Goal: Task Accomplishment & Management: Use online tool/utility

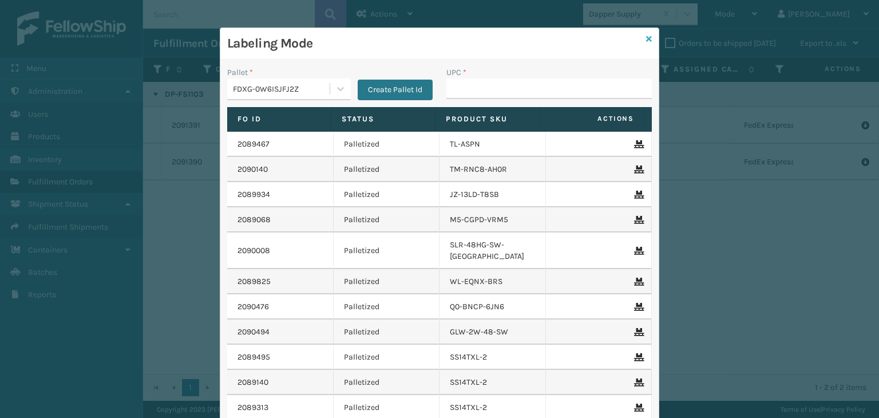
click at [646, 36] on icon at bounding box center [649, 39] width 6 height 8
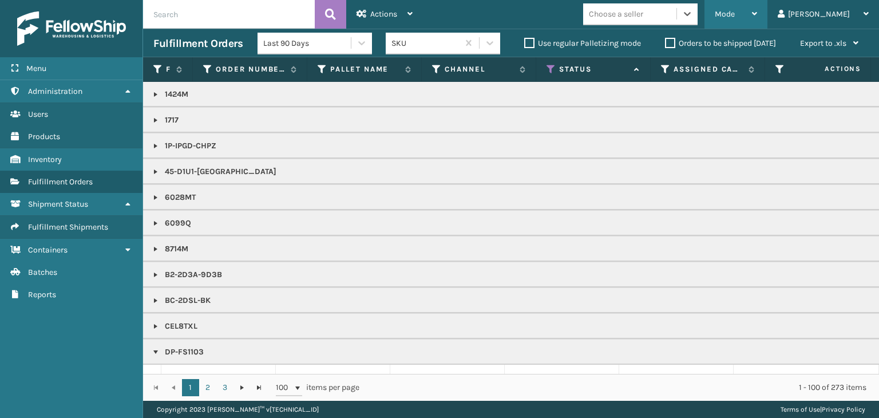
click at [734, 11] on span "Mode" at bounding box center [724, 14] width 20 height 10
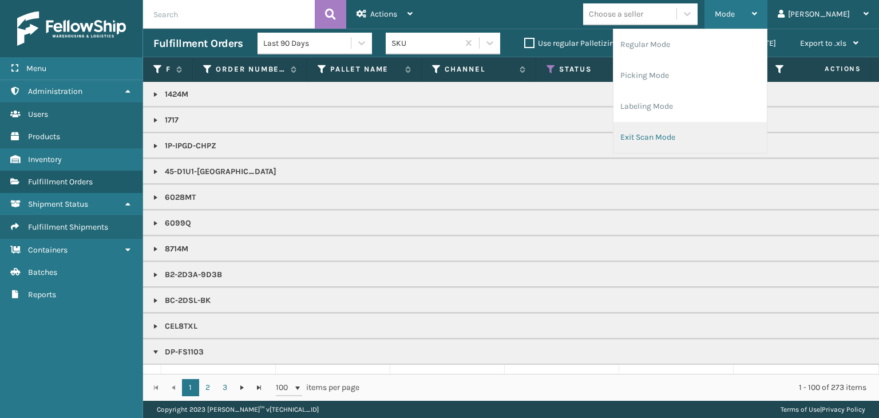
click at [728, 124] on li "Exit Scan Mode" at bounding box center [689, 137] width 153 height 31
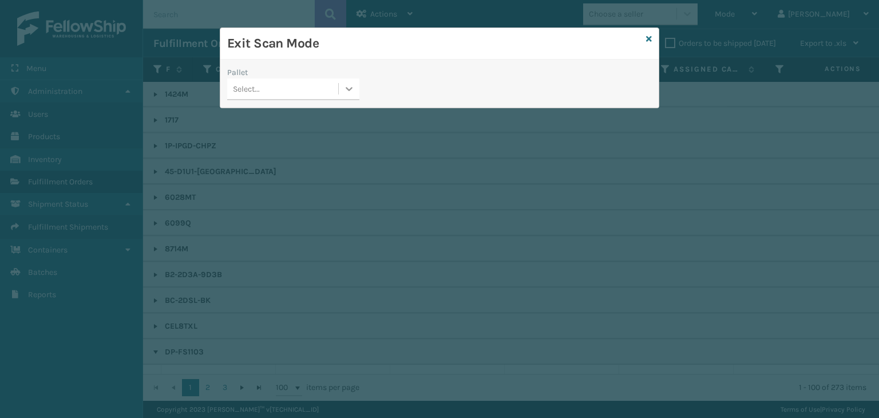
click at [355, 90] on icon at bounding box center [348, 88] width 11 height 11
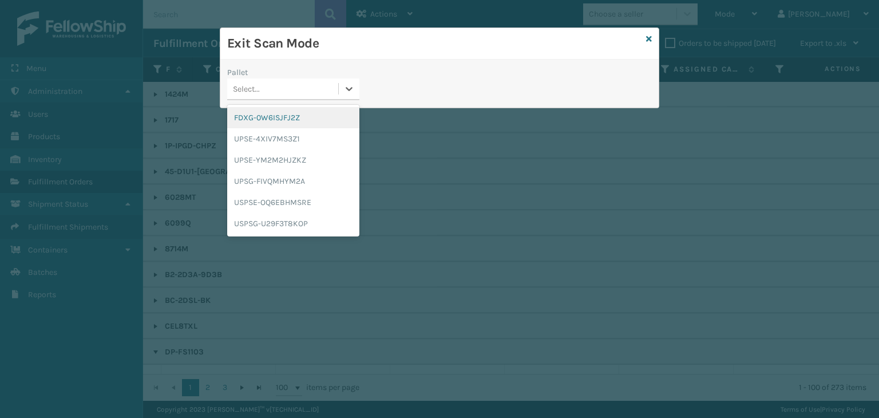
click at [340, 117] on div "FDXG-0W6ISJFJ2Z" at bounding box center [293, 117] width 132 height 21
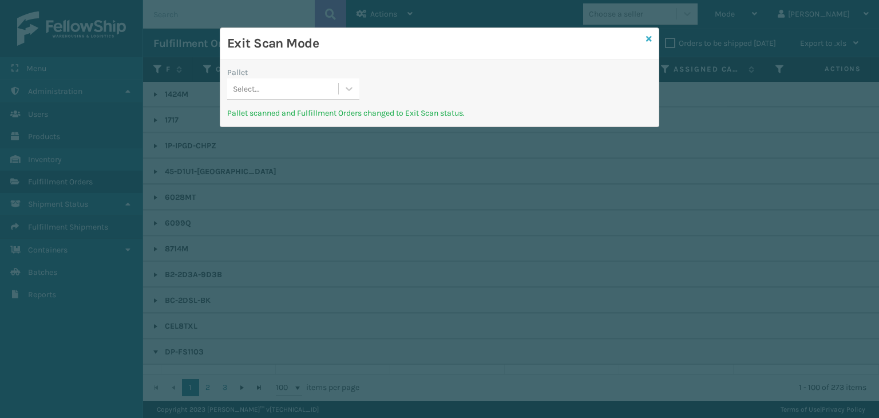
click at [647, 38] on icon at bounding box center [649, 39] width 6 height 8
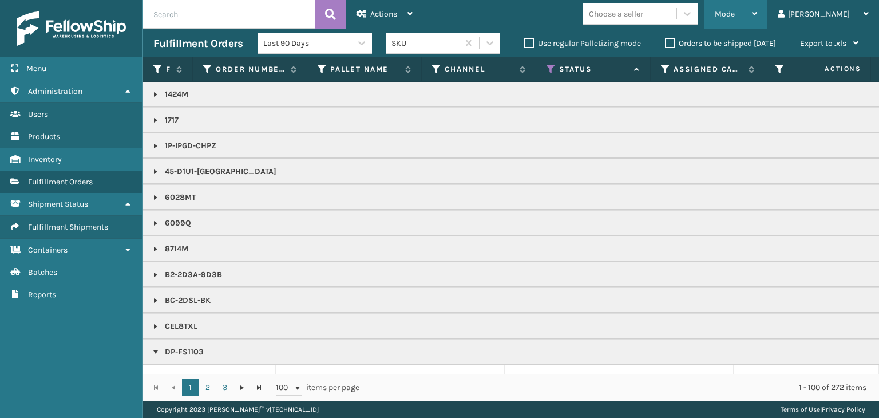
click at [734, 11] on span "Mode" at bounding box center [724, 14] width 20 height 10
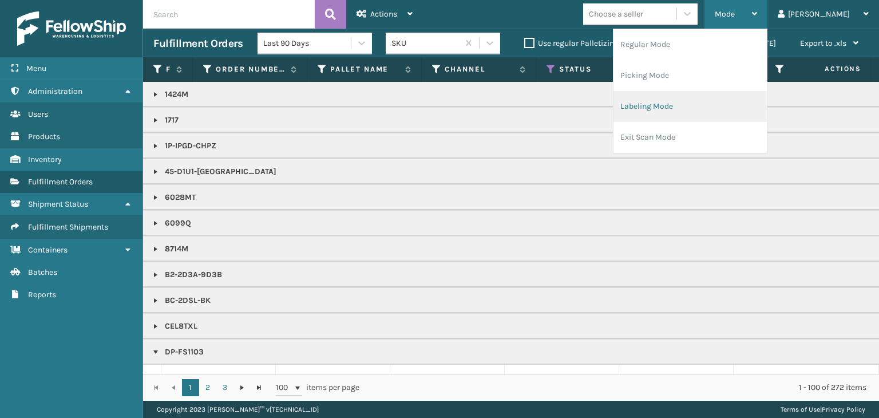
click at [738, 106] on li "Labeling Mode" at bounding box center [689, 106] width 153 height 31
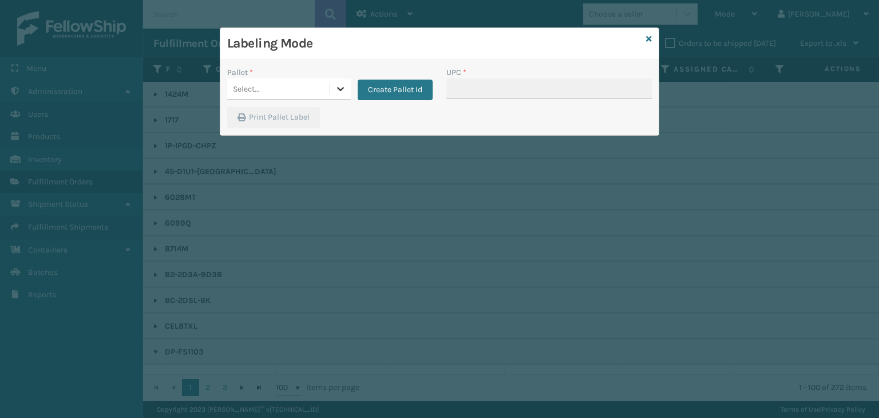
click at [341, 88] on icon at bounding box center [340, 88] width 11 height 11
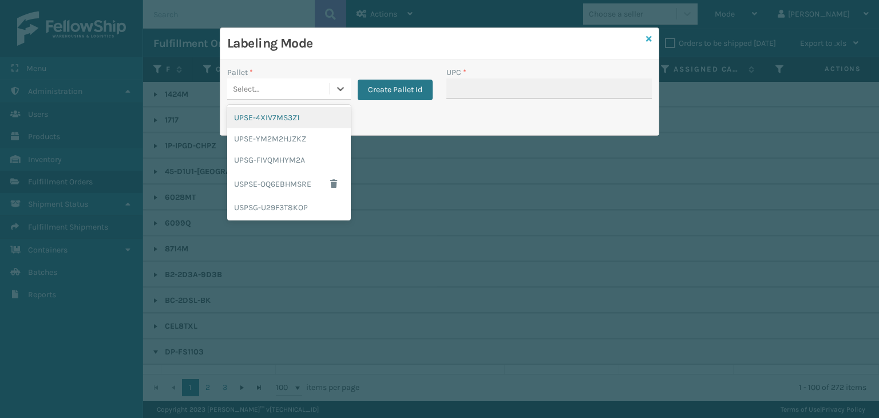
click at [647, 37] on icon at bounding box center [649, 39] width 6 height 8
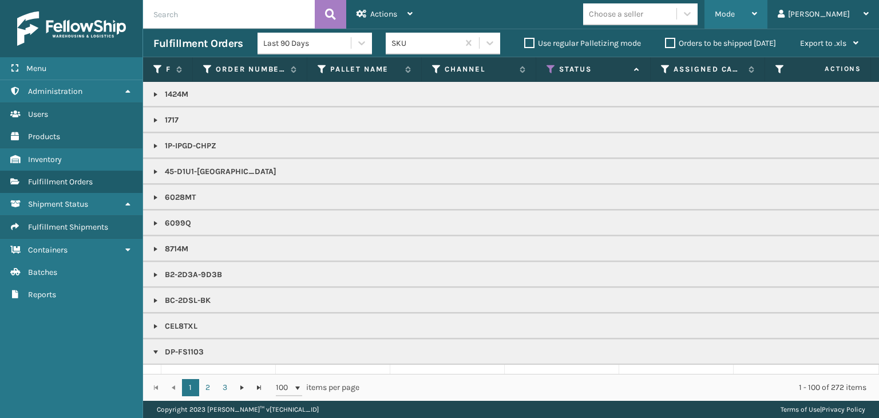
click at [734, 13] on span "Mode" at bounding box center [724, 14] width 20 height 10
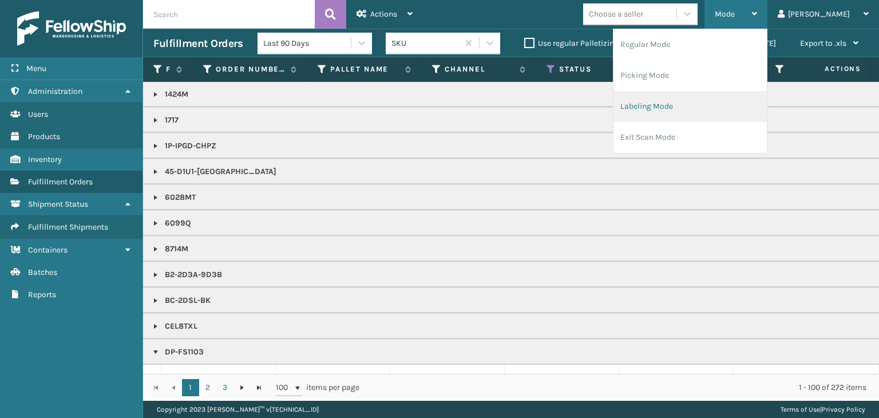
click at [730, 112] on li "Labeling Mode" at bounding box center [689, 106] width 153 height 31
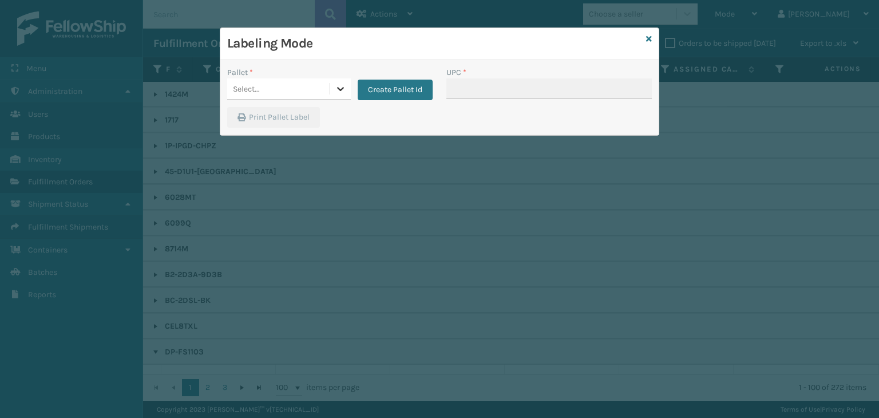
click at [341, 88] on icon at bounding box center [340, 88] width 11 height 11
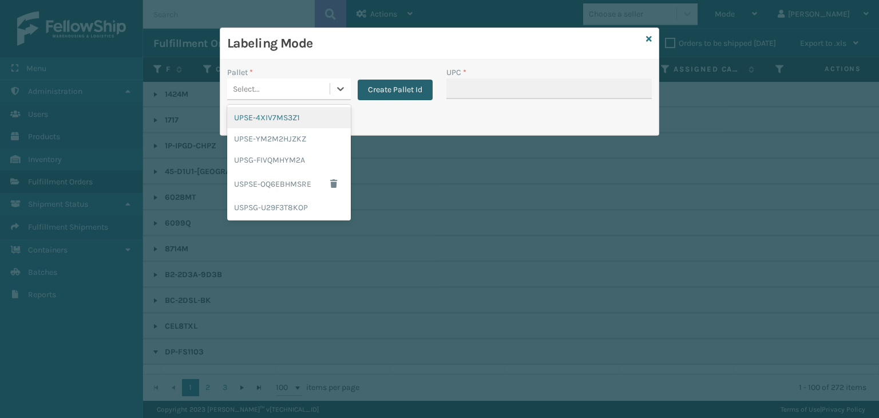
click at [414, 86] on button "Create Pallet Id" at bounding box center [394, 90] width 75 height 21
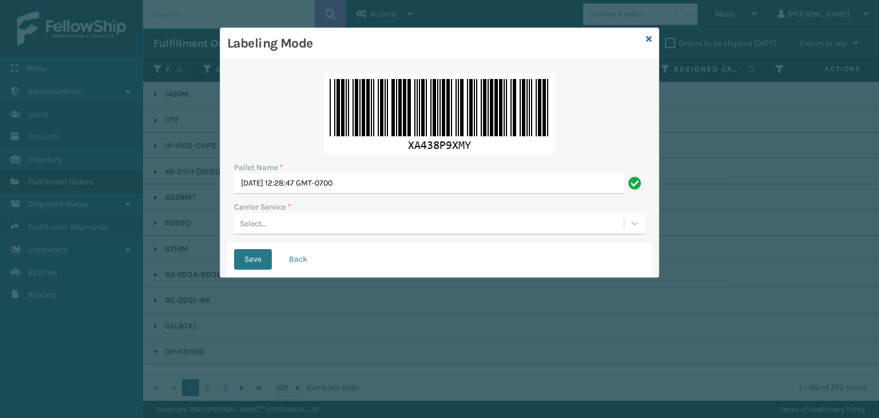
click at [651, 37] on div "Labeling Mode" at bounding box center [439, 43] width 438 height 31
click at [647, 38] on icon at bounding box center [649, 39] width 6 height 8
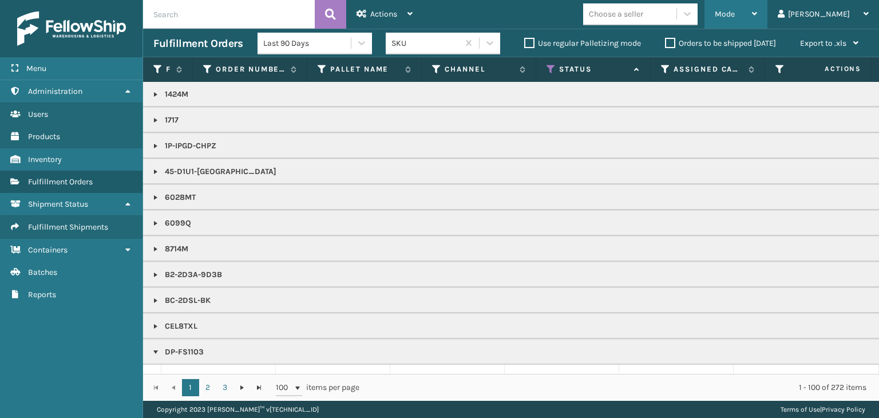
click at [734, 16] on span "Mode" at bounding box center [724, 14] width 20 height 10
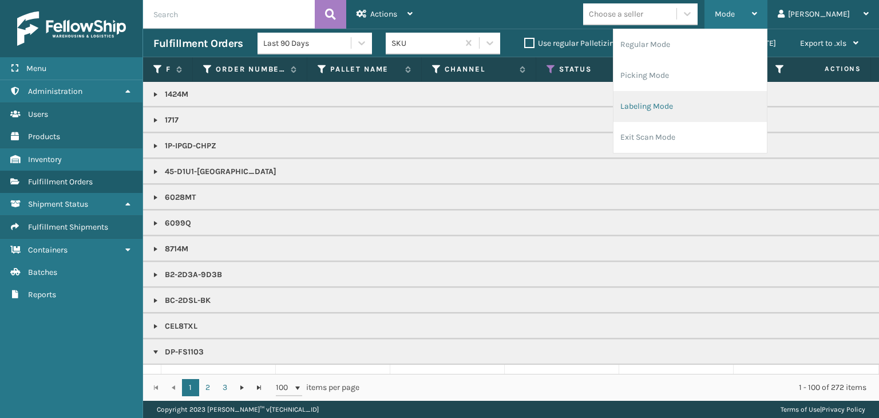
click at [721, 105] on li "Labeling Mode" at bounding box center [689, 106] width 153 height 31
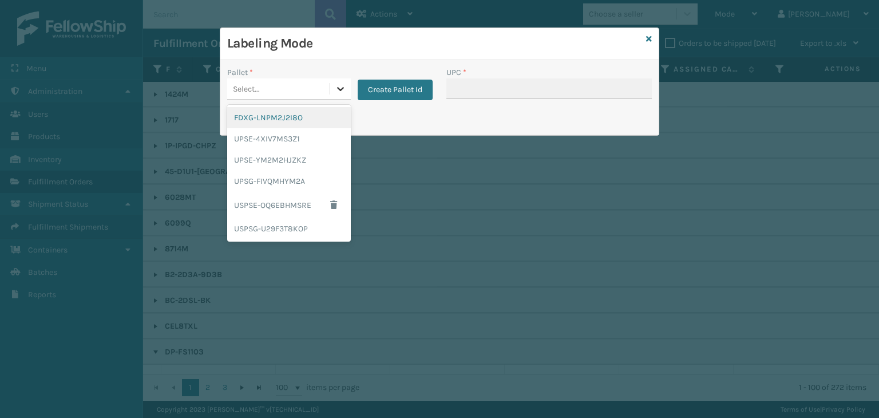
click at [337, 88] on icon at bounding box center [340, 89] width 7 height 4
drag, startPoint x: 320, startPoint y: 119, endPoint x: 410, endPoint y: 93, distance: 93.0
click at [320, 118] on div "FDXG-LNPM2J2I8O" at bounding box center [289, 117] width 124 height 21
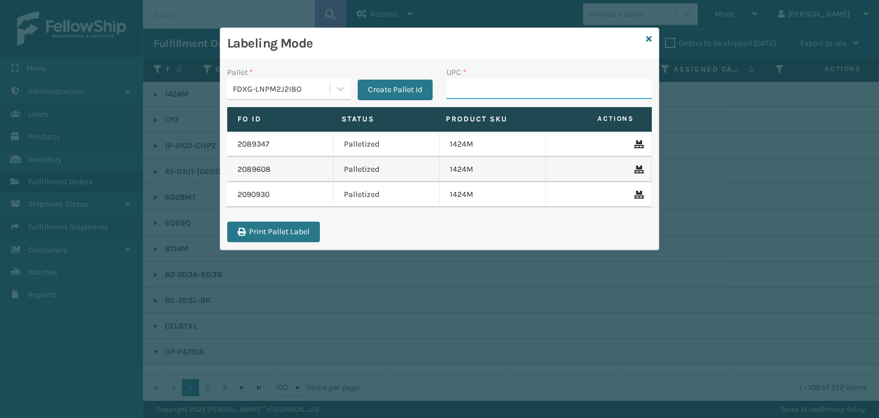
drag, startPoint x: 470, startPoint y: 90, endPoint x: 477, endPoint y: 88, distance: 8.0
click at [470, 90] on input "UPC *" at bounding box center [548, 88] width 205 height 21
click at [478, 86] on input "850012486619" at bounding box center [538, 88] width 185 height 21
type input "850012486619"
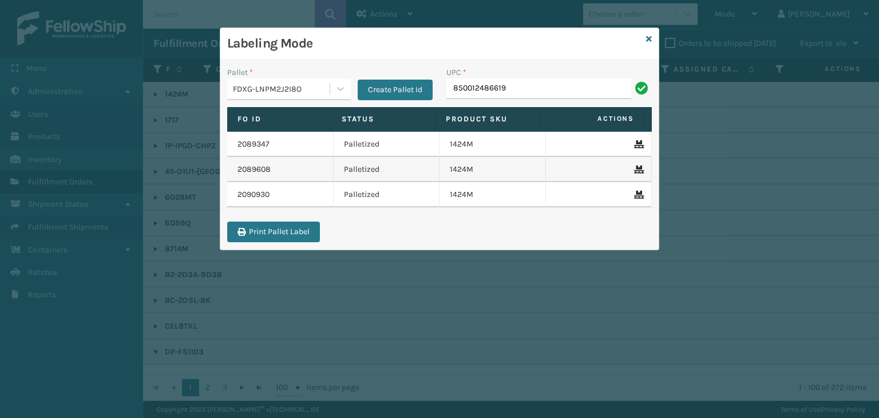
type input "850012486619"
click at [488, 89] on input "853913008058" at bounding box center [538, 88] width 185 height 21
type input "853913008058"
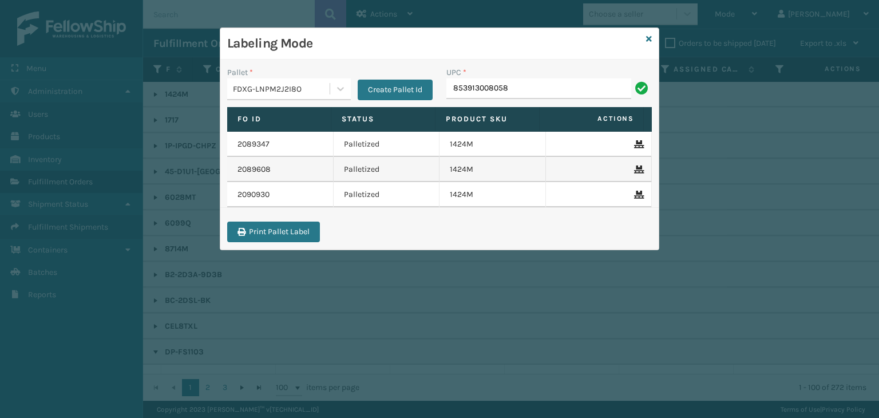
type input "853913008058"
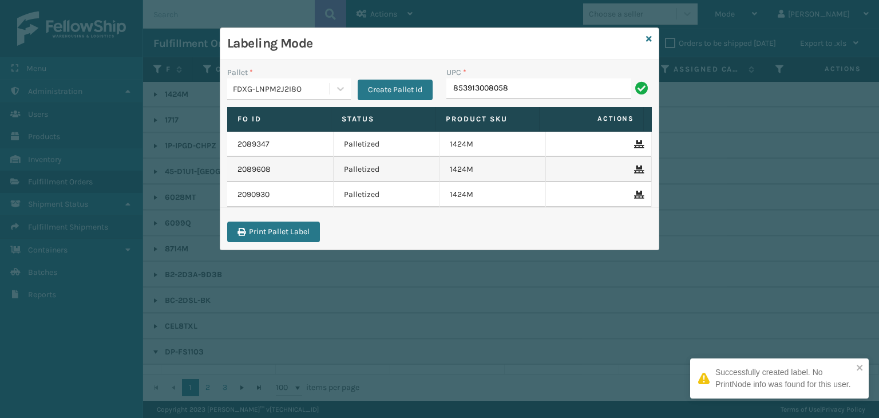
type input "853913008058"
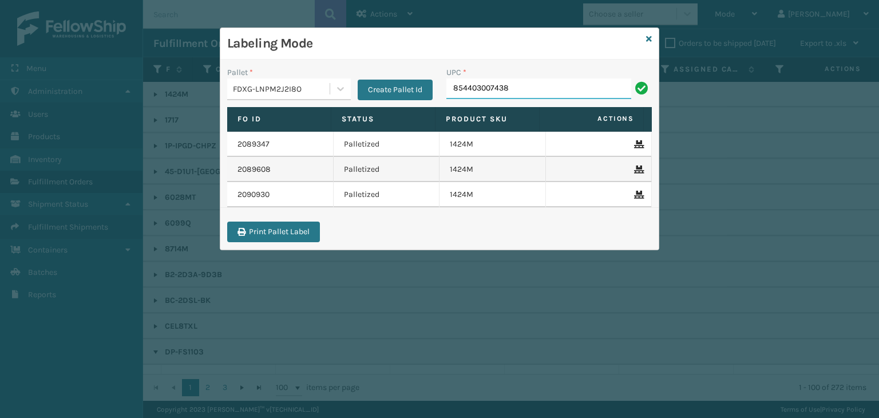
type input "854403007438"
type input "850040"
type input "8500406675"
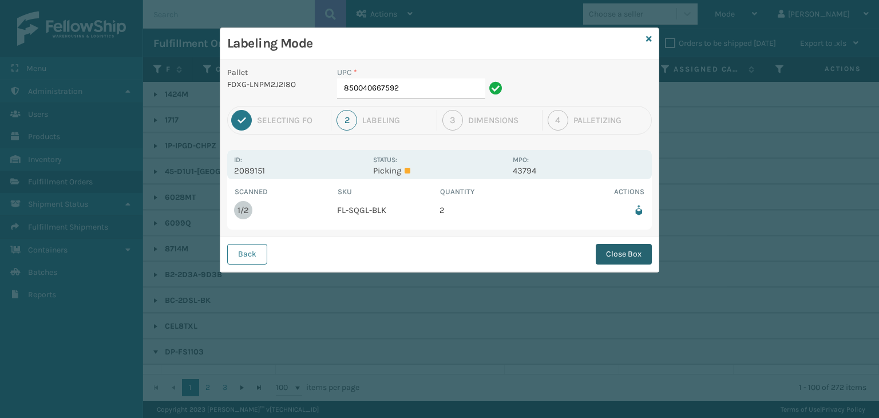
click at [629, 252] on button "Close Box" at bounding box center [623, 254] width 56 height 21
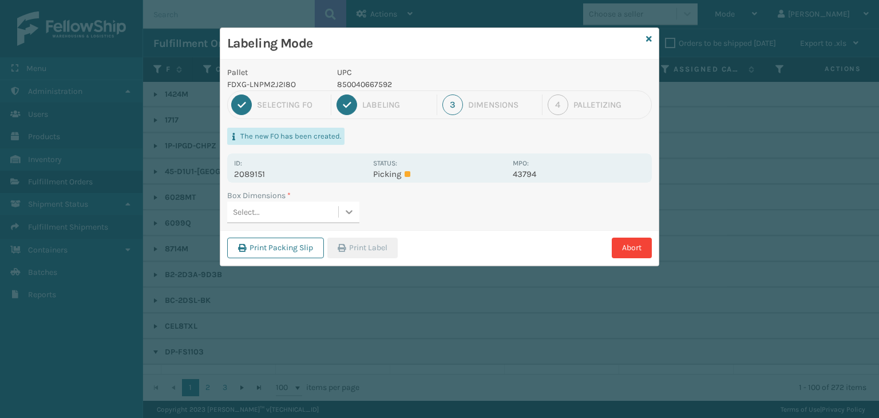
click at [354, 211] on icon at bounding box center [348, 211] width 11 height 11
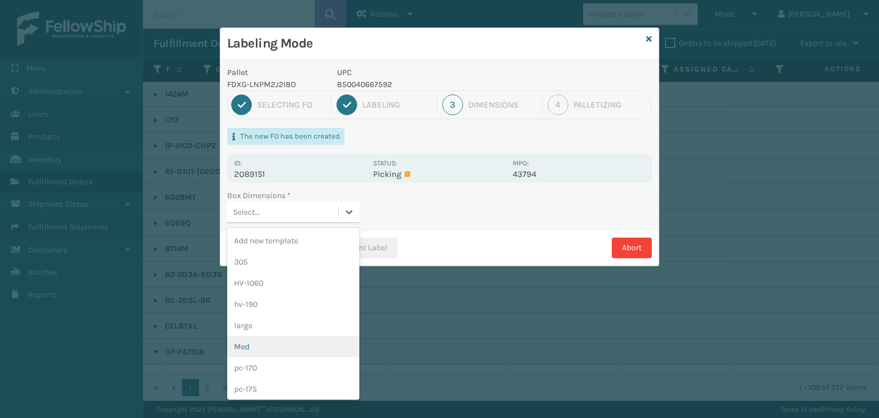
click at [312, 355] on div "Med" at bounding box center [293, 346] width 132 height 21
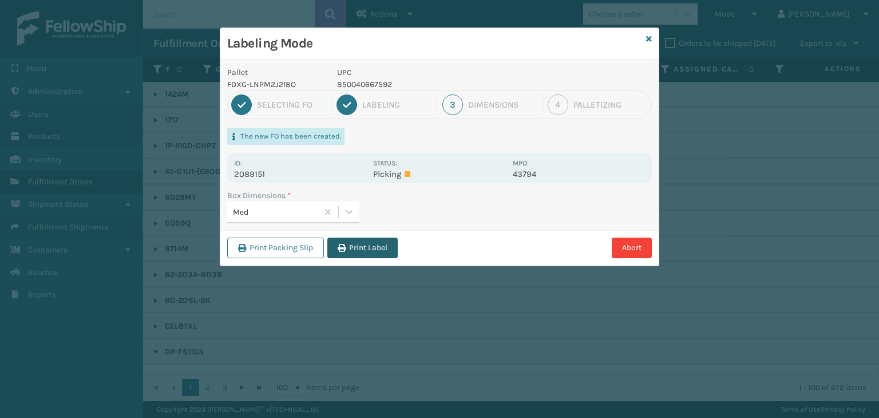
click at [359, 245] on button "Print Label" at bounding box center [362, 247] width 70 height 21
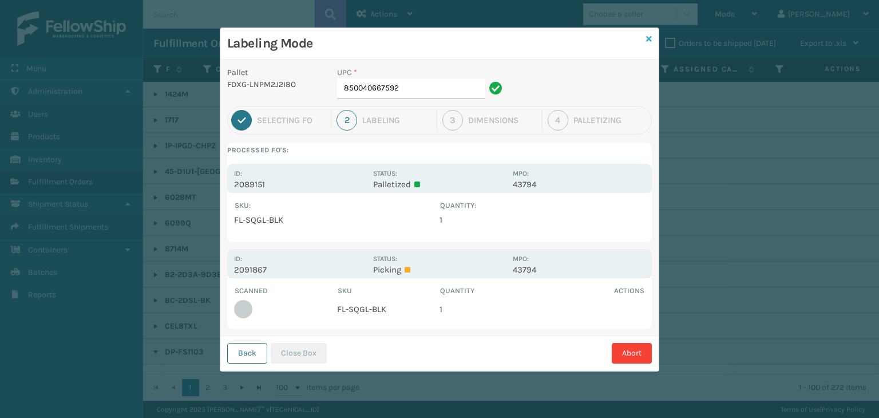
click at [646, 38] on icon at bounding box center [649, 39] width 6 height 8
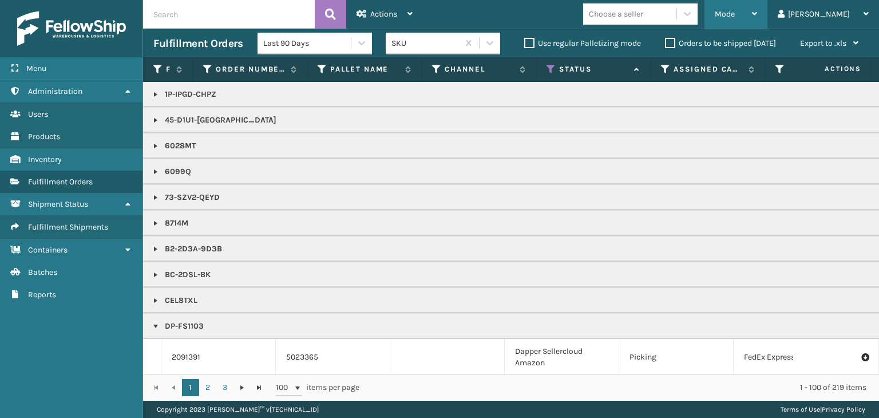
click at [757, 13] on div "Mode" at bounding box center [735, 14] width 42 height 29
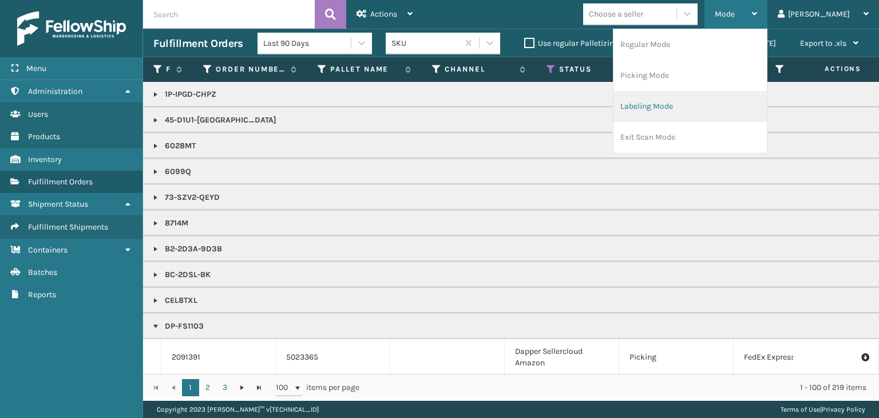
click at [737, 100] on li "Labeling Mode" at bounding box center [689, 106] width 153 height 31
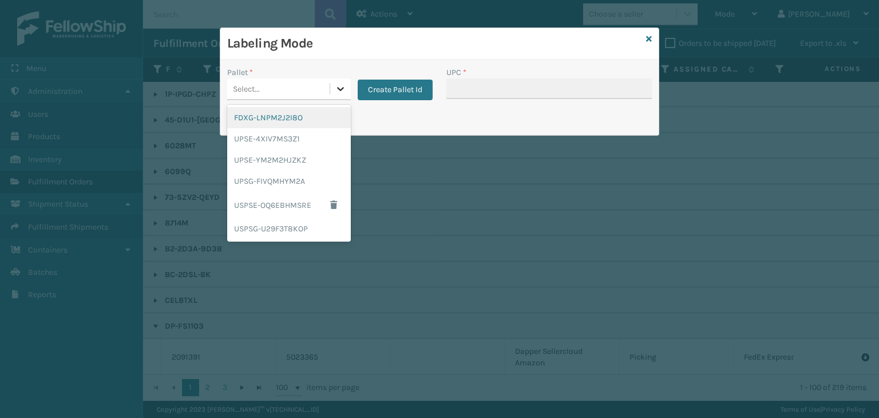
click at [341, 85] on icon at bounding box center [340, 88] width 11 height 11
click at [310, 122] on div "FDXG-LNPM2J2I8O" at bounding box center [289, 117] width 124 height 21
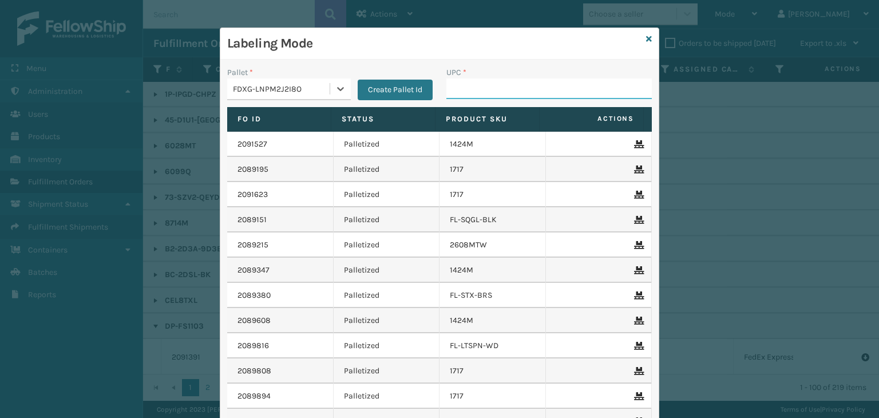
click at [457, 92] on input "UPC *" at bounding box center [548, 88] width 205 height 21
type input "8578990064"
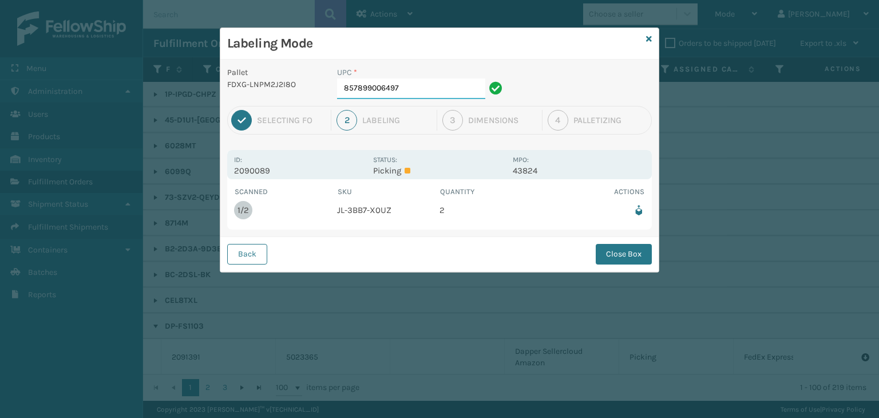
click at [418, 90] on input "857899006497" at bounding box center [411, 88] width 148 height 21
click at [622, 243] on div "Back Close Box" at bounding box center [439, 253] width 438 height 35
click at [621, 247] on button "Close Box" at bounding box center [623, 254] width 56 height 21
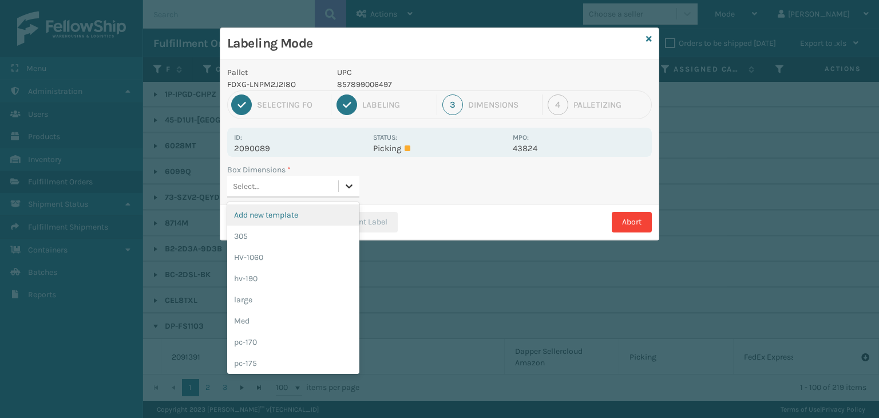
click at [347, 185] on icon at bounding box center [349, 186] width 7 height 4
click at [300, 346] on div "pc-170" at bounding box center [293, 341] width 132 height 21
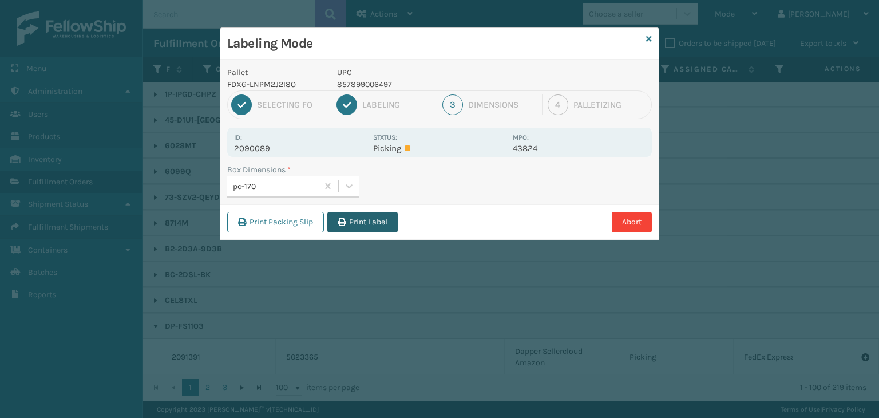
click at [367, 222] on button "Print Label" at bounding box center [362, 222] width 70 height 21
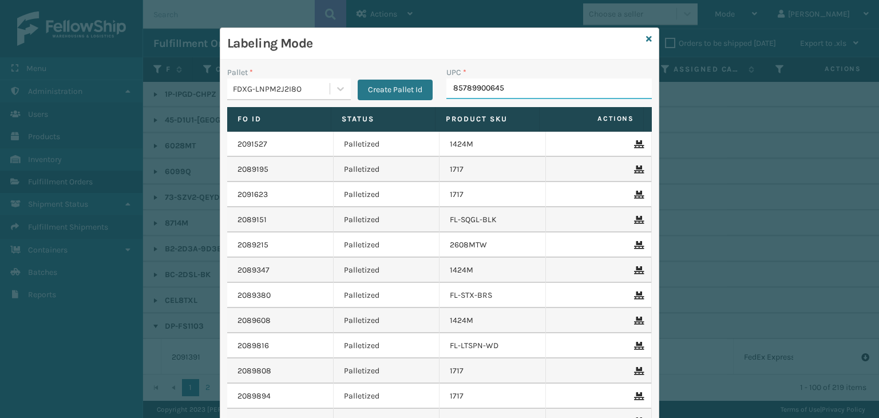
type input "857899006459"
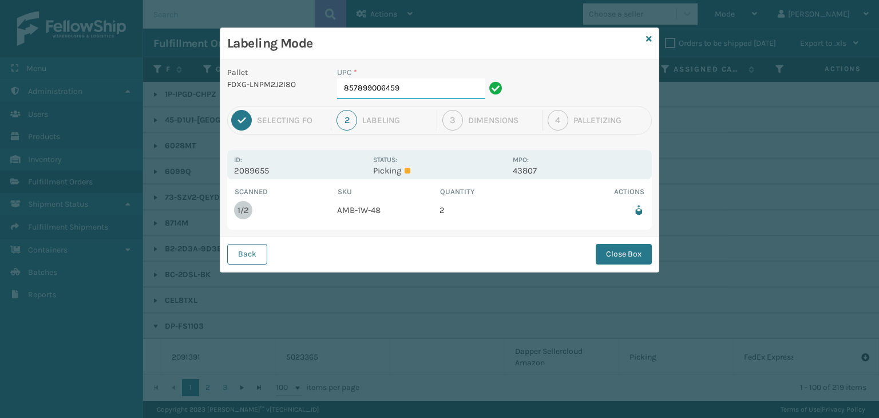
click at [426, 93] on input "857899006459" at bounding box center [411, 88] width 148 height 21
click at [614, 255] on button "Close Box" at bounding box center [623, 254] width 56 height 21
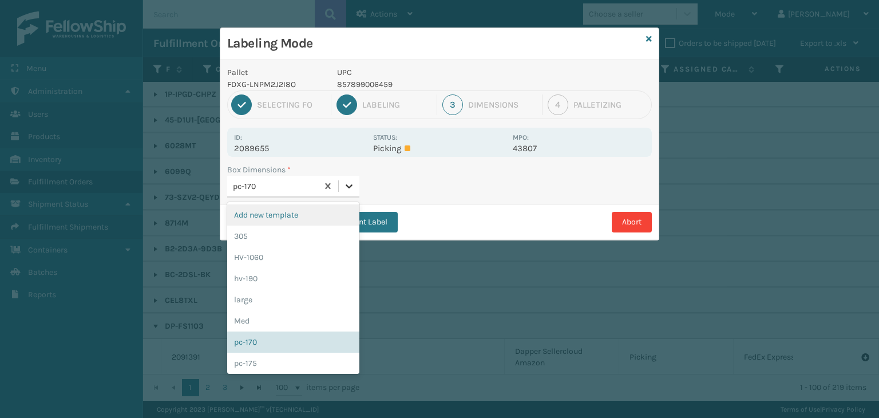
click at [350, 185] on icon at bounding box center [348, 185] width 11 height 11
click at [309, 311] on div "Med" at bounding box center [293, 320] width 132 height 21
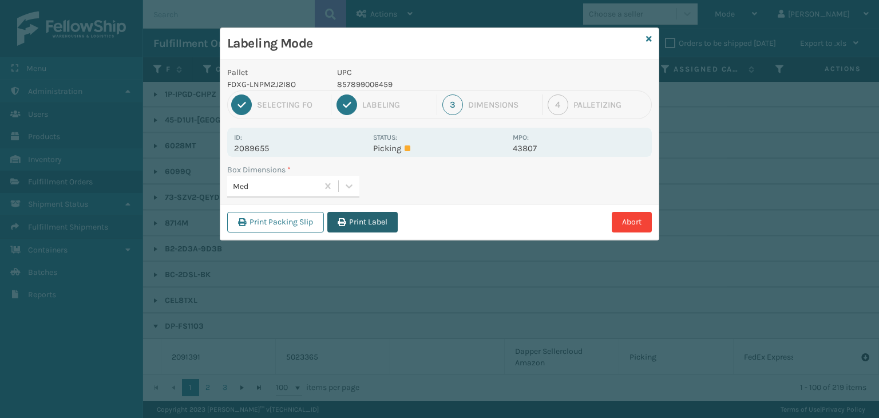
drag, startPoint x: 350, startPoint y: 223, endPoint x: 421, endPoint y: 236, distance: 72.1
click at [352, 223] on button "Print Label" at bounding box center [362, 222] width 70 height 21
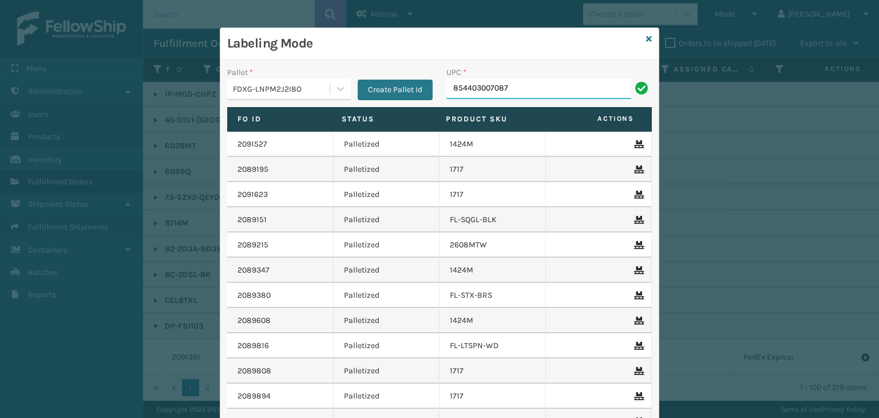
click at [466, 87] on input "854403007087" at bounding box center [538, 88] width 185 height 21
click at [471, 83] on input "854403007087" at bounding box center [538, 88] width 185 height 21
type input "854403007087"
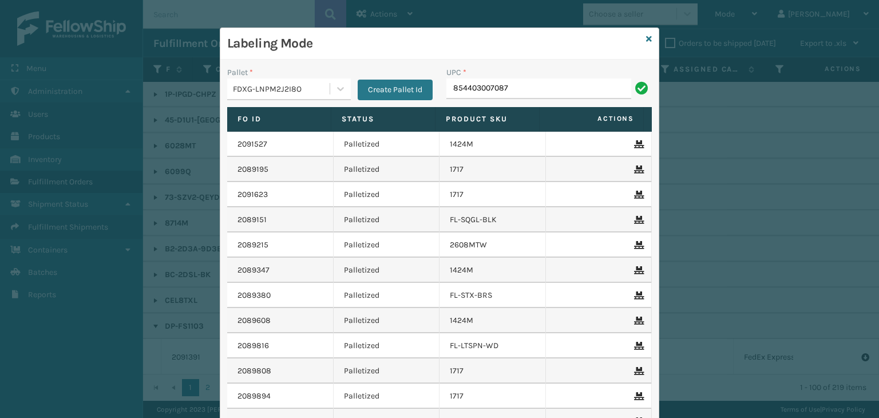
type input "854403007087"
type input "84098511"
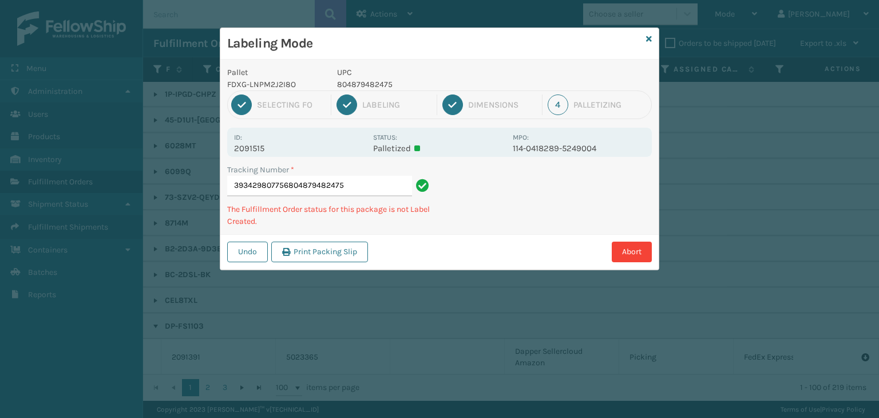
type input "393429807756804879482475"
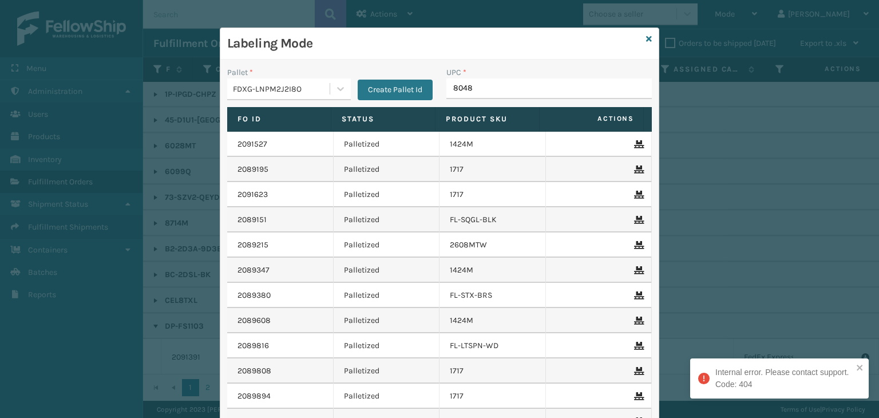
type input "80487"
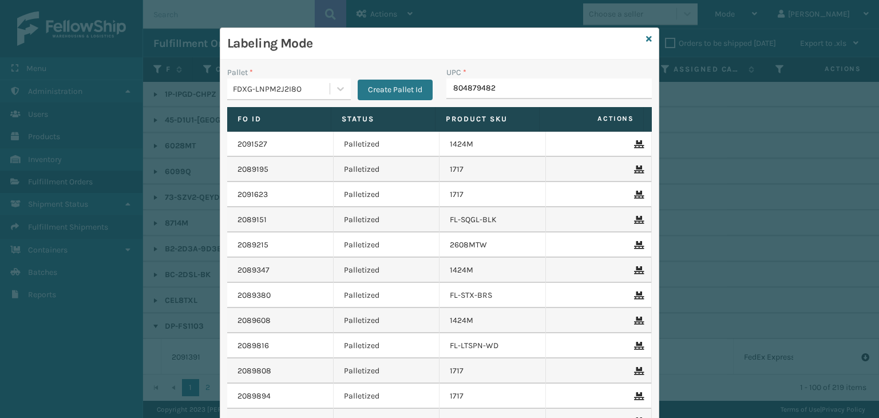
type input "8048794824"
type input "840985118204"
type input "8409851"
type input "840985"
type input "840985117"
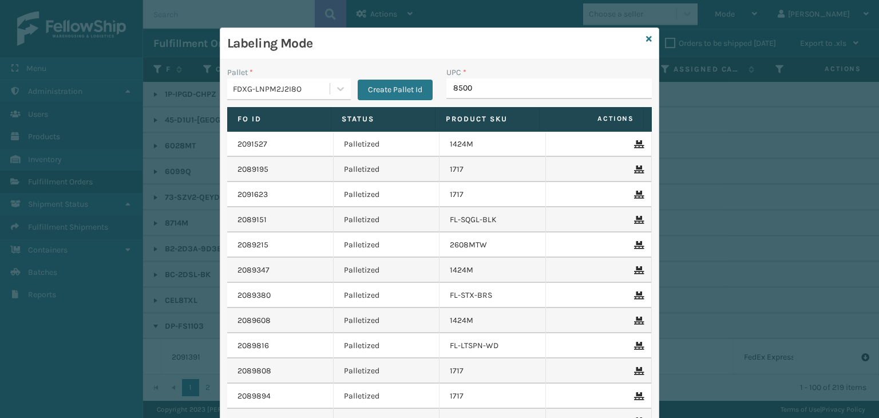
type input "85001"
type input "85810000790"
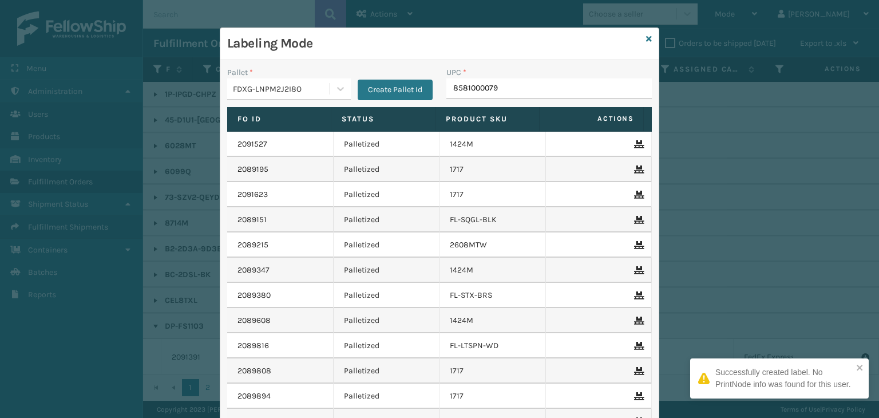
type input "85810000790"
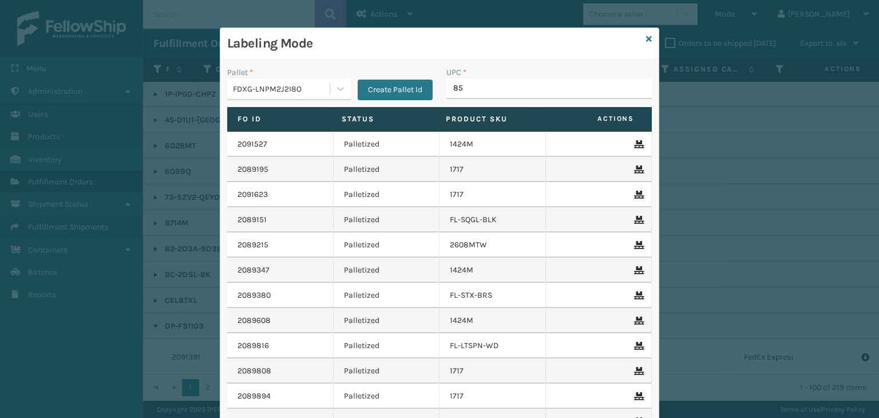
type input "858"
type input "858100007906"
type input "858100007"
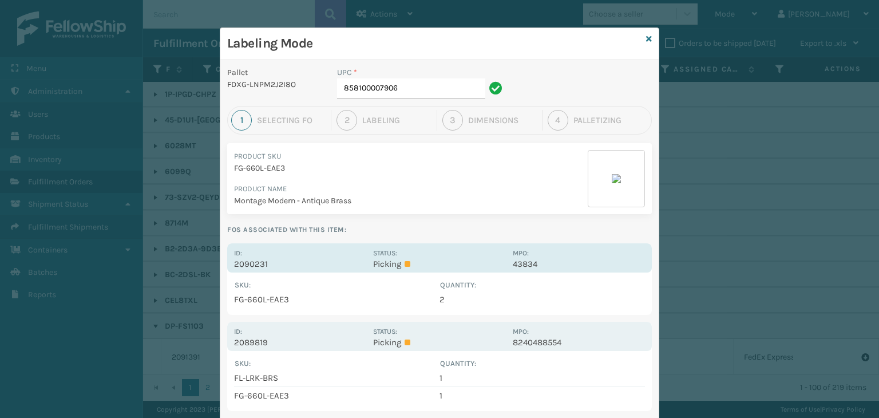
click at [434, 264] on p "Picking" at bounding box center [439, 264] width 132 height 10
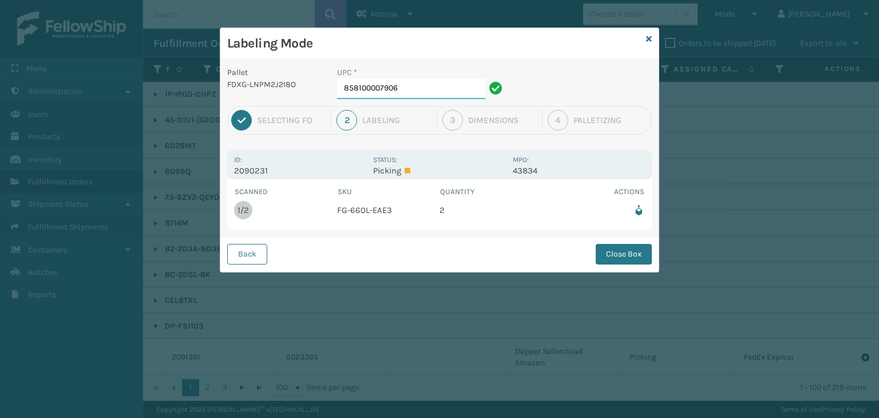
click at [451, 92] on input "858100007906" at bounding box center [411, 88] width 148 height 21
click at [633, 250] on button "Close Box" at bounding box center [623, 254] width 56 height 21
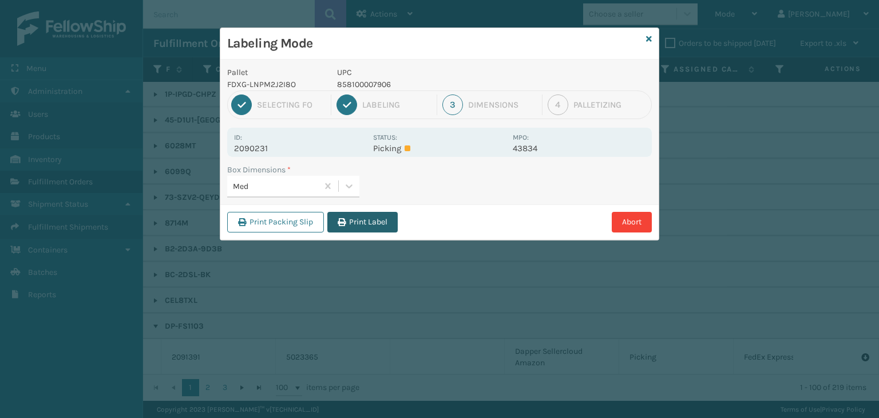
click at [387, 225] on button "Print Label" at bounding box center [362, 222] width 70 height 21
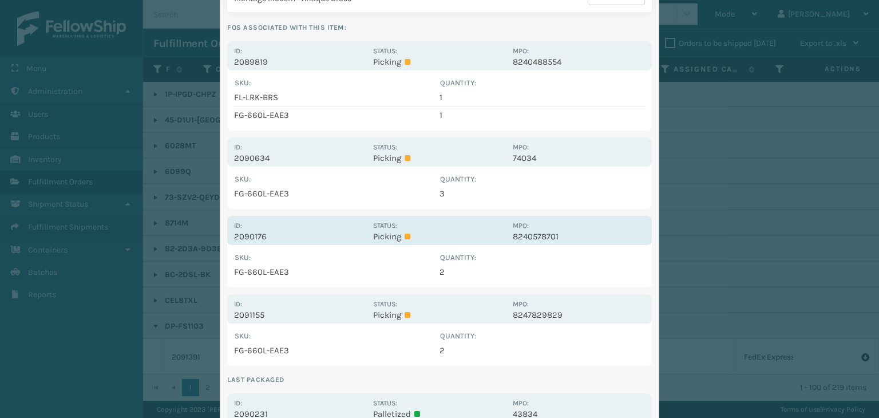
scroll to position [229, 0]
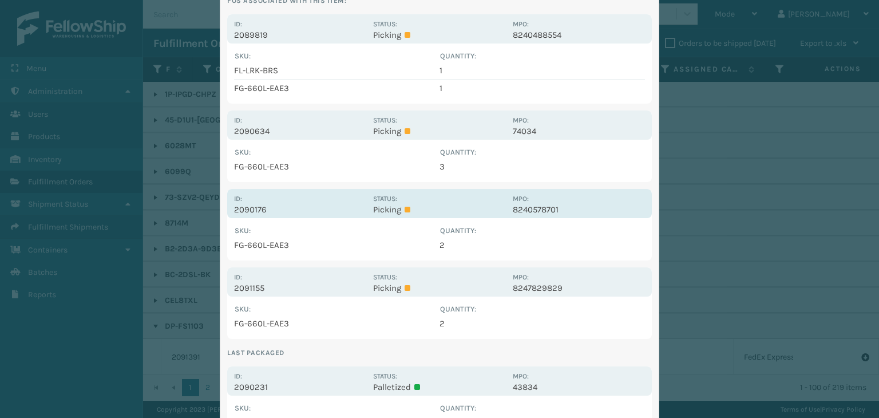
click at [428, 207] on p "Picking" at bounding box center [439, 209] width 132 height 10
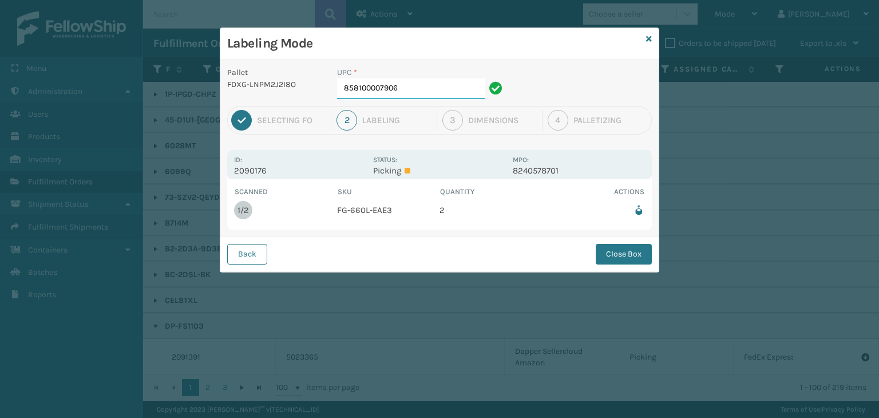
click at [420, 93] on input "858100007906" at bounding box center [411, 88] width 148 height 21
click at [625, 257] on button "Close Box" at bounding box center [623, 254] width 56 height 21
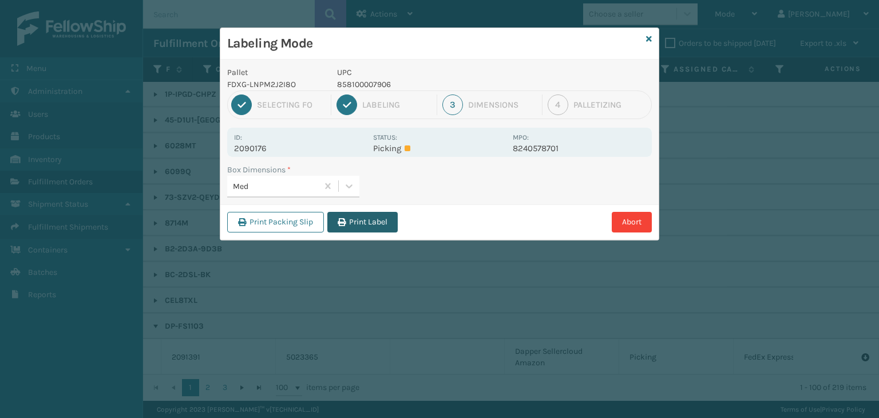
click at [361, 220] on button "Print Label" at bounding box center [362, 222] width 70 height 21
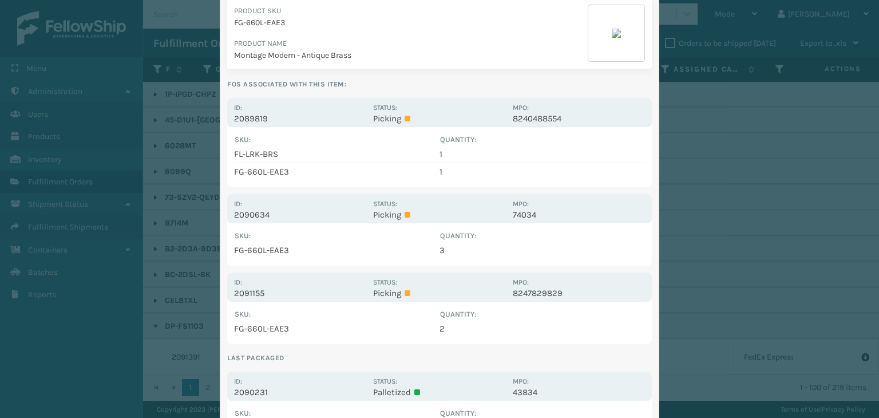
scroll to position [172, 0]
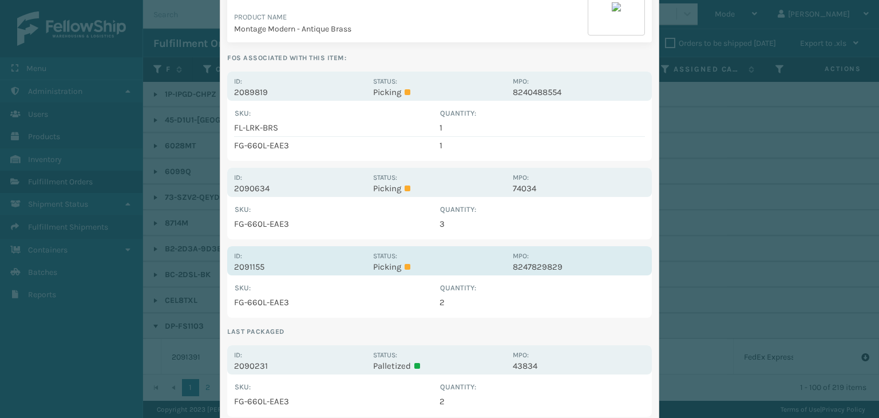
click at [453, 261] on p "Picking" at bounding box center [439, 266] width 132 height 10
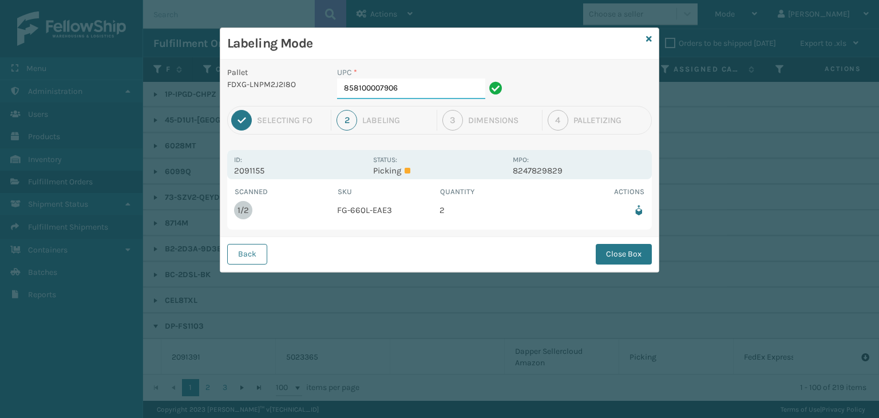
scroll to position [0, 0]
click at [610, 249] on button "Close Box" at bounding box center [623, 254] width 56 height 21
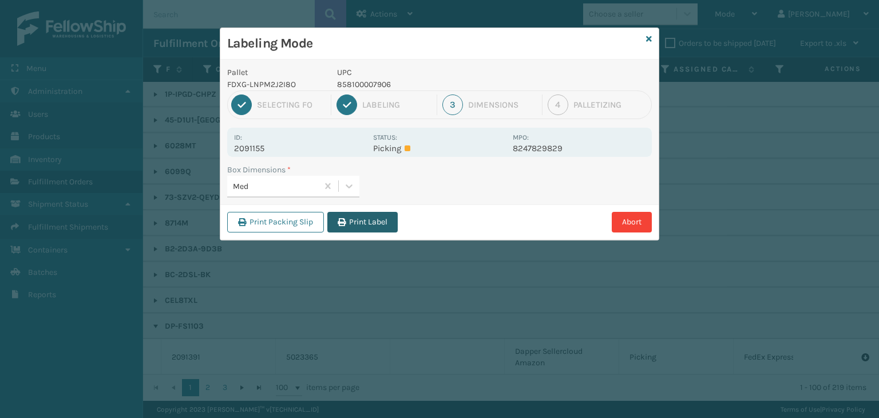
click at [364, 222] on button "Print Label" at bounding box center [362, 222] width 70 height 21
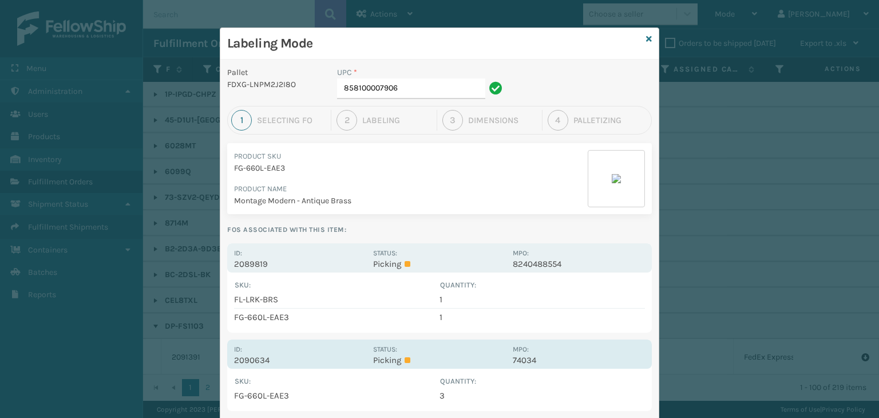
click at [458, 360] on p "Picking" at bounding box center [439, 360] width 132 height 10
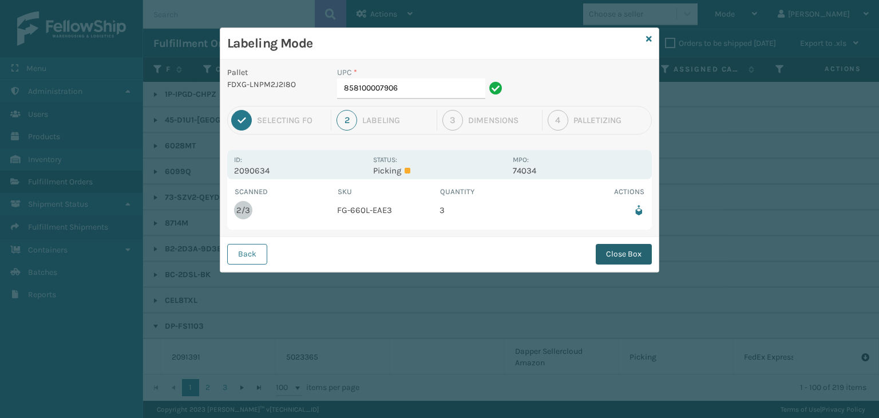
click at [620, 259] on button "Close Box" at bounding box center [623, 254] width 56 height 21
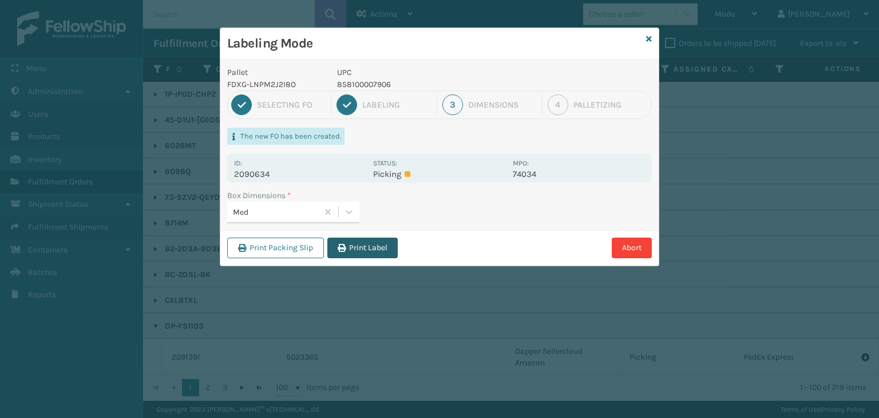
click at [383, 242] on button "Print Label" at bounding box center [362, 247] width 70 height 21
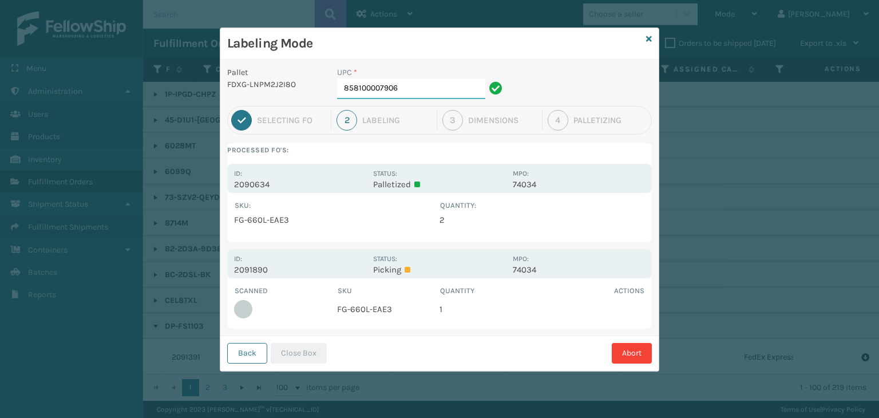
click at [452, 91] on input "858100007906" at bounding box center [411, 88] width 148 height 21
drag, startPoint x: 297, startPoint y: 349, endPoint x: 287, endPoint y: 340, distance: 13.4
click at [297, 348] on button "Close Box" at bounding box center [299, 353] width 56 height 21
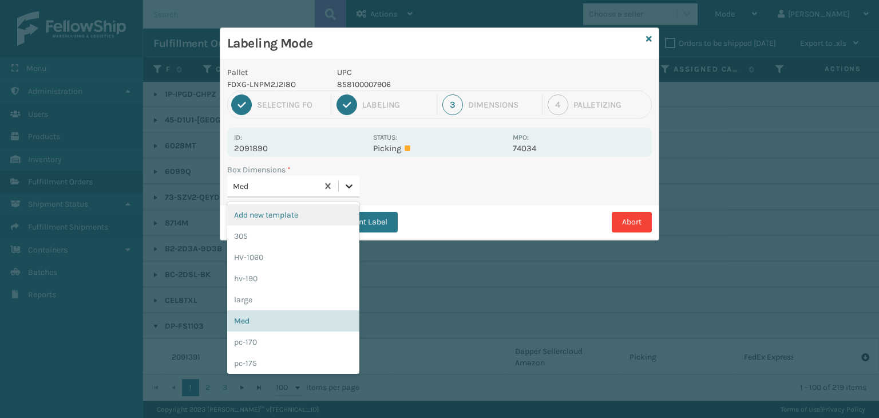
click at [343, 191] on div at bounding box center [349, 186] width 21 height 21
click at [279, 337] on div "pc-170" at bounding box center [293, 341] width 132 height 21
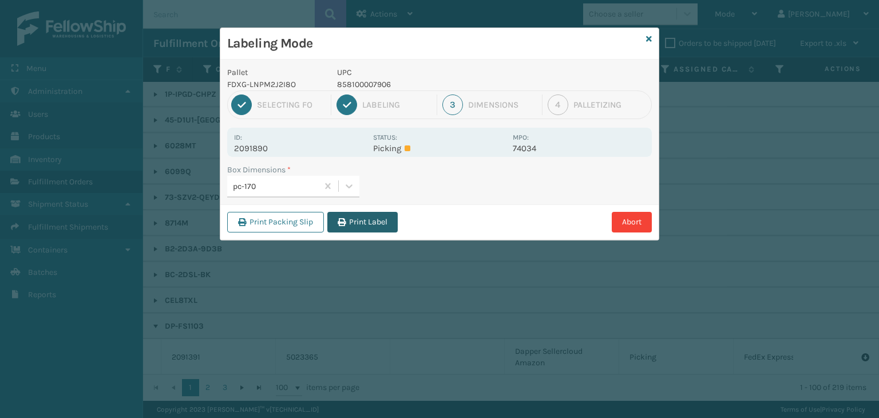
click at [385, 229] on button "Print Label" at bounding box center [362, 222] width 70 height 21
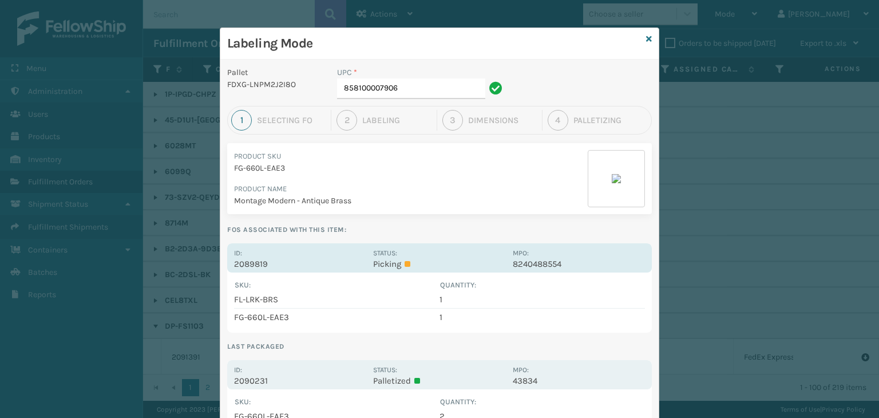
click at [443, 259] on p "Picking" at bounding box center [439, 264] width 132 height 10
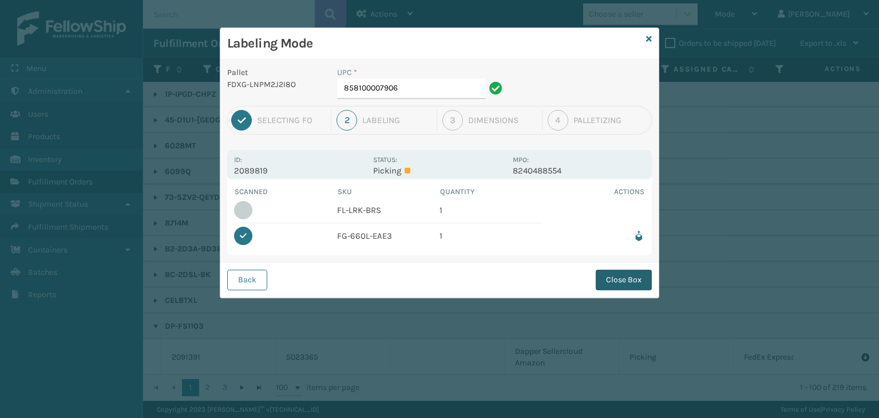
click at [639, 283] on button "Close Box" at bounding box center [623, 279] width 56 height 21
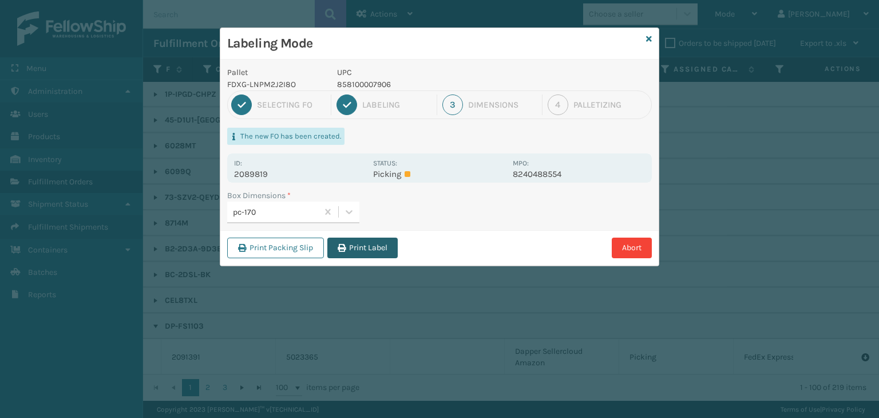
click at [359, 255] on button "Print Label" at bounding box center [362, 247] width 70 height 21
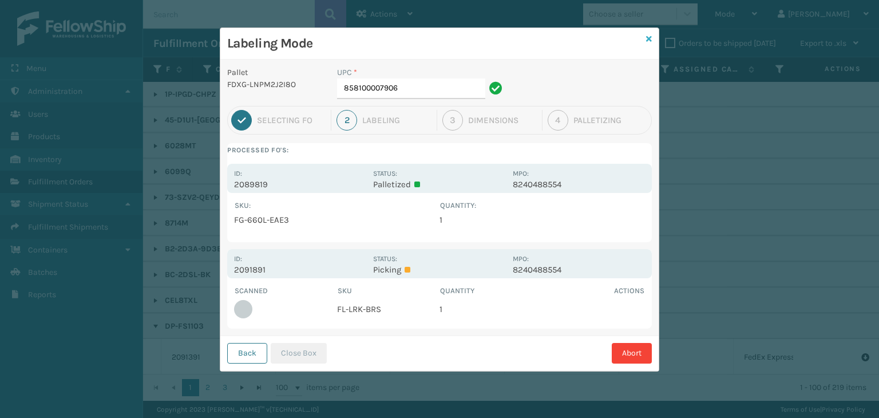
click at [649, 35] on icon at bounding box center [649, 39] width 6 height 8
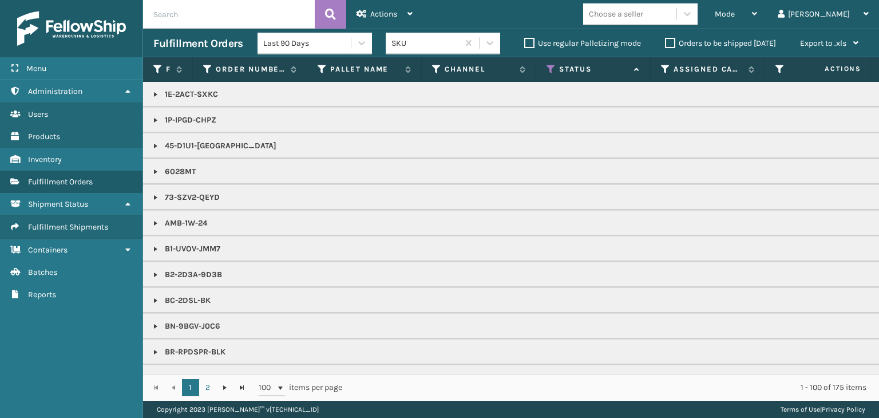
click at [676, 12] on div "Choose a seller" at bounding box center [629, 14] width 93 height 19
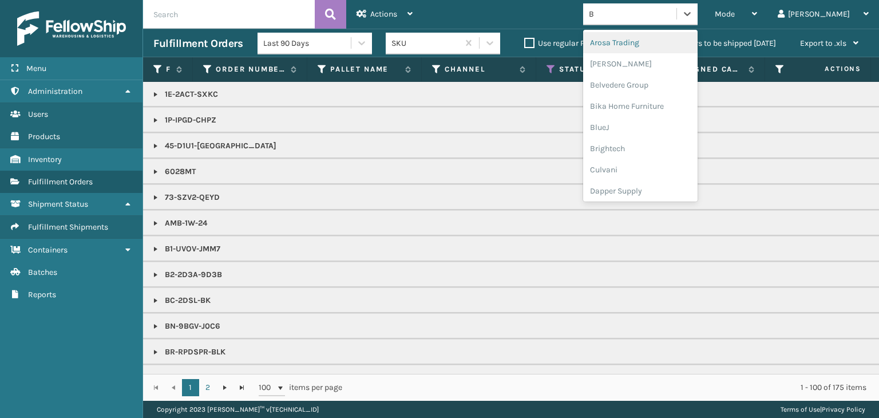
type input "BR"
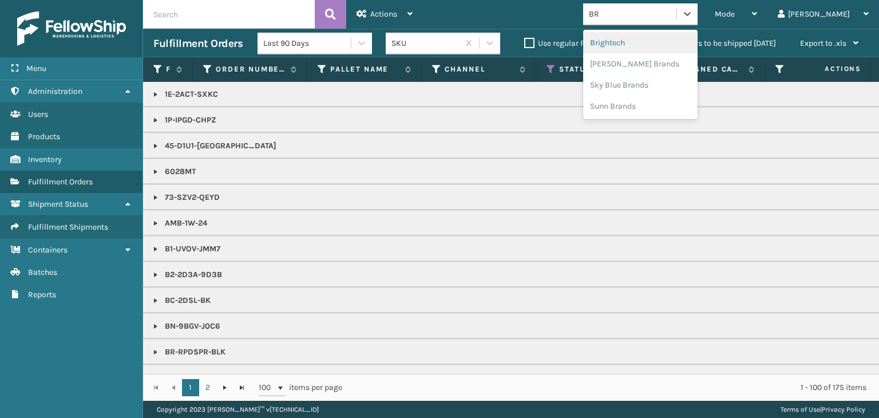
click at [673, 39] on div "Brightech" at bounding box center [640, 42] width 114 height 21
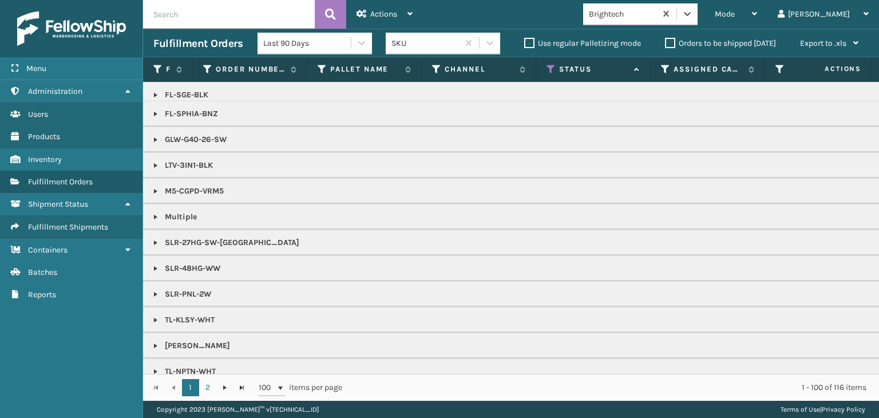
scroll to position [1087, 0]
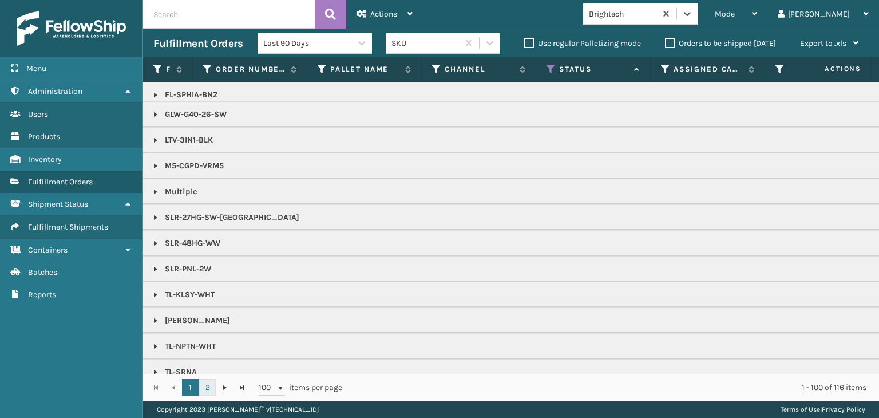
click at [209, 383] on link "2" at bounding box center [207, 387] width 17 height 17
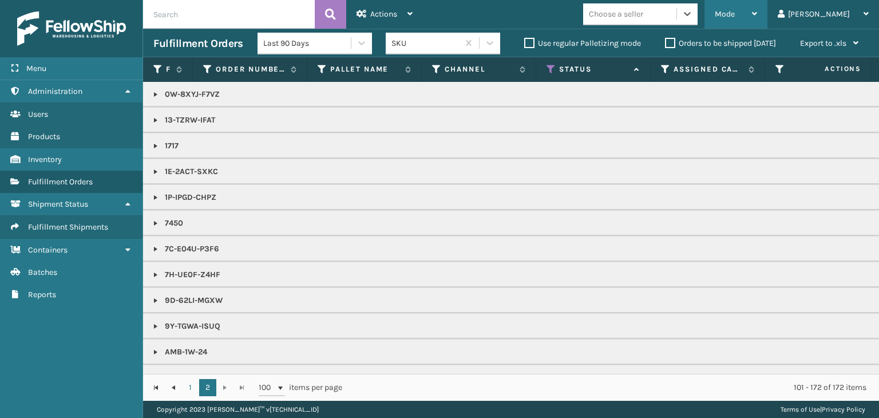
click at [734, 12] on span "Mode" at bounding box center [724, 14] width 20 height 10
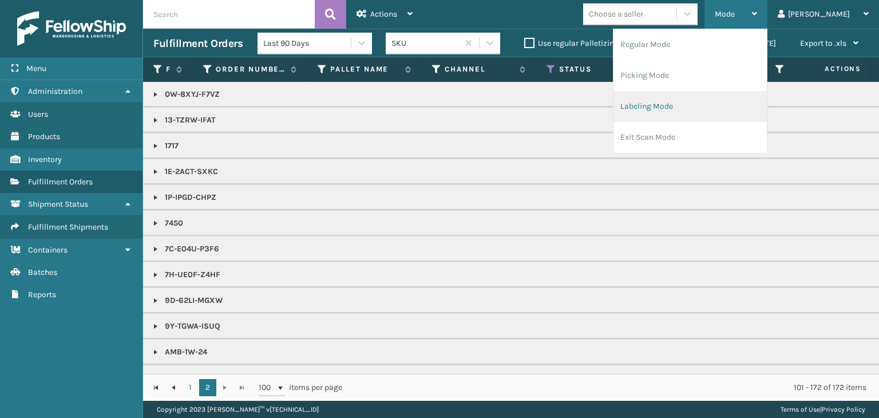
click at [755, 108] on li "Labeling Mode" at bounding box center [689, 106] width 153 height 31
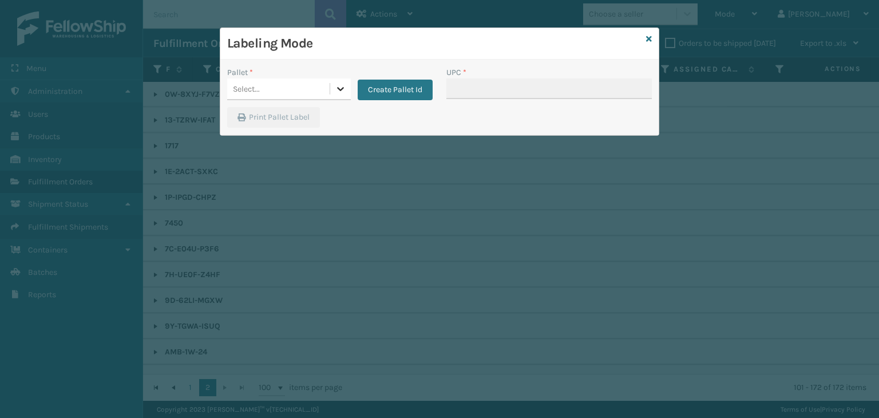
click at [340, 88] on icon at bounding box center [340, 88] width 11 height 11
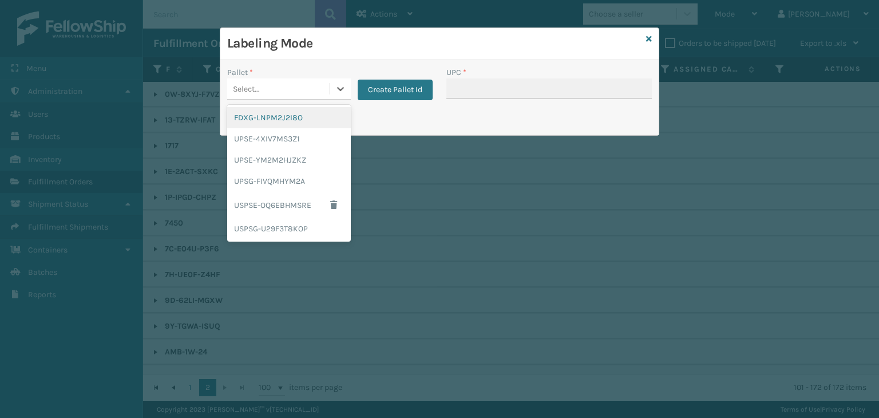
click at [327, 117] on div "FDXG-LNPM2J2I8O" at bounding box center [289, 117] width 124 height 21
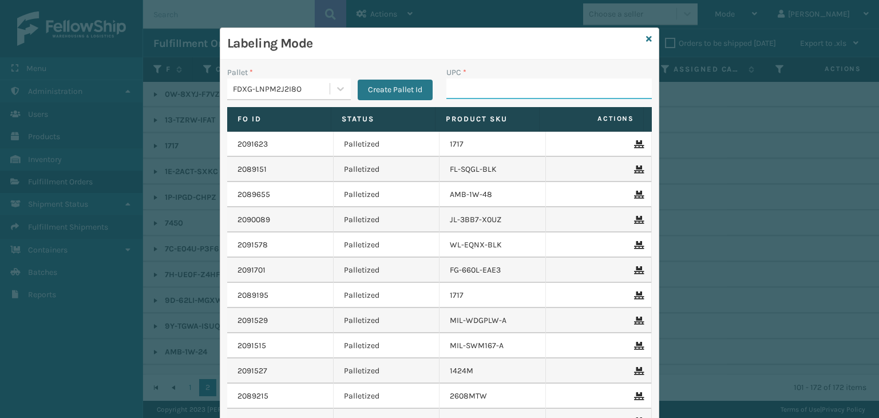
click at [460, 94] on input "UPC *" at bounding box center [548, 88] width 205 height 21
type input "850040667293"
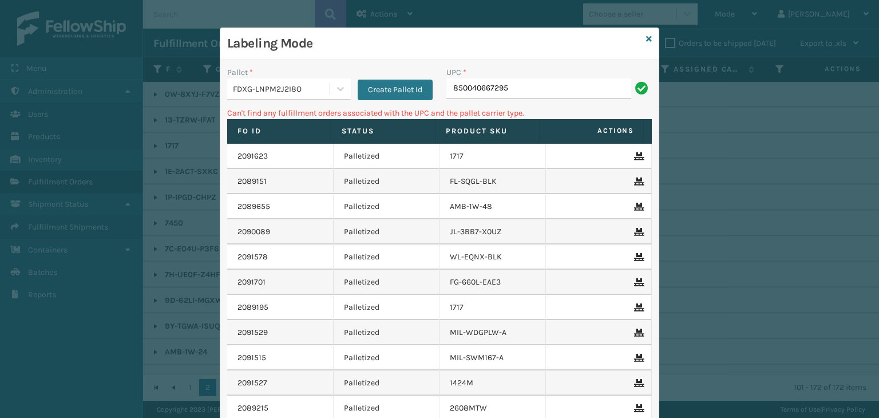
type input "850040667295"
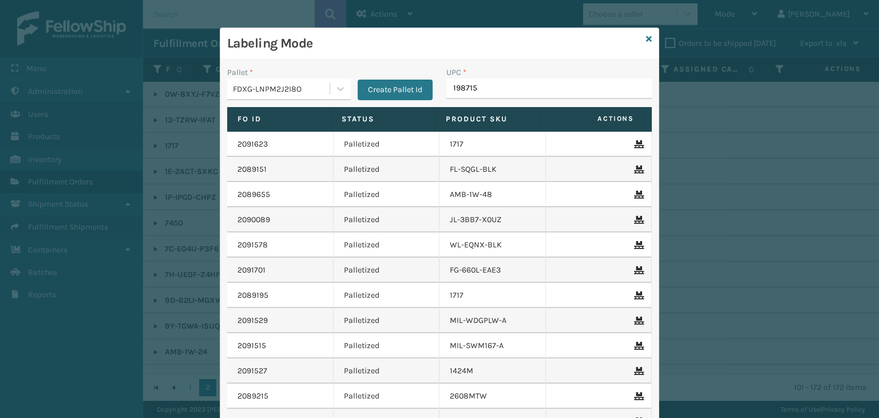
type input "1987156"
type input "85004605"
type input "850046054464"
type input "85004605"
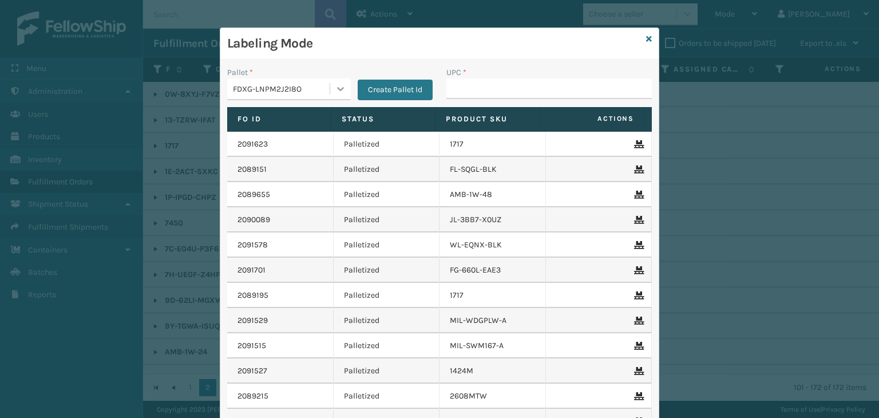
click at [335, 90] on icon at bounding box center [340, 88] width 11 height 11
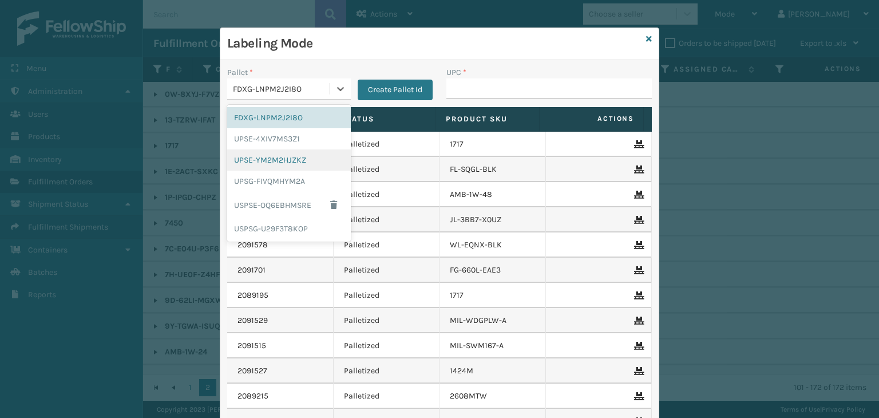
click at [287, 162] on div "UPSE-YM2M2HJZKZ" at bounding box center [289, 159] width 124 height 21
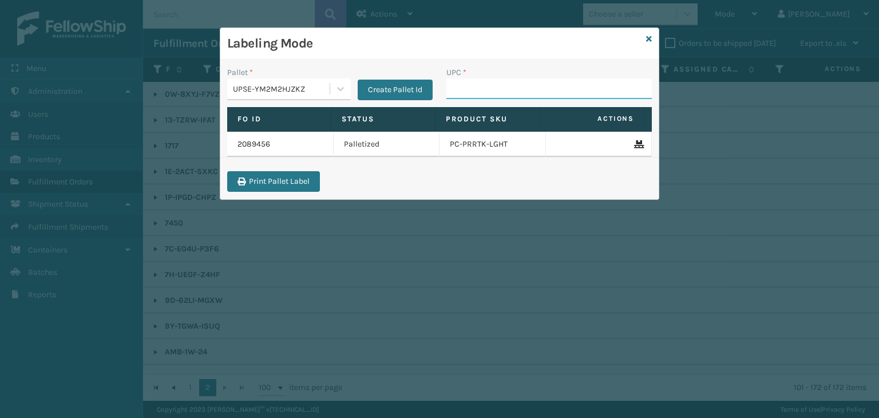
click at [499, 92] on input "UPC *" at bounding box center [548, 88] width 205 height 21
type input "842893"
click at [335, 85] on icon at bounding box center [340, 88] width 11 height 11
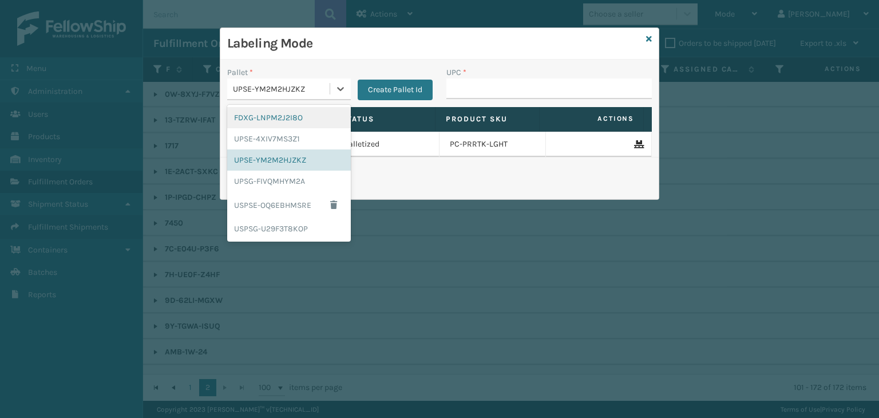
click at [296, 118] on div "FDXG-LNPM2J2I8O" at bounding box center [289, 117] width 124 height 21
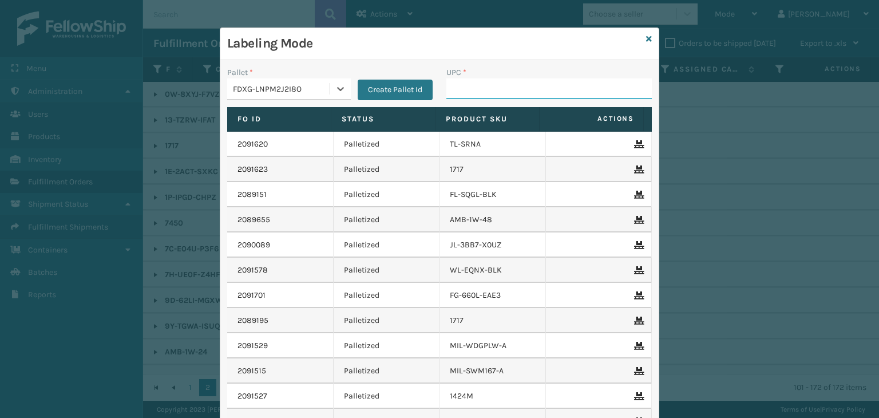
click at [522, 89] on input "UPC *" at bounding box center [548, 88] width 205 height 21
click at [484, 86] on input "853913008973" at bounding box center [538, 88] width 185 height 21
type input "853913008973"
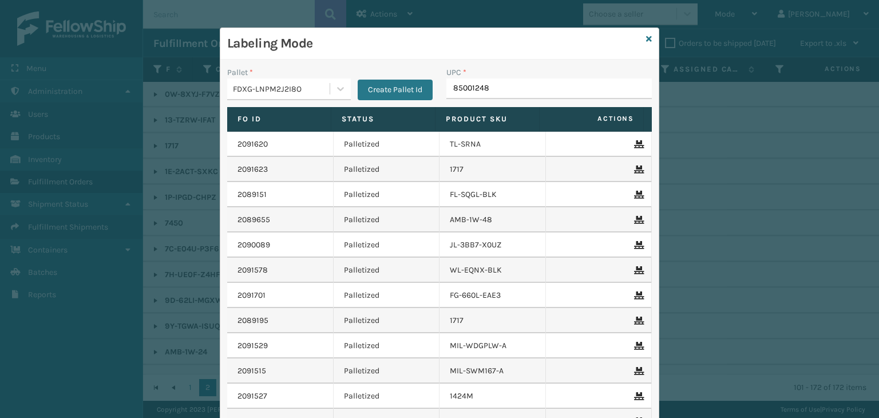
type input "850012486"
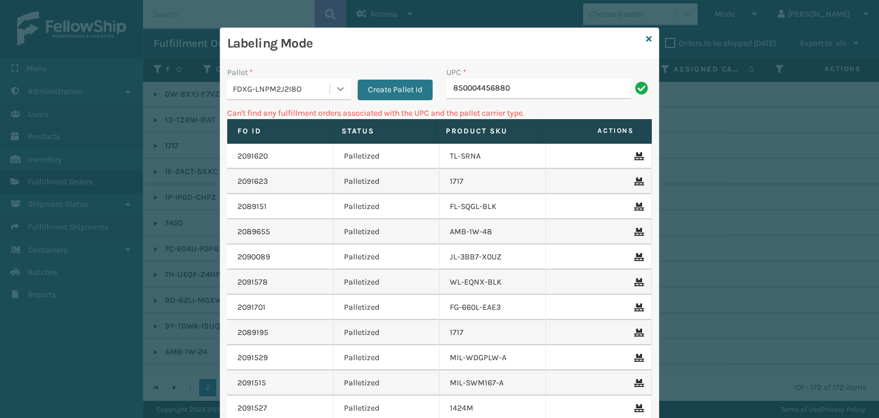
click at [340, 78] on div at bounding box center [340, 88] width 21 height 21
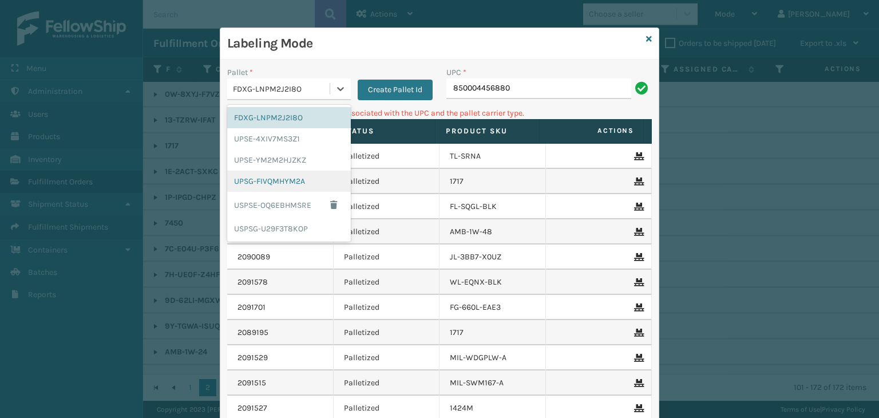
click at [304, 181] on div "UPSG-FIVQMHYM2A" at bounding box center [289, 180] width 124 height 21
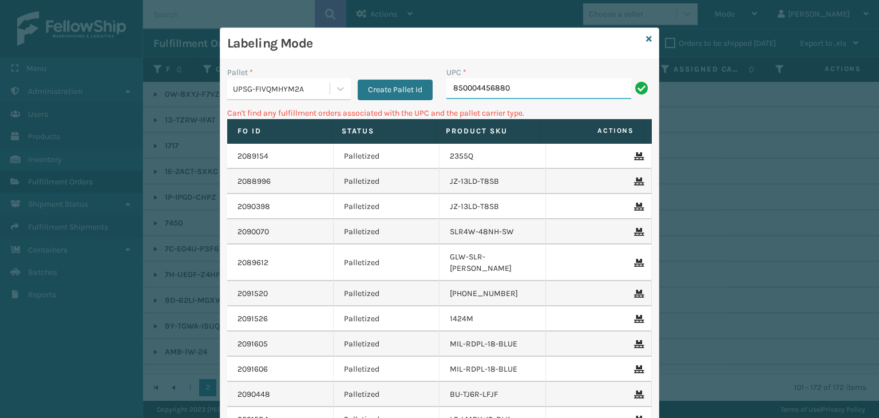
click at [532, 94] on input "850004456880" at bounding box center [538, 88] width 185 height 21
click at [339, 86] on icon at bounding box center [340, 88] width 11 height 11
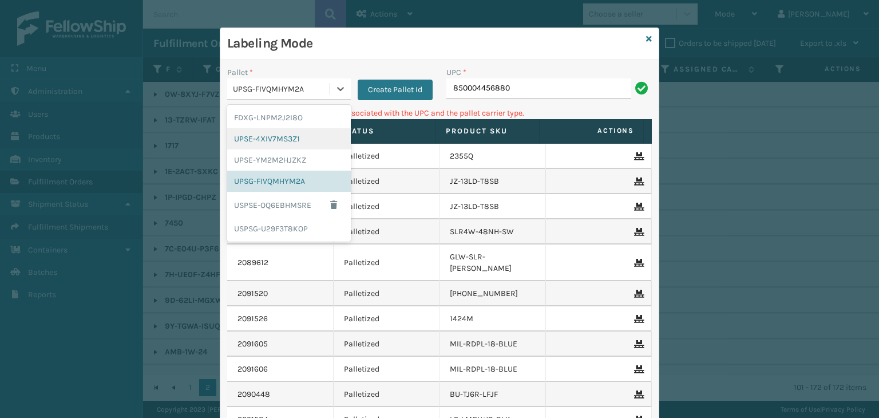
click at [316, 141] on div "UPSE-4XIV7MS3Z1" at bounding box center [289, 138] width 124 height 21
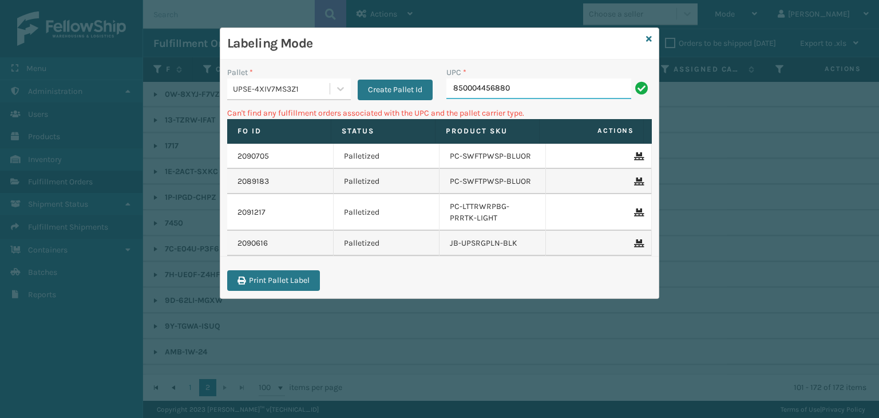
click at [530, 87] on input "850004456880" at bounding box center [538, 88] width 185 height 21
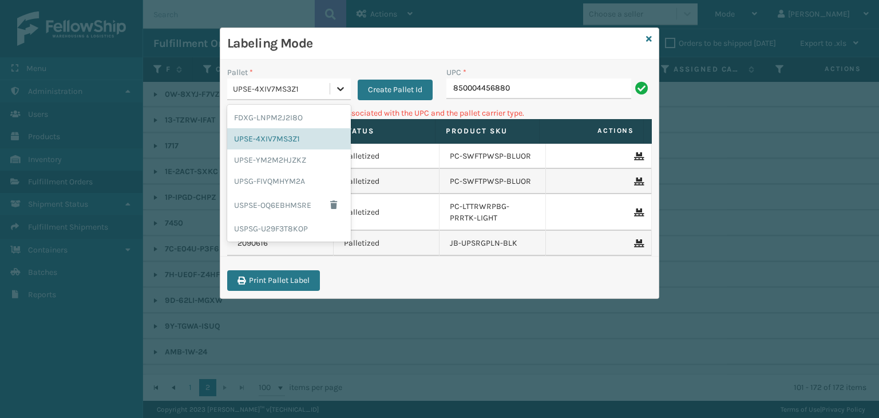
click at [345, 92] on icon at bounding box center [340, 88] width 11 height 11
click at [324, 122] on div "FDXG-LNPM2J2I8O" at bounding box center [289, 117] width 124 height 21
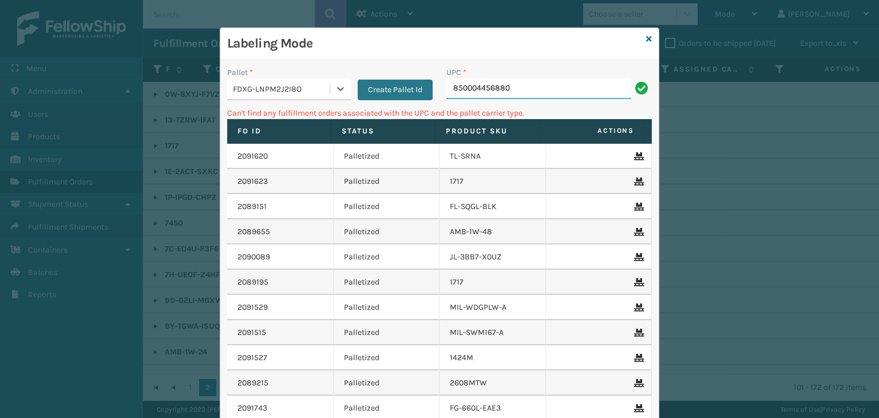
click at [575, 81] on input "850004456880" at bounding box center [538, 88] width 185 height 21
type input "8"
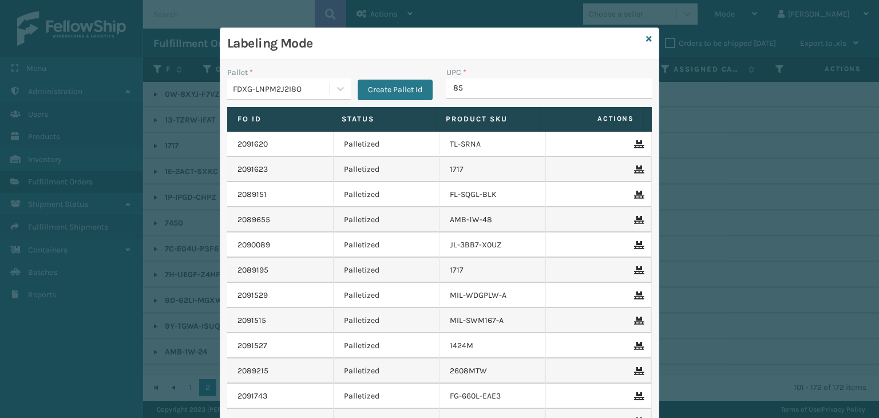
type input "850"
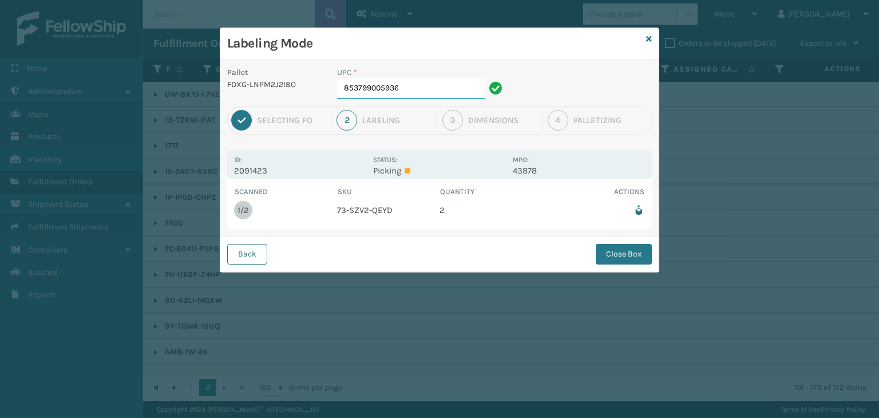
click at [453, 89] on input "853799005936" at bounding box center [411, 88] width 148 height 21
click at [629, 251] on button "Close Box" at bounding box center [623, 254] width 56 height 21
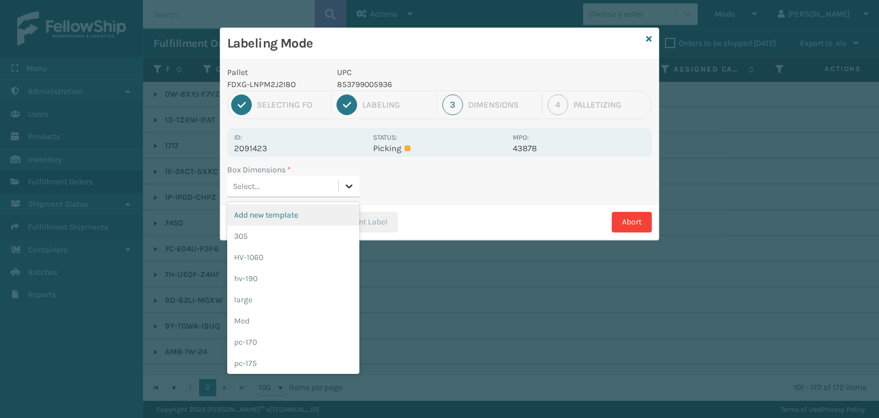
click at [353, 188] on icon at bounding box center [348, 185] width 11 height 11
click at [286, 313] on div "Med" at bounding box center [293, 320] width 132 height 21
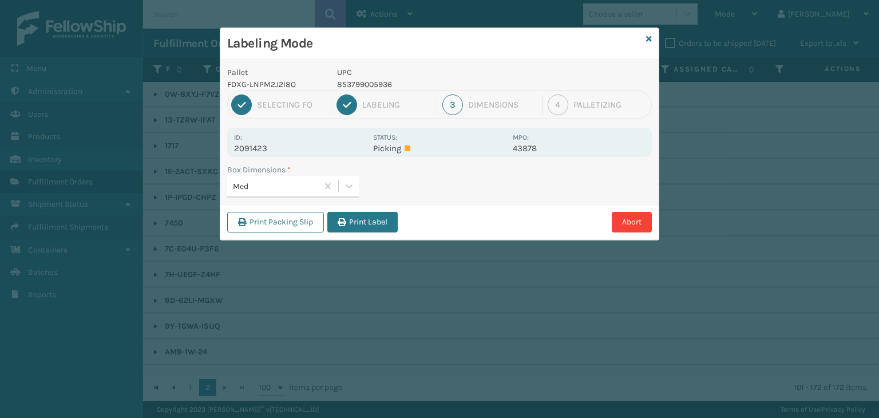
click at [372, 220] on button "Print Label" at bounding box center [362, 222] width 70 height 21
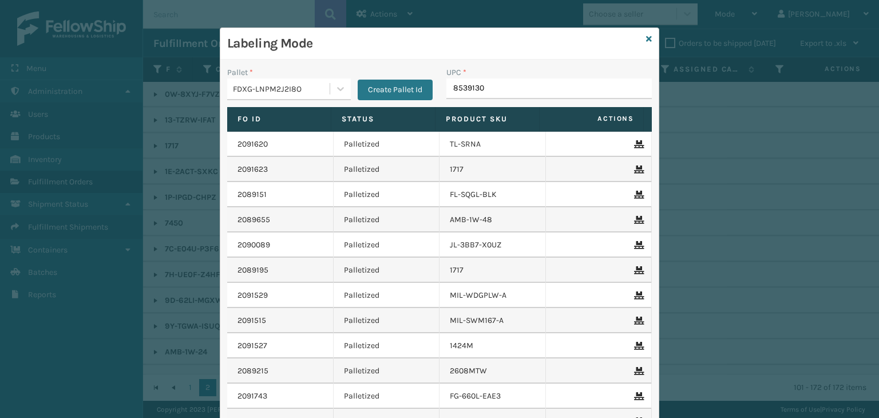
type input "85391300"
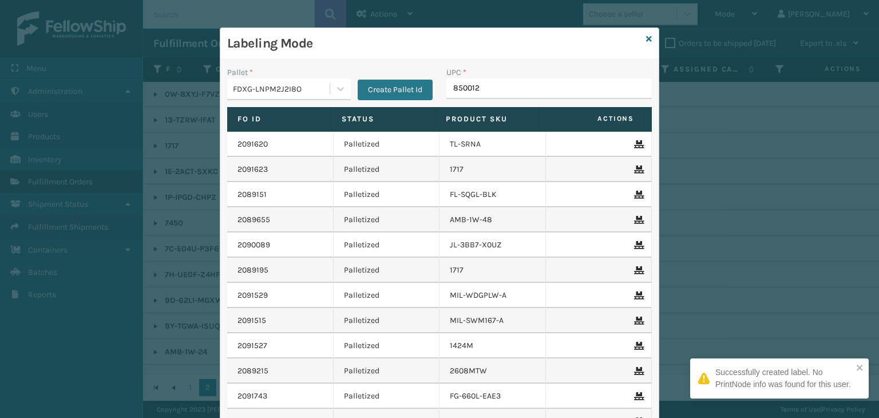
type input "8500124"
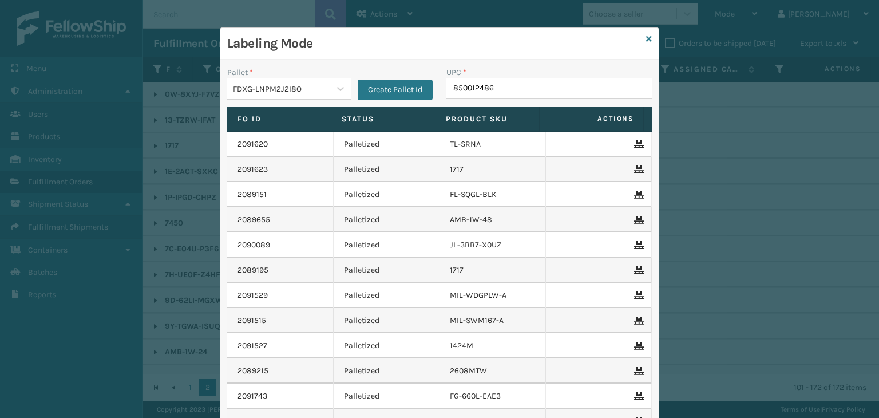
type input "8500124865"
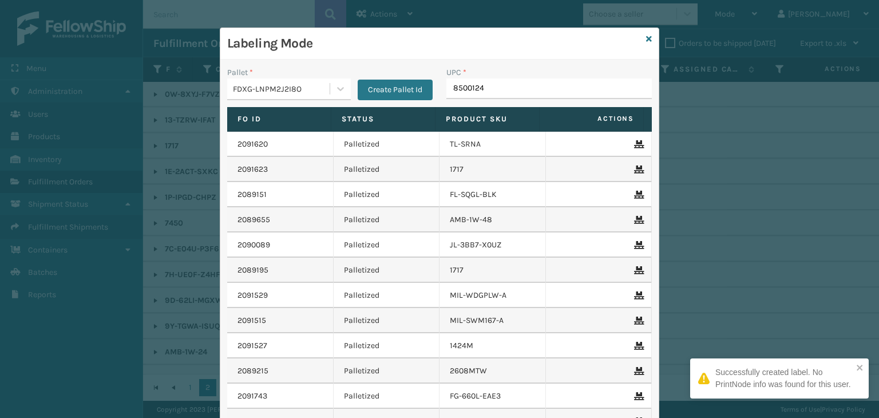
type input "85001248"
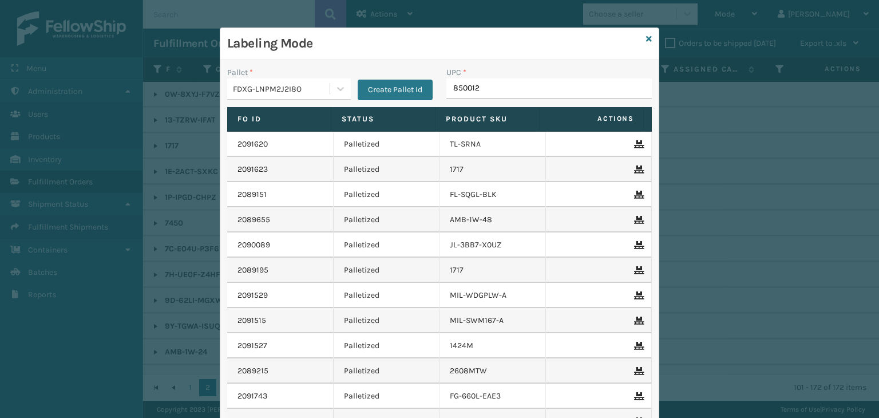
type input "8500124"
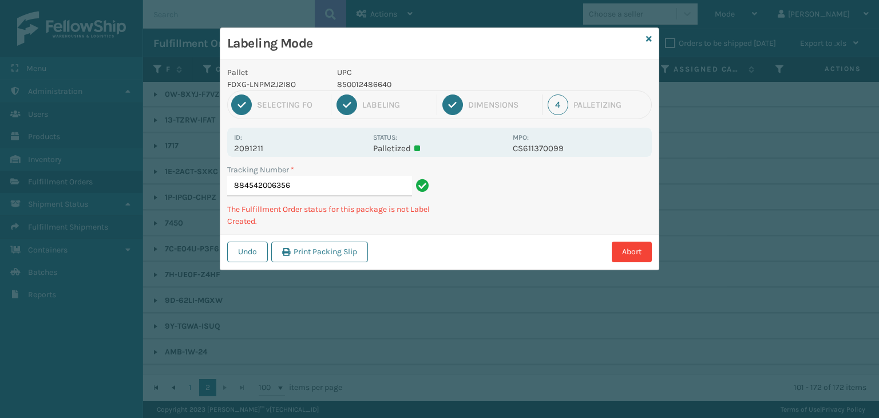
click at [286, 190] on input "884542006356" at bounding box center [319, 186] width 185 height 21
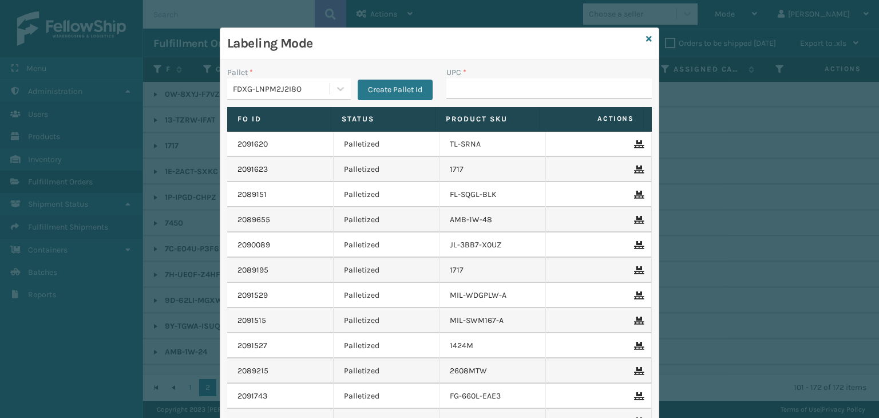
click at [286, 190] on div "2089151" at bounding box center [279, 194] width 85 height 11
click at [481, 88] on input "UPC *" at bounding box center [548, 88] width 205 height 21
type input "850012486442"
type input "8500"
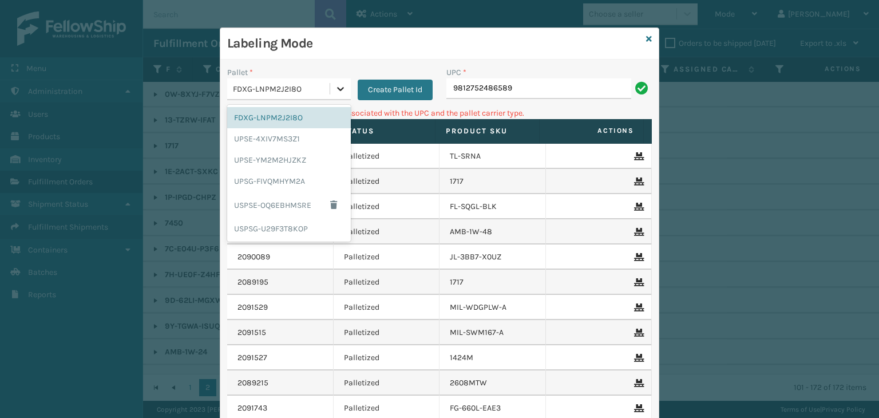
click at [336, 83] on icon at bounding box center [340, 88] width 11 height 11
click at [297, 178] on div "UPSG-FIVQMHYM2A" at bounding box center [289, 180] width 124 height 21
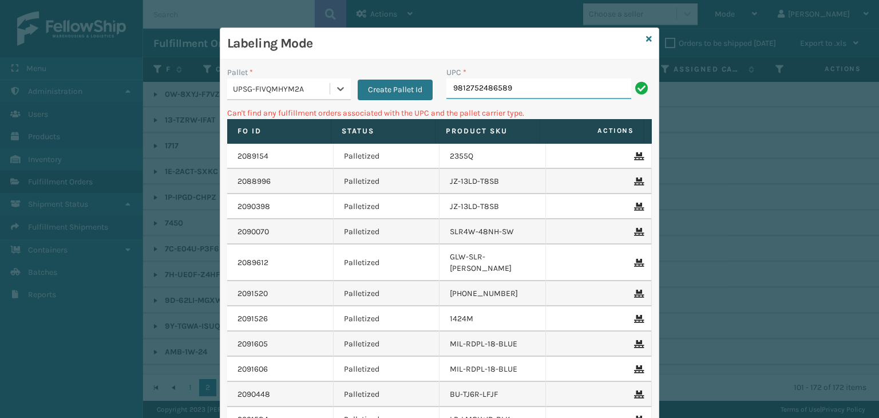
click at [539, 88] on input "9812752486589" at bounding box center [538, 88] width 185 height 21
click at [646, 35] on icon at bounding box center [649, 39] width 6 height 8
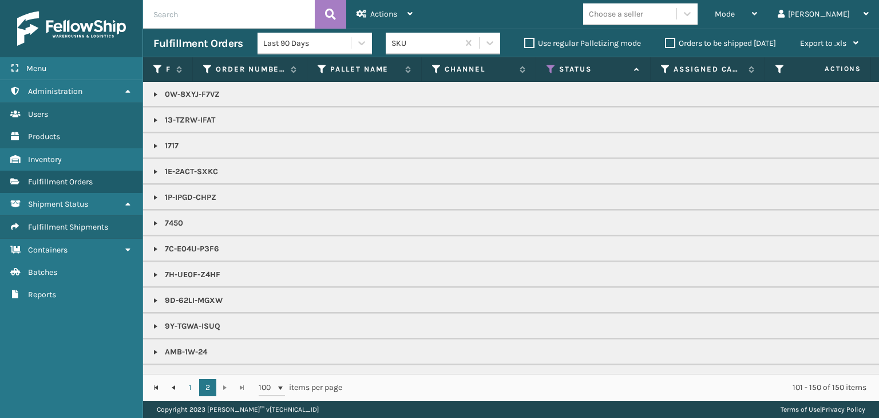
click at [643, 13] on div "Choose a seller" at bounding box center [616, 14] width 54 height 12
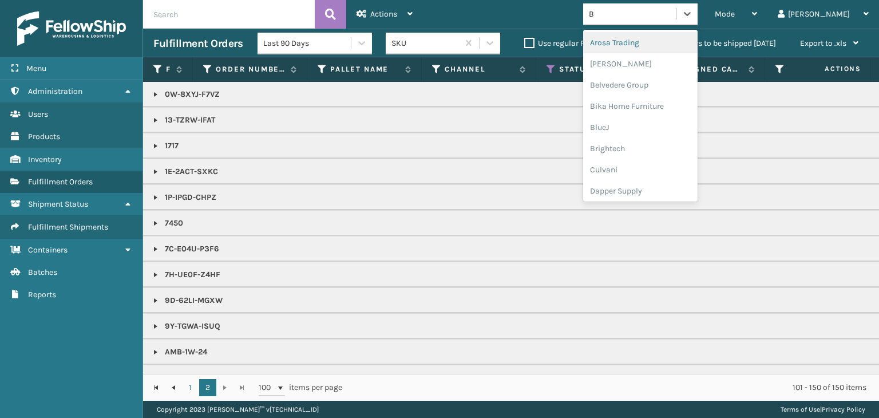
type input "BR"
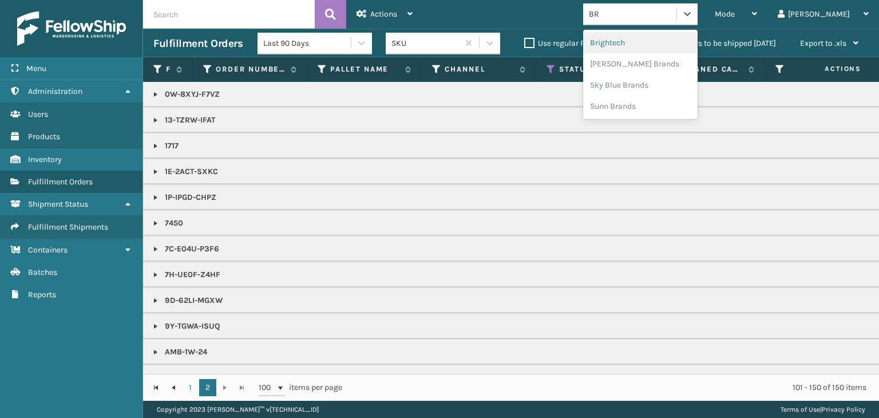
click at [659, 35] on div "Brightech" at bounding box center [640, 42] width 114 height 21
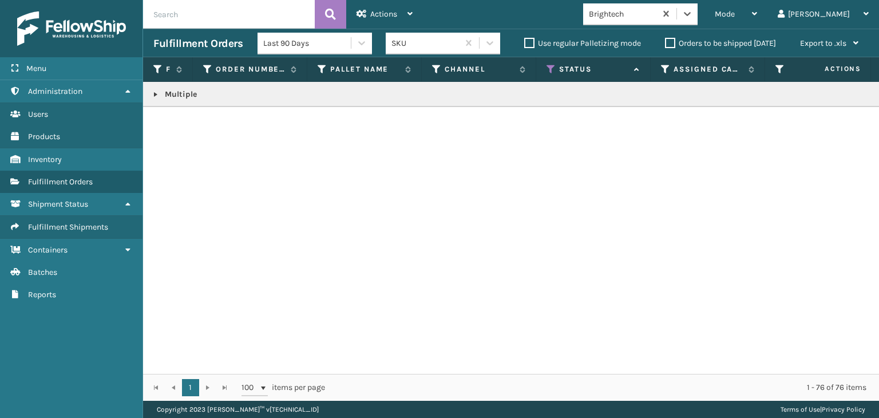
click at [156, 92] on link at bounding box center [155, 94] width 9 height 9
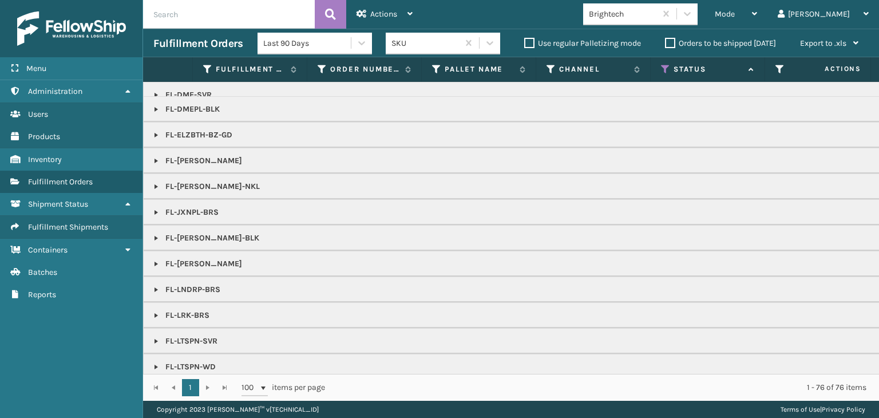
scroll to position [515, 0]
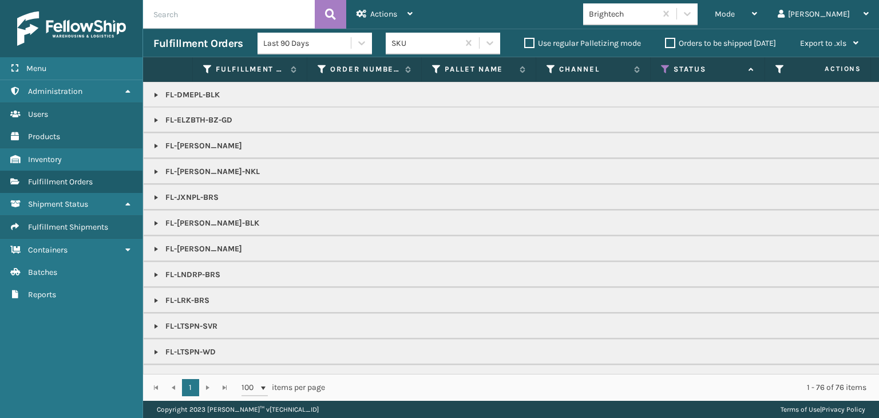
click at [153, 270] on link at bounding box center [156, 274] width 9 height 9
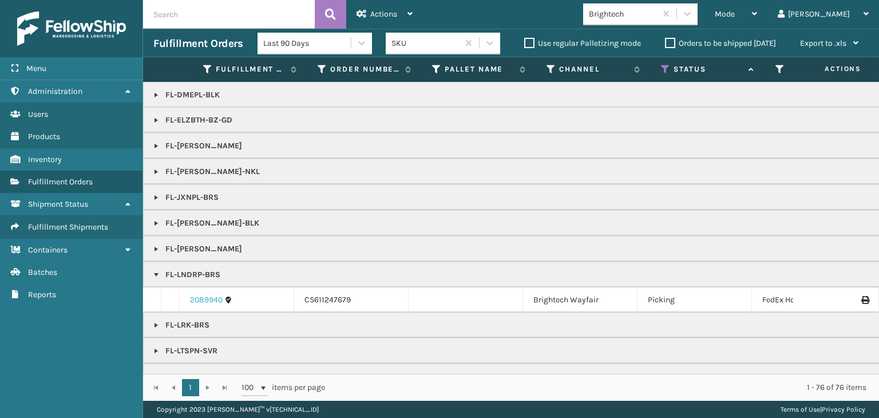
click at [193, 296] on link "2089940" at bounding box center [206, 299] width 33 height 11
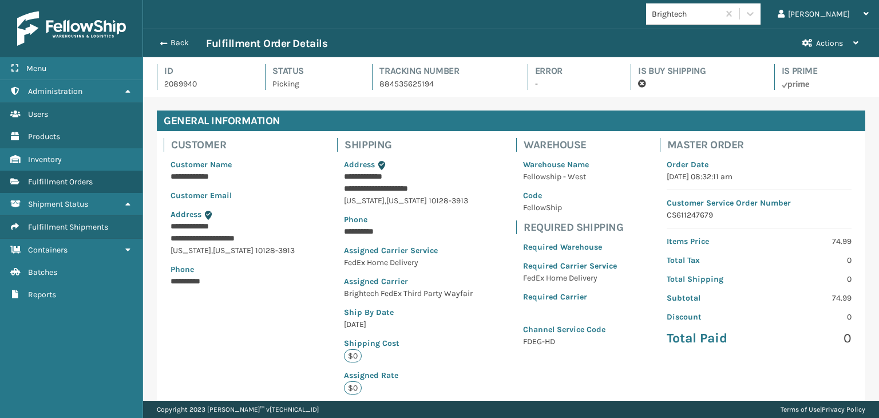
scroll to position [27, 735]
click at [176, 45] on button "Back" at bounding box center [179, 43] width 53 height 10
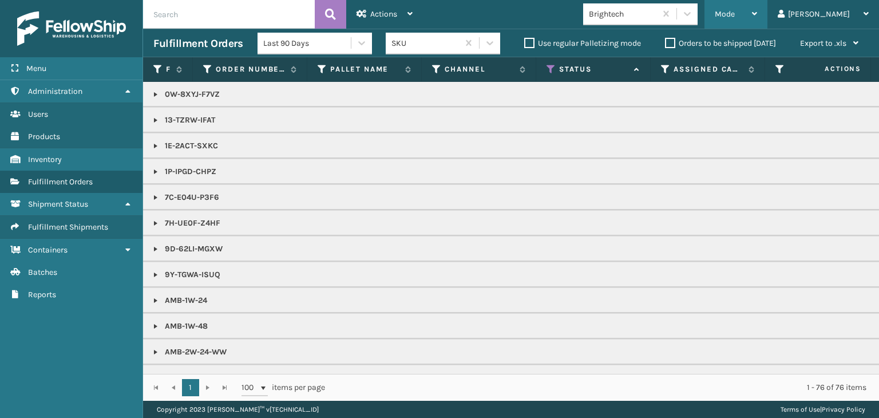
click at [757, 17] on div "Mode" at bounding box center [735, 14] width 42 height 29
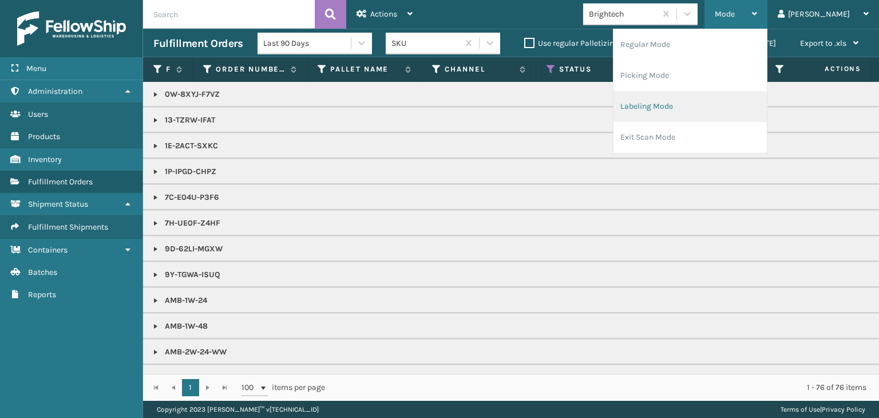
click at [721, 118] on li "Labeling Mode" at bounding box center [689, 106] width 153 height 31
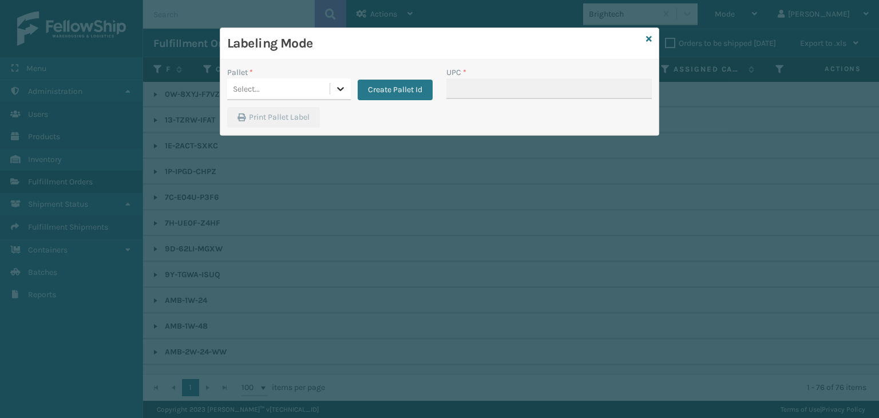
click at [339, 88] on icon at bounding box center [340, 88] width 11 height 11
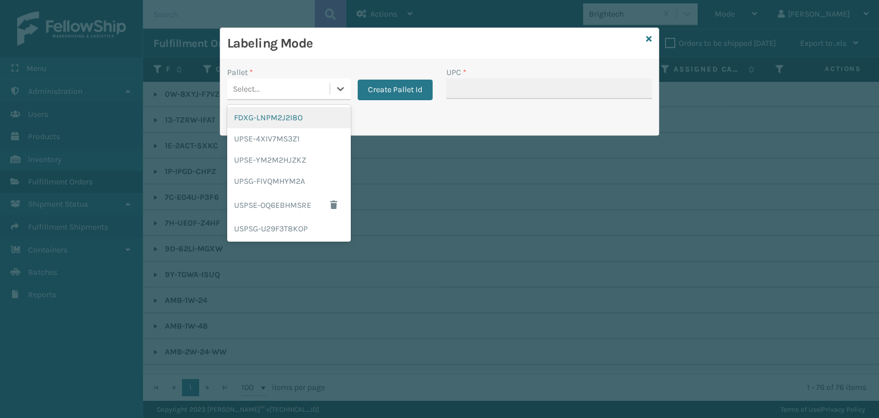
click at [311, 120] on div "FDXG-LNPM2J2I8O" at bounding box center [289, 117] width 124 height 21
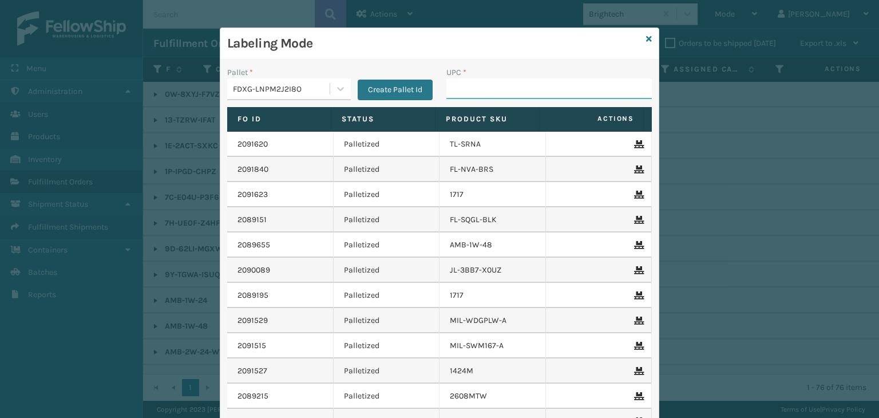
click at [500, 92] on input "UPC *" at bounding box center [548, 88] width 205 height 21
type input "854403007421"
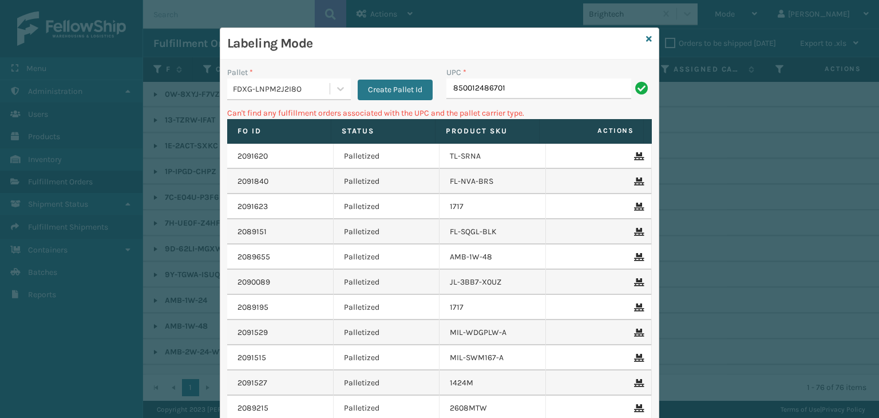
click at [351, 90] on div "Create Pallet Id" at bounding box center [392, 83] width 82 height 34
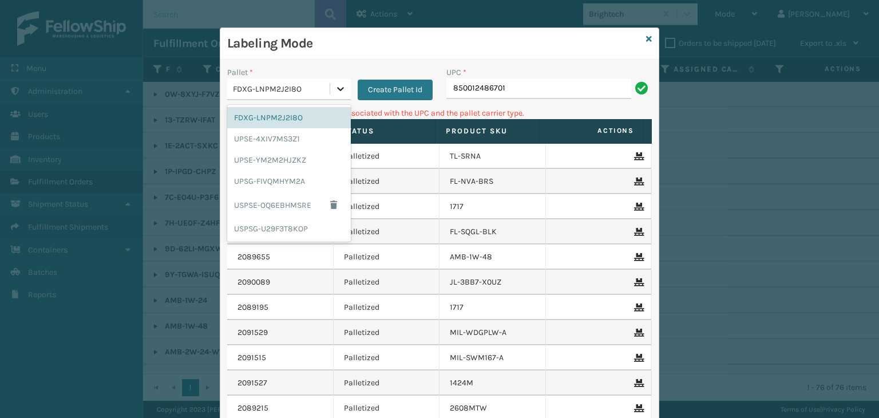
click at [337, 90] on icon at bounding box center [340, 88] width 11 height 11
click at [301, 173] on div "UPSG-FIVQMHYM2A" at bounding box center [289, 180] width 124 height 21
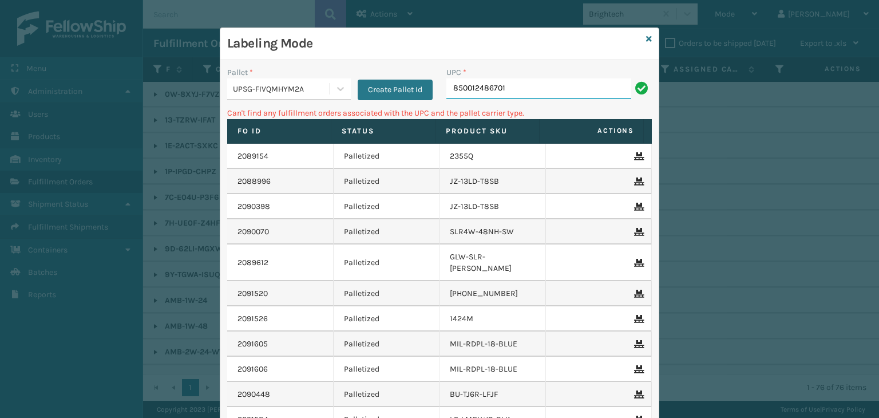
click at [533, 86] on input "850012486701" at bounding box center [538, 88] width 185 height 21
click at [646, 35] on icon at bounding box center [649, 39] width 6 height 8
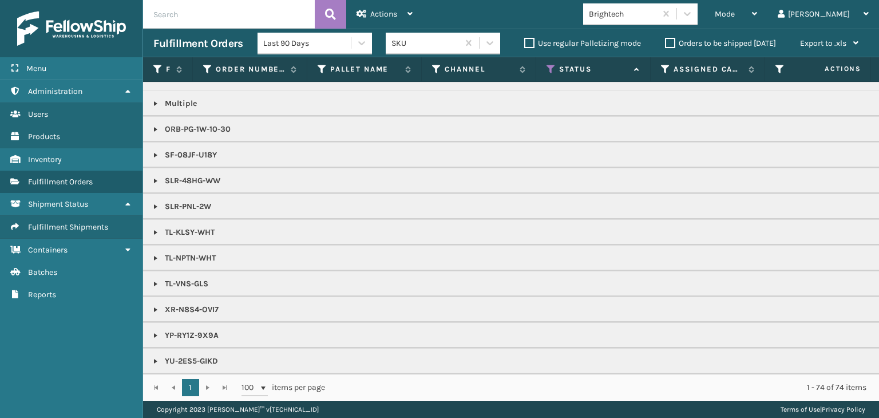
scroll to position [965, 0]
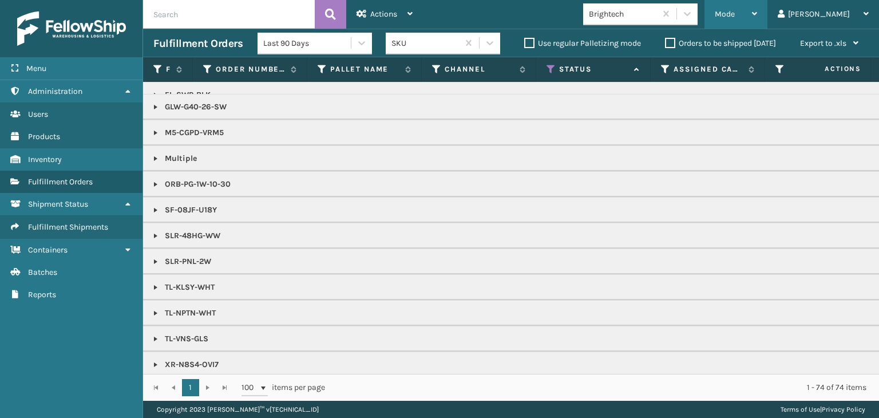
click at [734, 9] on span "Mode" at bounding box center [724, 14] width 20 height 10
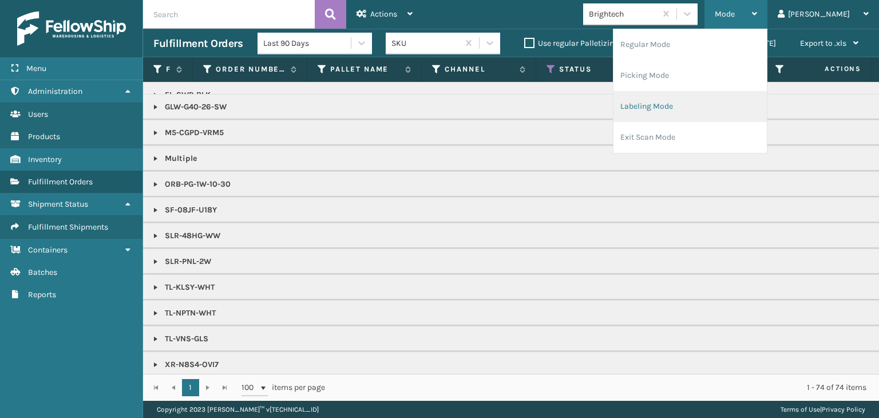
click at [713, 112] on li "Labeling Mode" at bounding box center [689, 106] width 153 height 31
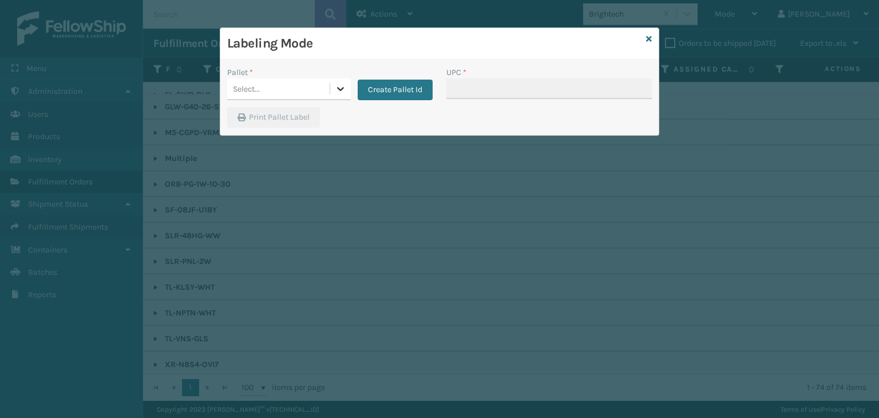
click at [337, 89] on icon at bounding box center [340, 89] width 7 height 4
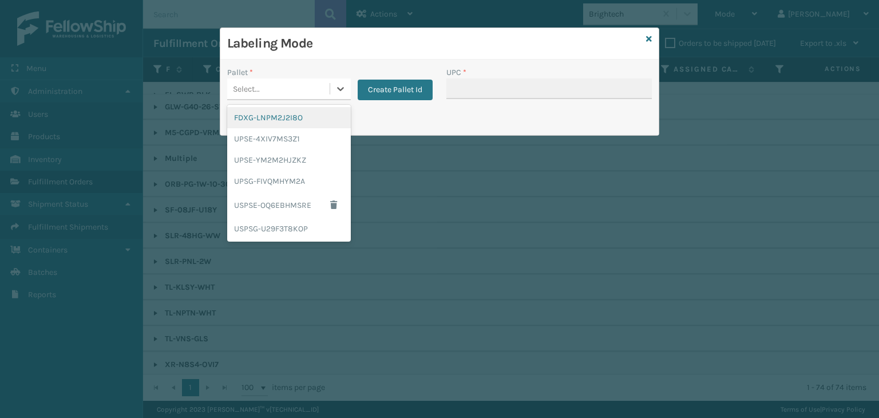
click at [311, 113] on div "FDXG-LNPM2J2I8O" at bounding box center [289, 117] width 124 height 21
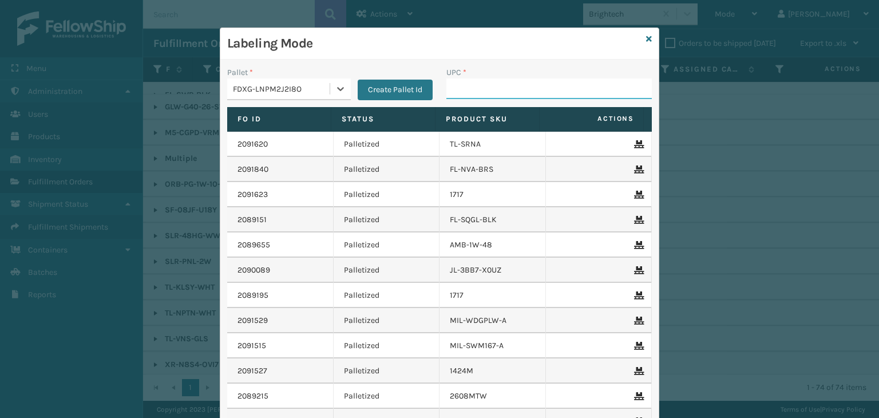
click at [518, 78] on input "UPC *" at bounding box center [548, 88] width 205 height 21
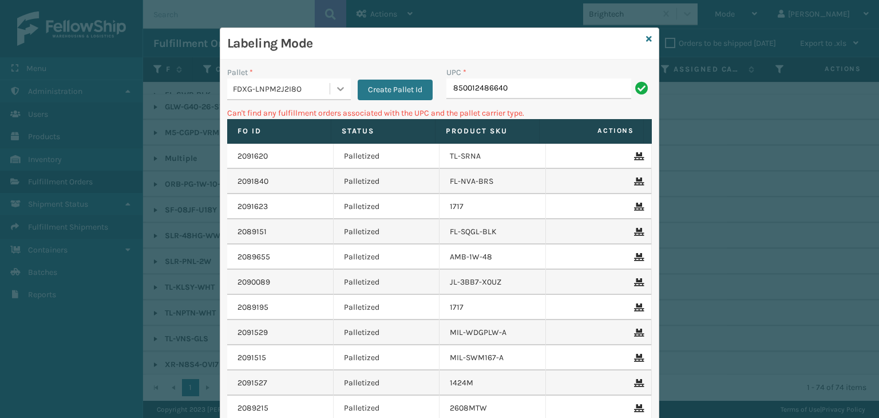
click at [335, 86] on icon at bounding box center [340, 88] width 11 height 11
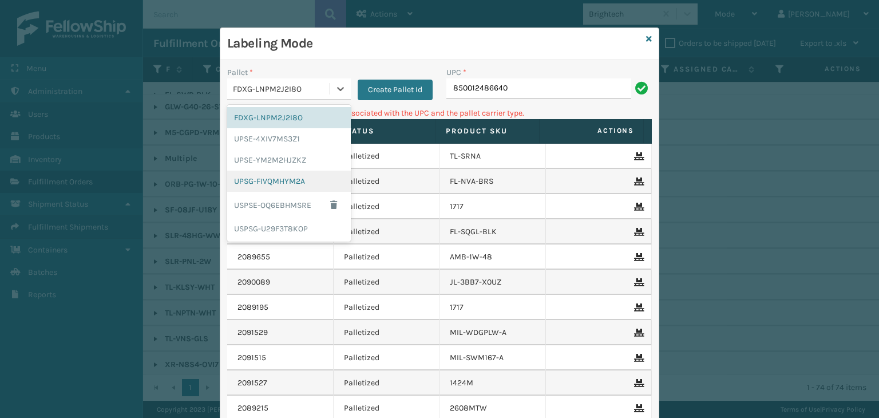
click at [272, 188] on div "UPSG-FIVQMHYM2A" at bounding box center [289, 180] width 124 height 21
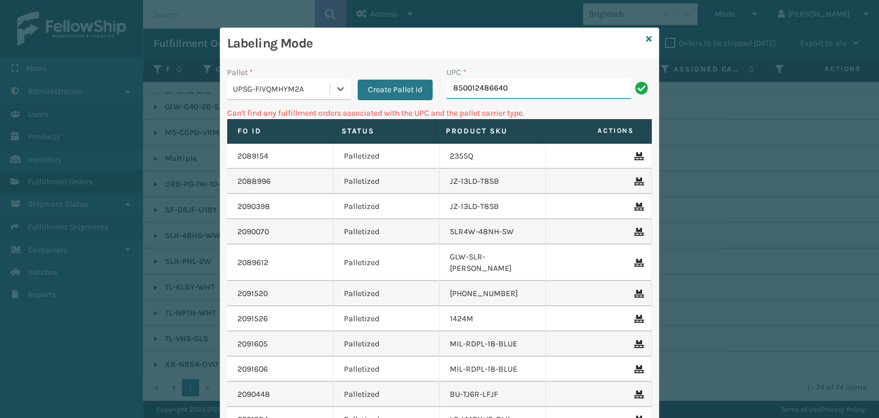
click at [586, 97] on input "850012486640" at bounding box center [538, 88] width 185 height 21
click at [646, 36] on icon at bounding box center [649, 39] width 6 height 8
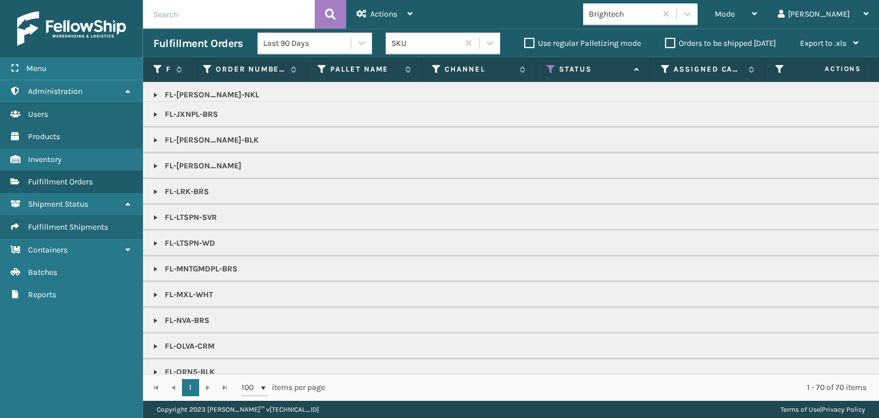
scroll to position [629, 0]
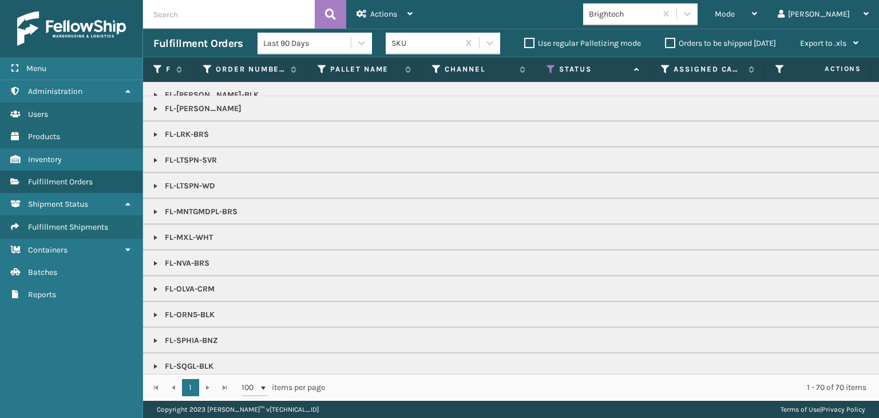
click at [152, 259] on link at bounding box center [155, 263] width 9 height 9
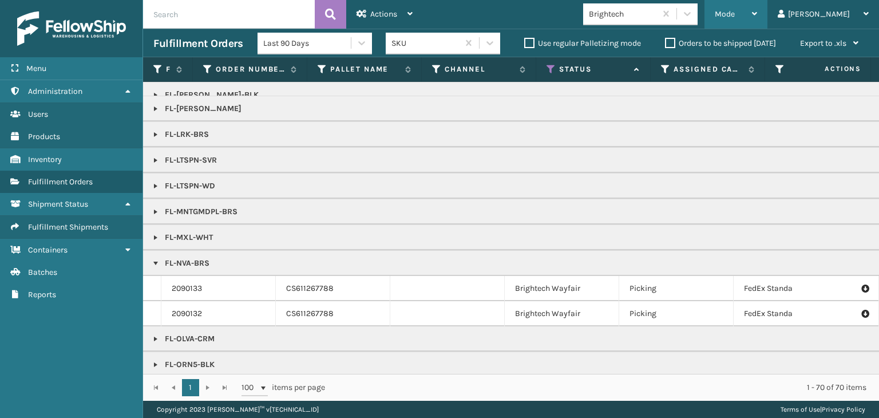
click at [734, 11] on span "Mode" at bounding box center [724, 14] width 20 height 10
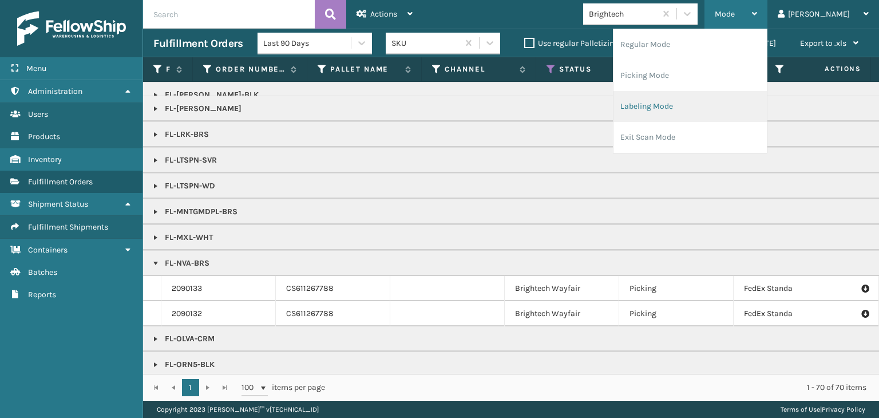
click at [715, 105] on li "Labeling Mode" at bounding box center [689, 106] width 153 height 31
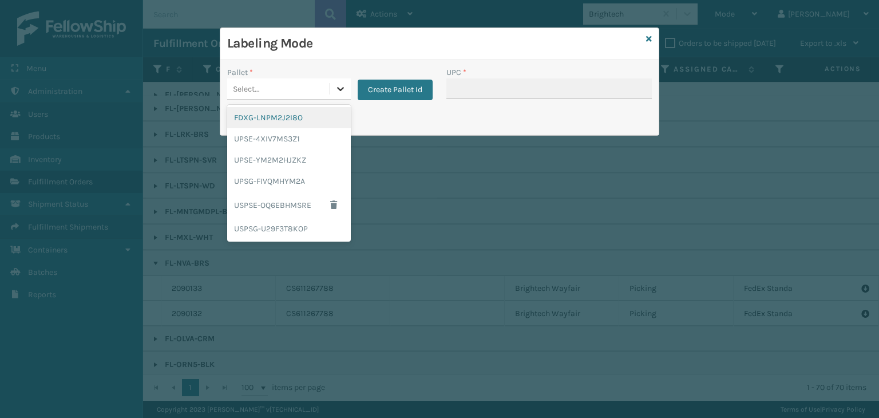
click at [345, 93] on div at bounding box center [340, 88] width 21 height 21
click at [398, 89] on button "Create Pallet Id" at bounding box center [394, 90] width 75 height 21
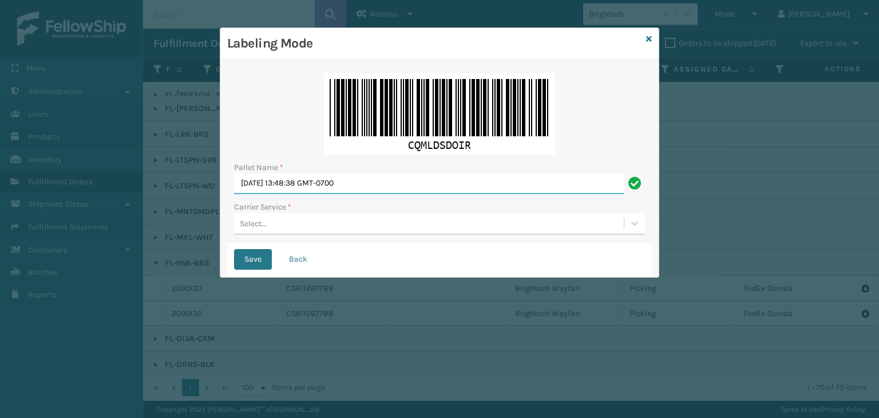
click at [529, 188] on input "[DATE] 13:48:38 GMT-0700" at bounding box center [429, 183] width 390 height 21
type input "S"
type input "BOWZ100572"
click at [634, 221] on icon at bounding box center [634, 222] width 11 height 11
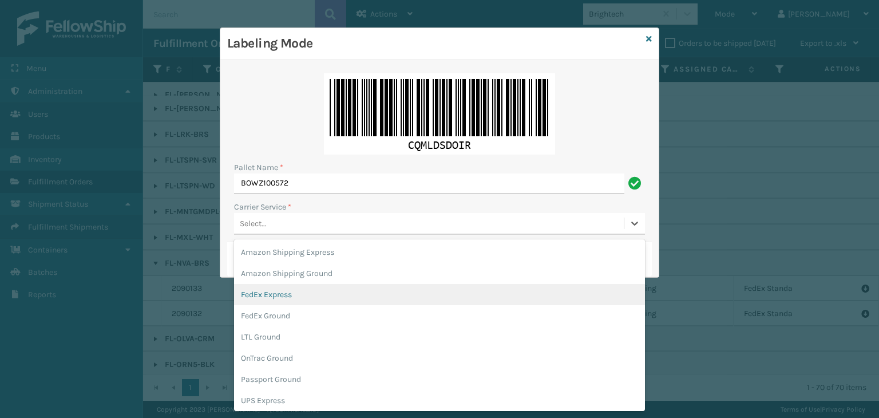
click at [427, 296] on div "FedEx Express" at bounding box center [439, 294] width 411 height 21
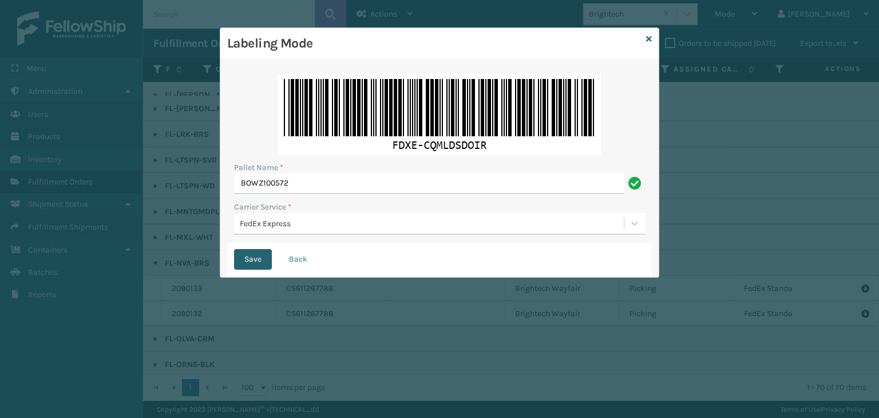
click at [267, 260] on button "Save" at bounding box center [253, 259] width 38 height 21
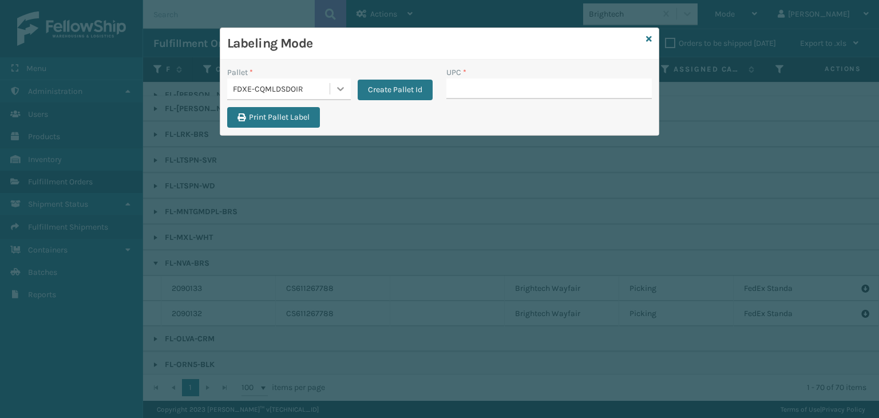
click at [346, 94] on div at bounding box center [340, 88] width 21 height 21
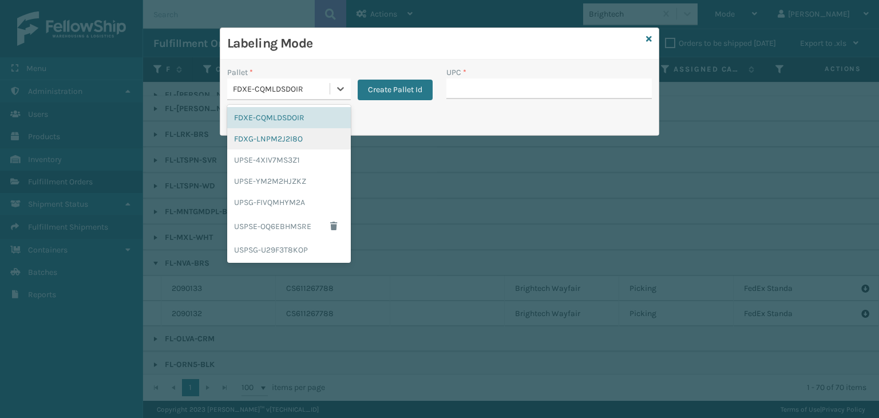
click at [300, 135] on div "FDXG-LNPM2J2I8O" at bounding box center [289, 138] width 124 height 21
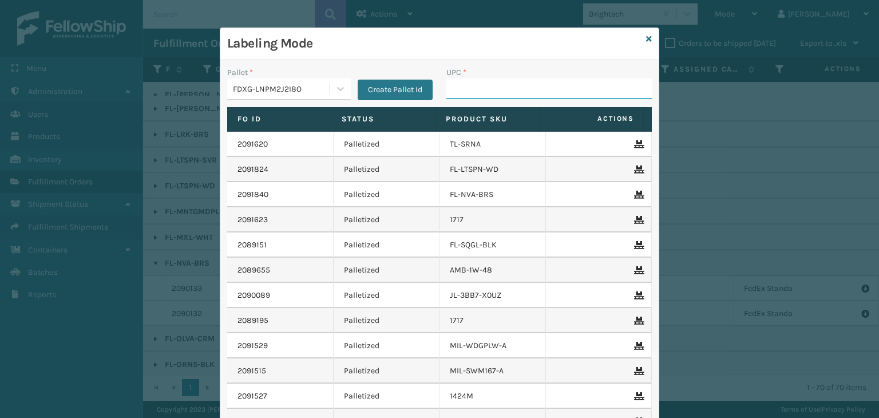
click at [520, 89] on input "UPC *" at bounding box center [548, 88] width 205 height 21
type input "85"
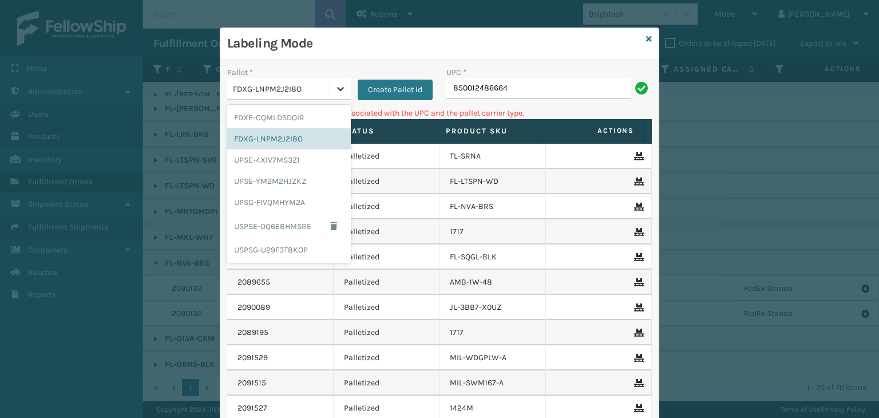
click at [332, 81] on div at bounding box center [340, 88] width 21 height 21
click at [308, 121] on div "FDXE-CQMLDSDOIR" at bounding box center [289, 117] width 124 height 21
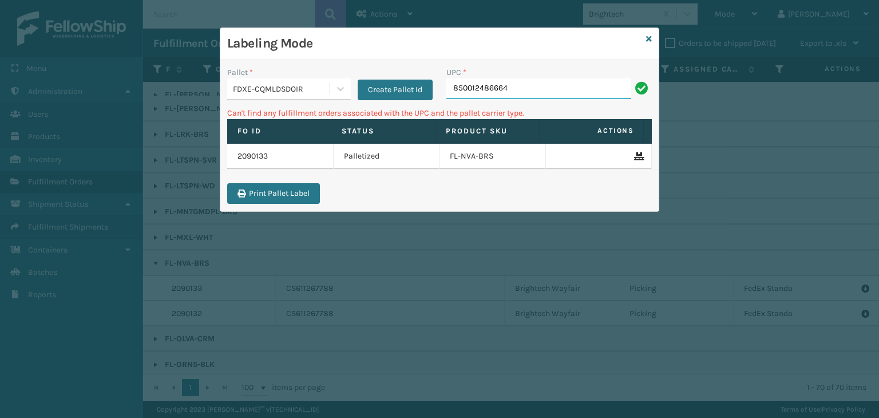
click at [587, 89] on input "850012486664" at bounding box center [538, 88] width 185 height 21
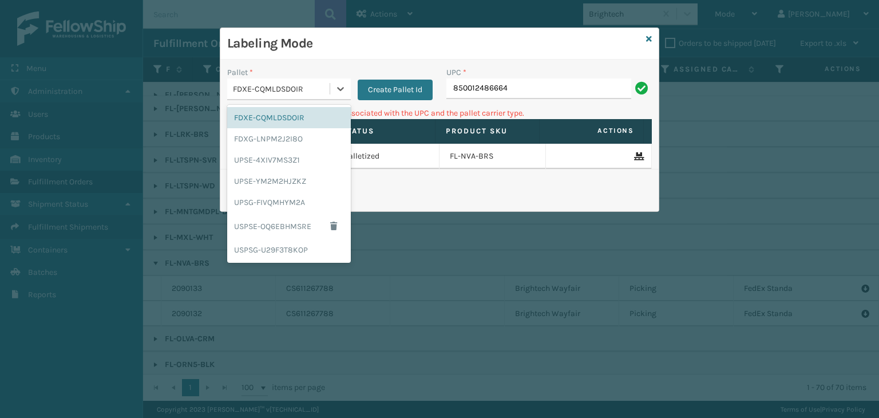
drag, startPoint x: 344, startPoint y: 90, endPoint x: 332, endPoint y: 104, distance: 18.6
click at [344, 90] on icon at bounding box center [340, 88] width 11 height 11
click at [313, 202] on div "UPSG-FIVQMHYM2A" at bounding box center [289, 202] width 124 height 21
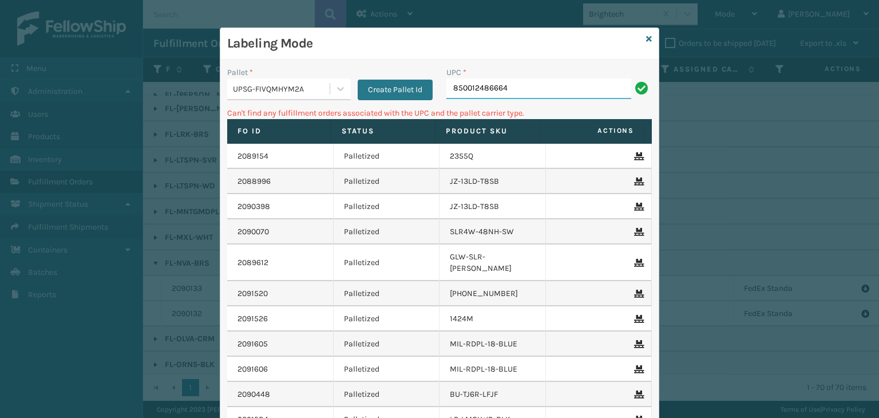
click at [531, 90] on input "850012486664" at bounding box center [538, 88] width 185 height 21
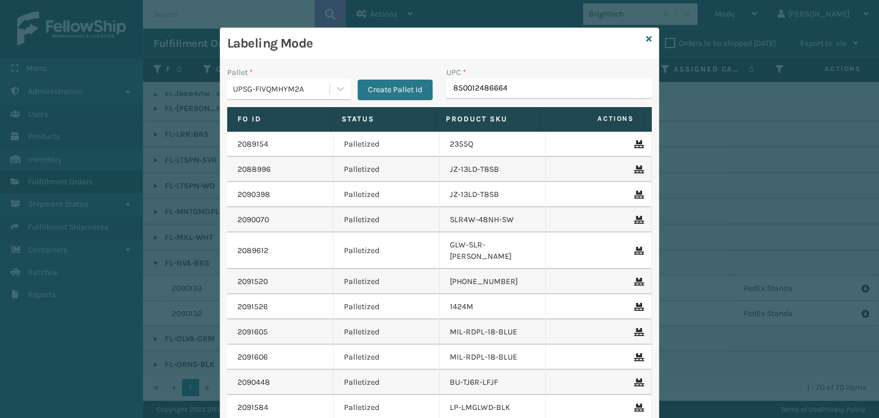
type input "850012486664"
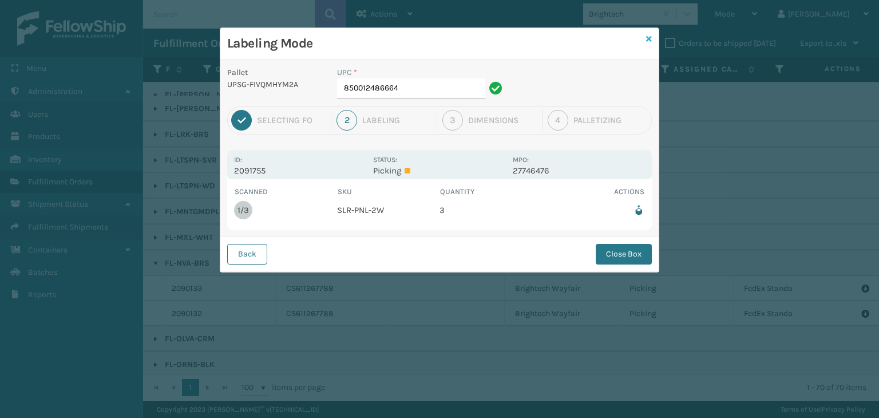
click at [648, 37] on icon at bounding box center [649, 39] width 6 height 8
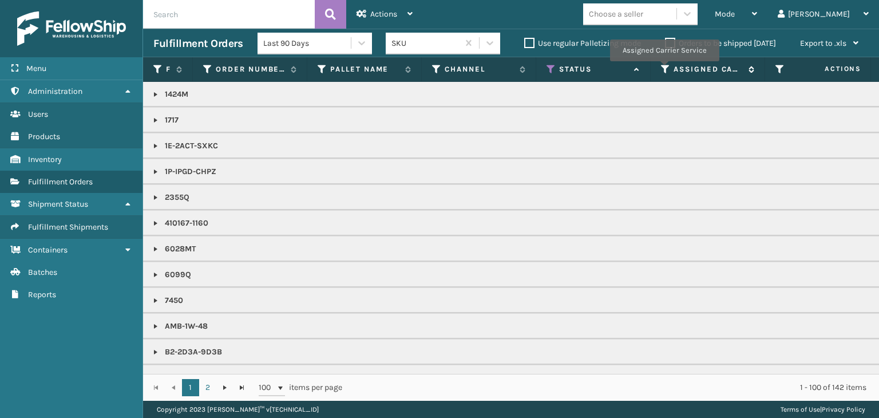
click at [663, 69] on icon at bounding box center [665, 69] width 9 height 10
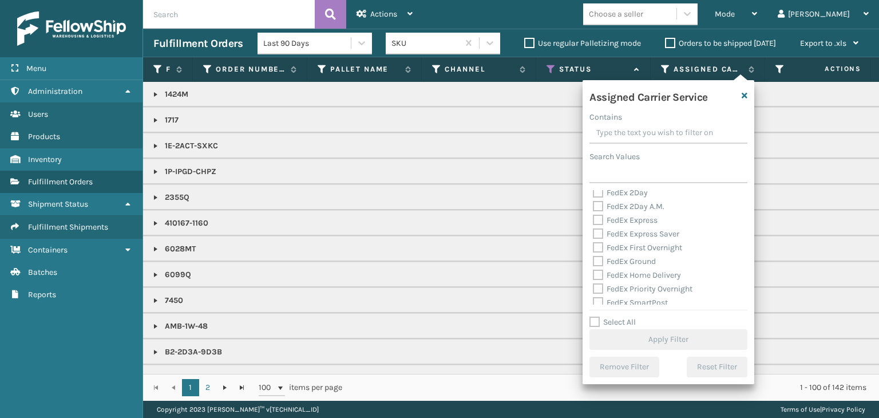
scroll to position [57, 0]
click at [593, 324] on label "Select All" at bounding box center [612, 322] width 46 height 10
click at [593, 316] on input "Select All" at bounding box center [675, 315] width 172 height 1
checkbox input "true"
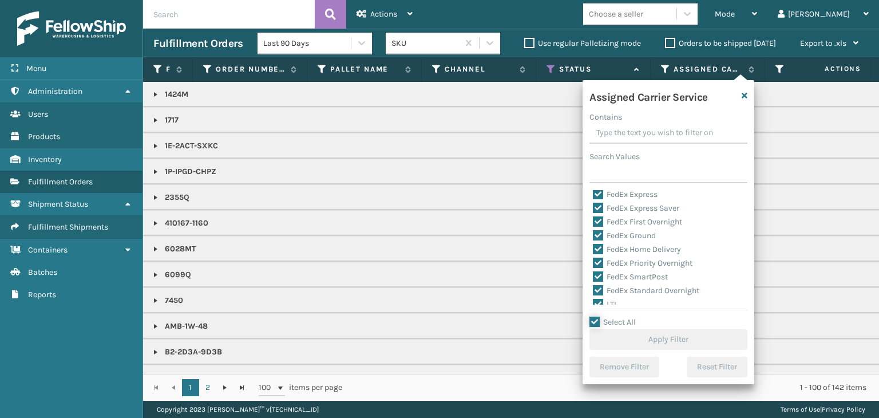
checkbox input "true"
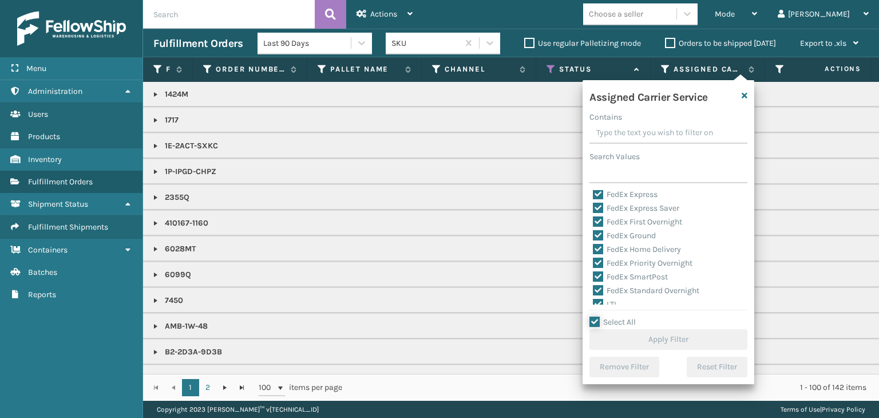
checkbox input "true"
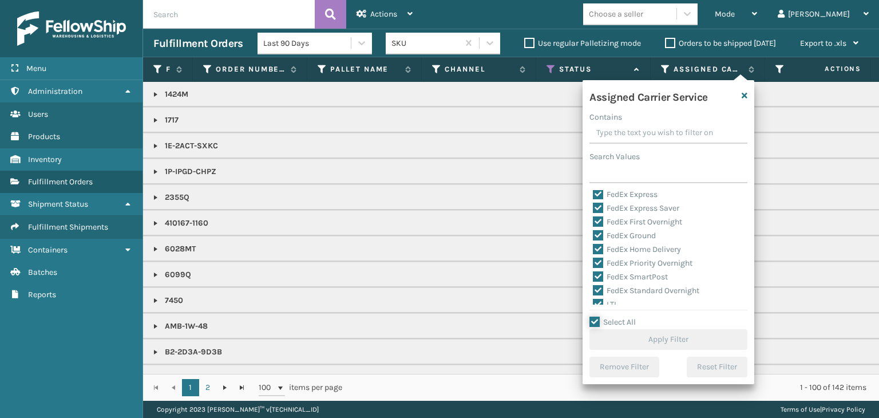
checkbox input "true"
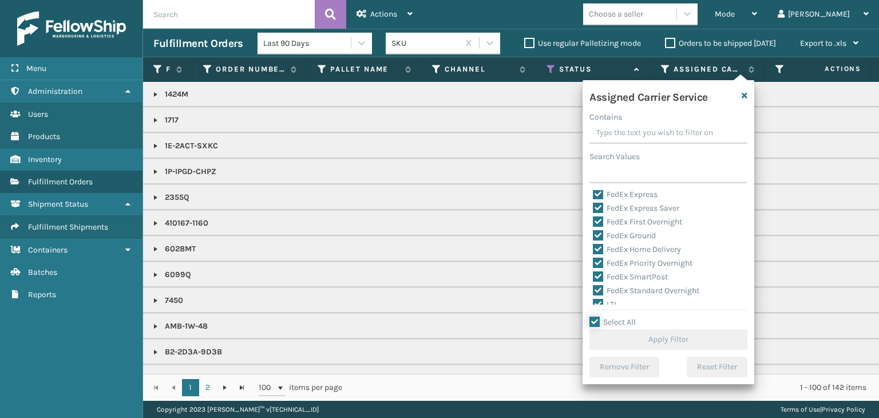
checkbox input "true"
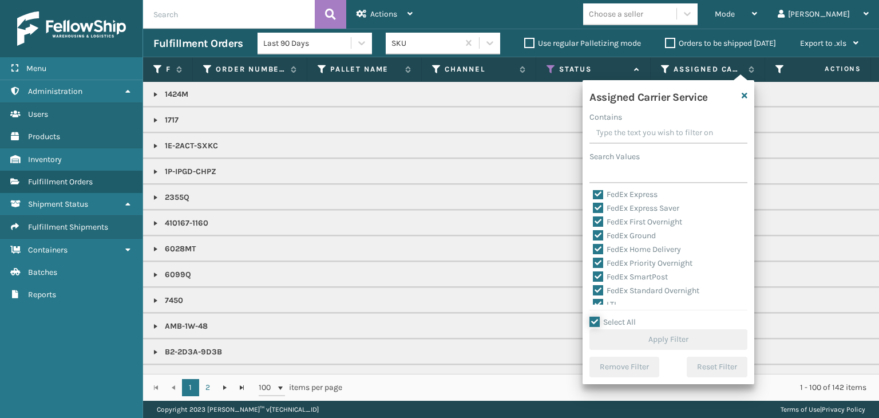
checkbox input "true"
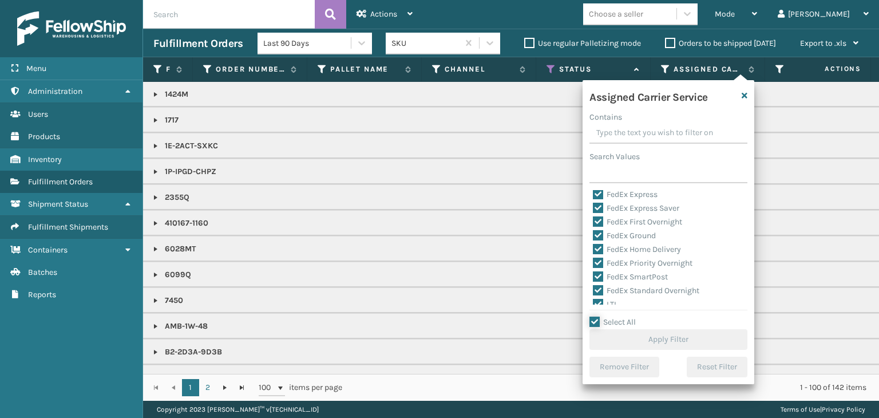
checkbox input "true"
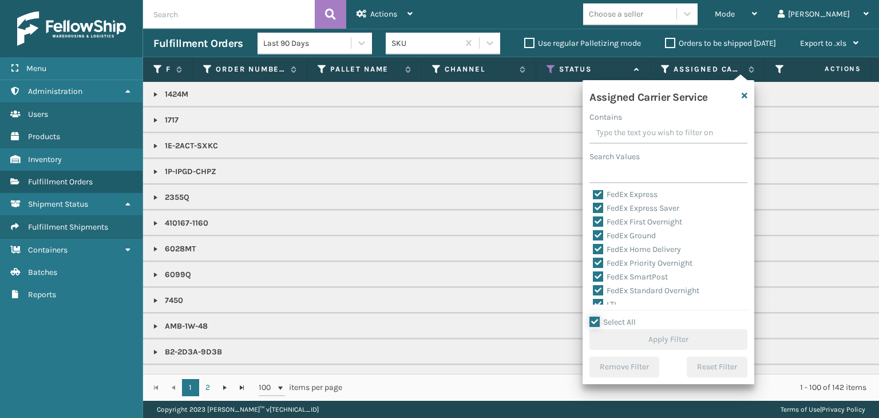
checkbox input "true"
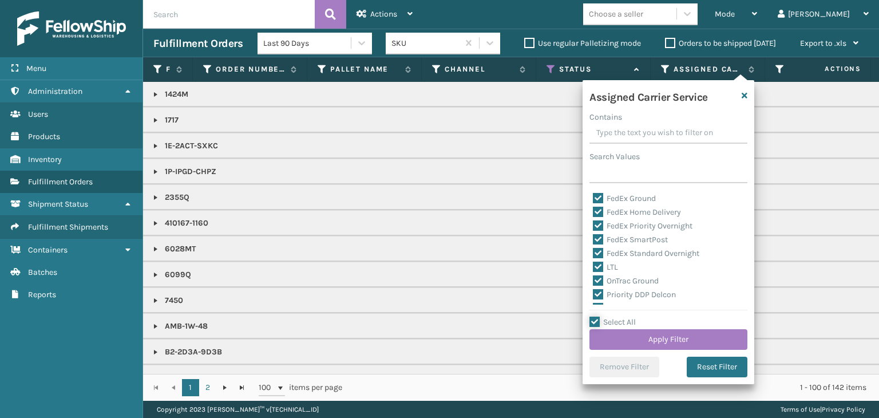
scroll to position [114, 0]
click at [597, 247] on label "LTL" at bounding box center [605, 247] width 25 height 10
click at [593, 247] on input "LTL" at bounding box center [593, 243] width 1 height 7
checkbox input "false"
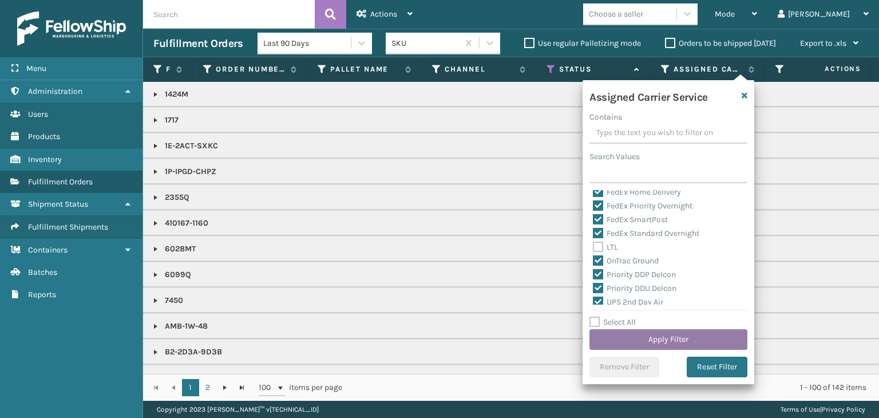
click at [655, 337] on button "Apply Filter" at bounding box center [668, 339] width 158 height 21
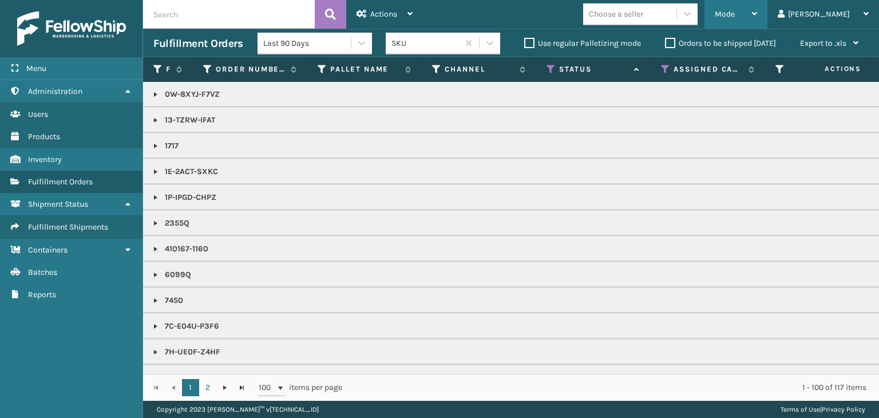
click at [757, 14] on div "Mode" at bounding box center [735, 14] width 42 height 29
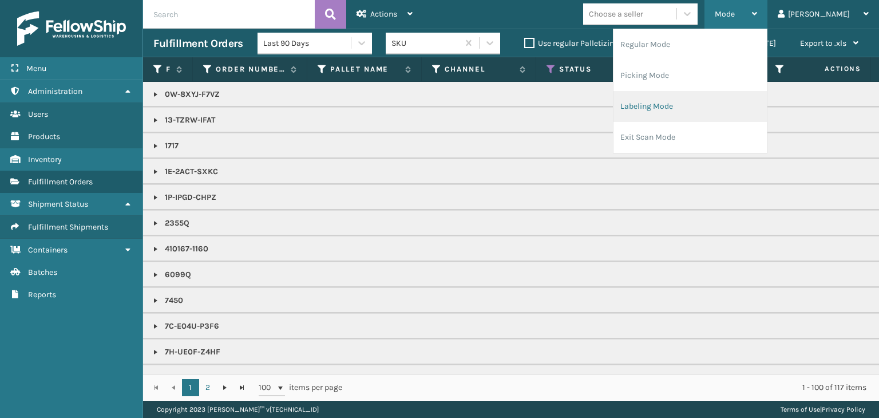
click at [753, 110] on li "Labeling Mode" at bounding box center [689, 106] width 153 height 31
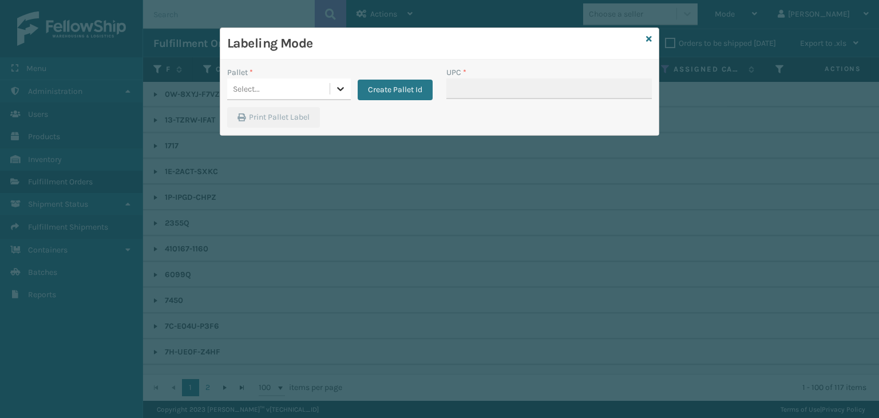
click at [341, 85] on icon at bounding box center [340, 88] width 11 height 11
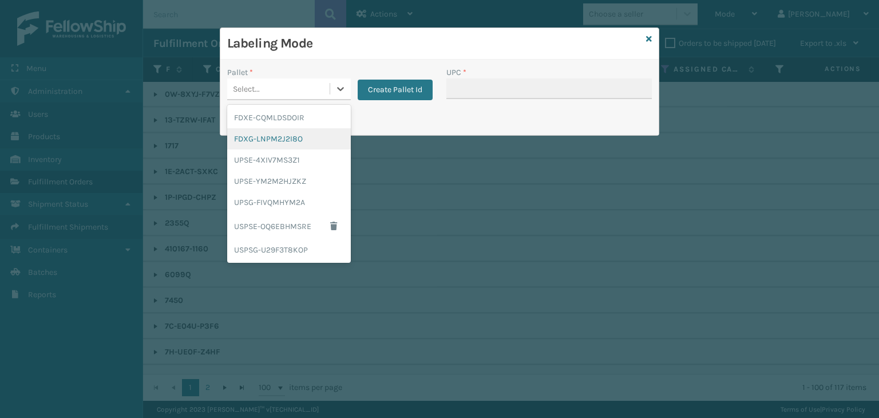
click at [313, 145] on div "FDXG-LNPM2J2I8O" at bounding box center [289, 138] width 124 height 21
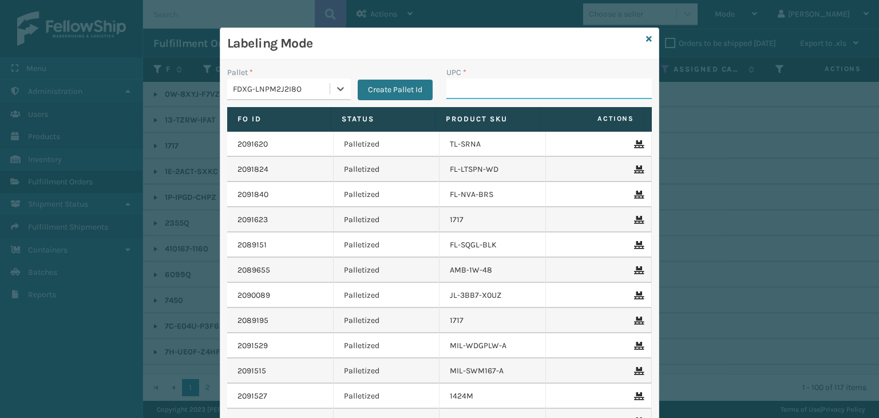
click at [506, 90] on input "UPC *" at bounding box center [548, 88] width 205 height 21
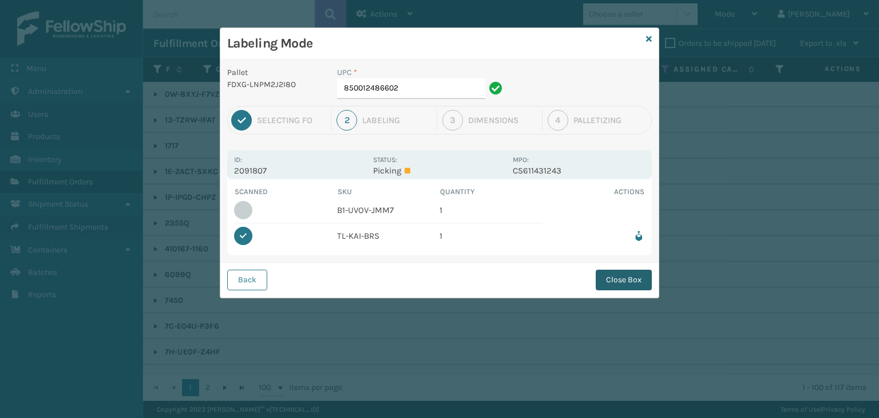
click at [625, 283] on button "Close Box" at bounding box center [623, 279] width 56 height 21
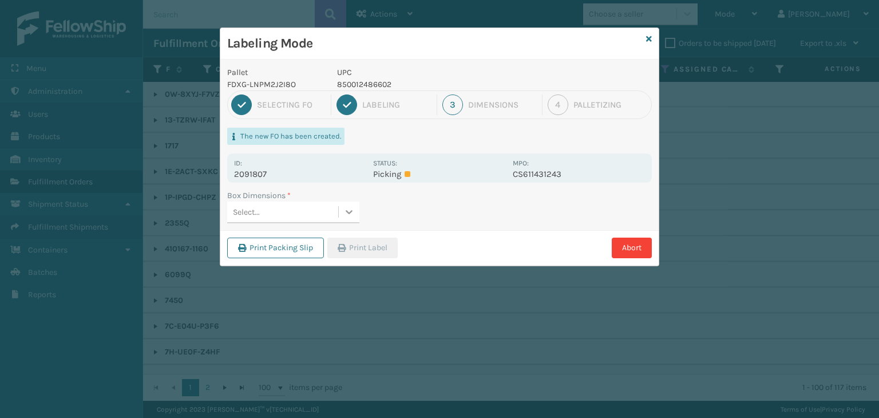
click at [347, 208] on icon at bounding box center [348, 211] width 11 height 11
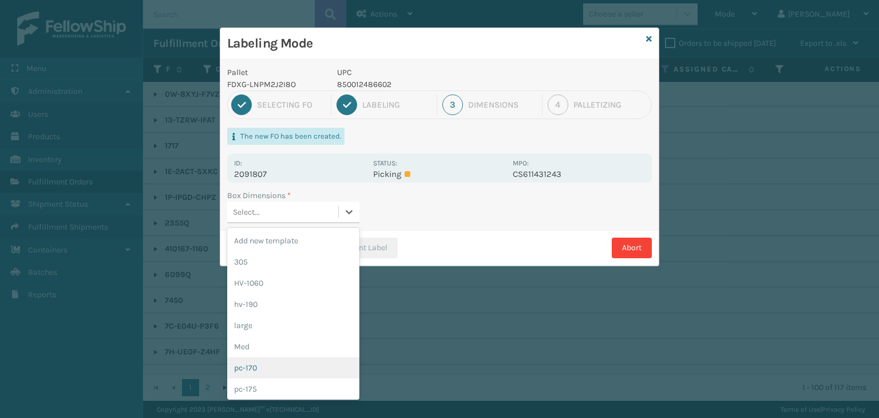
click at [293, 360] on div "pc-170" at bounding box center [293, 367] width 132 height 21
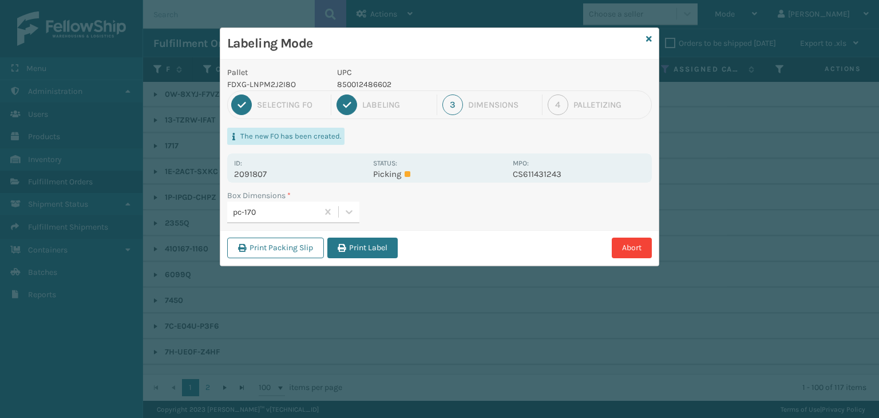
drag, startPoint x: 357, startPoint y: 257, endPoint x: 413, endPoint y: 311, distance: 77.7
click at [360, 256] on button "Print Label" at bounding box center [362, 247] width 70 height 21
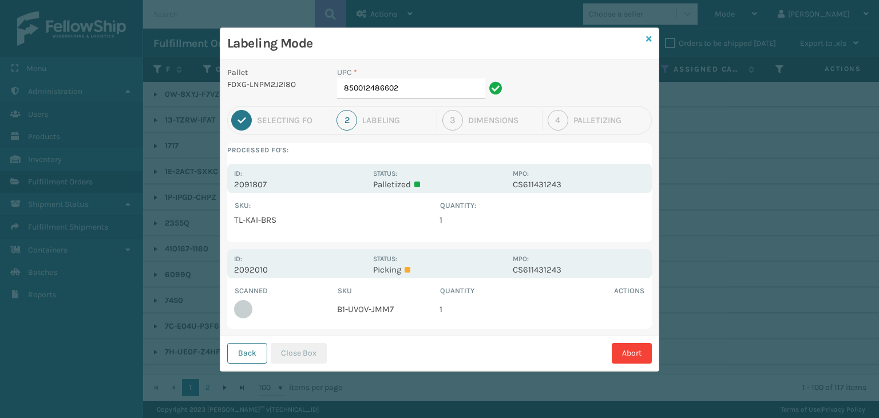
click at [650, 38] on icon at bounding box center [649, 39] width 6 height 8
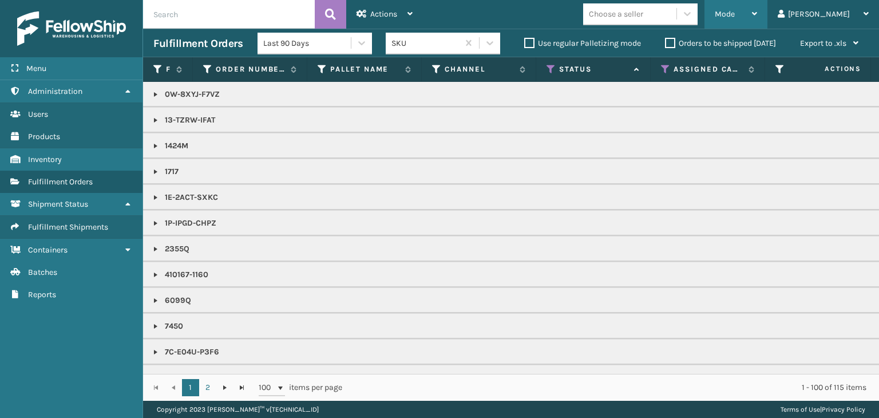
click at [734, 14] on span "Mode" at bounding box center [724, 14] width 20 height 10
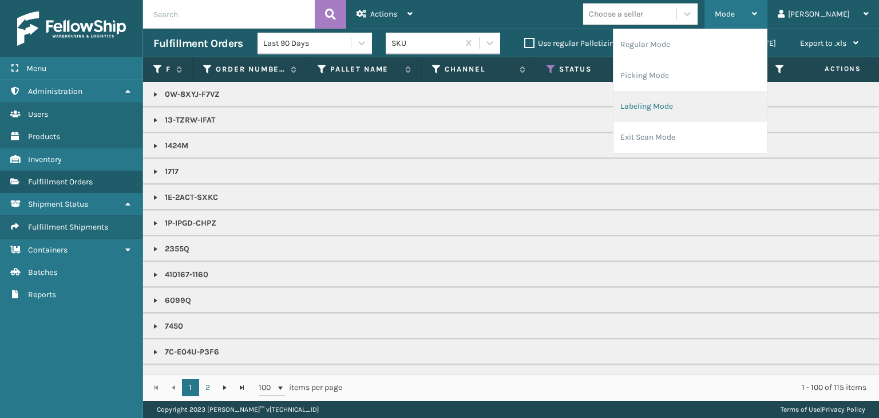
click at [730, 106] on li "Labeling Mode" at bounding box center [689, 106] width 153 height 31
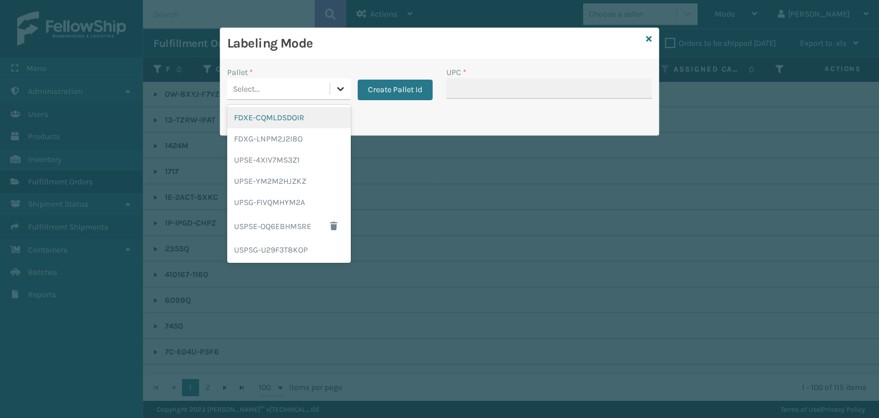
click at [335, 87] on icon at bounding box center [340, 88] width 11 height 11
click at [305, 146] on div "FDXG-LNPM2J2I8O" at bounding box center [289, 138] width 124 height 21
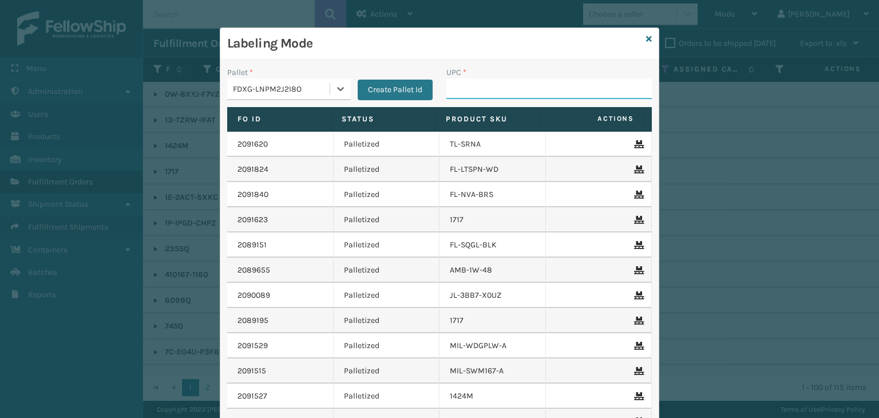
click at [495, 90] on input "UPC *" at bounding box center [548, 88] width 205 height 21
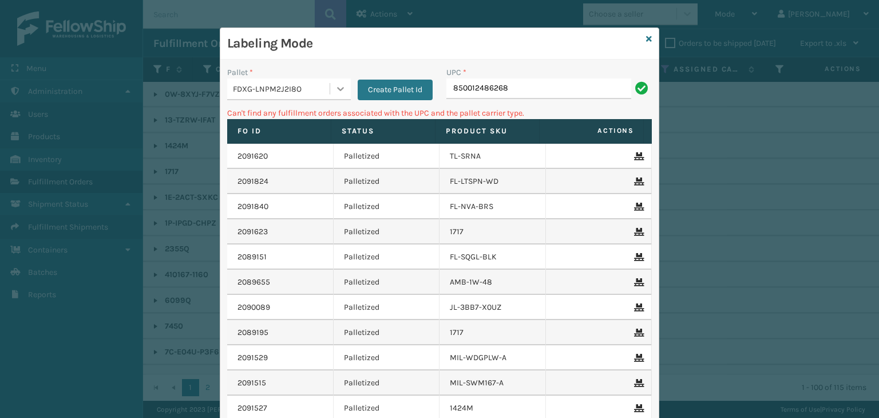
click at [332, 82] on div at bounding box center [340, 88] width 21 height 21
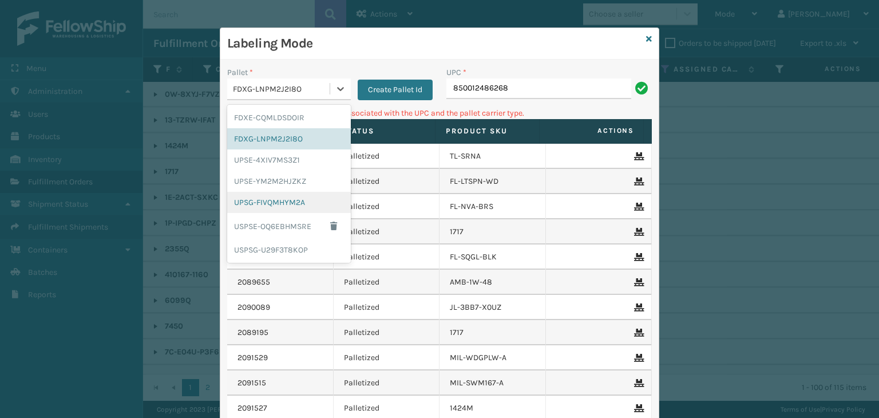
click at [279, 202] on div "UPSG-FIVQMHYM2A" at bounding box center [289, 202] width 124 height 21
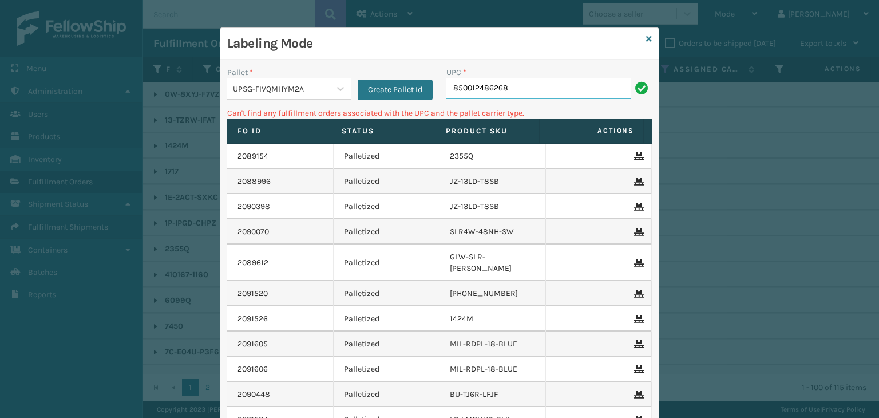
click at [539, 84] on input "850012486268" at bounding box center [538, 88] width 185 height 21
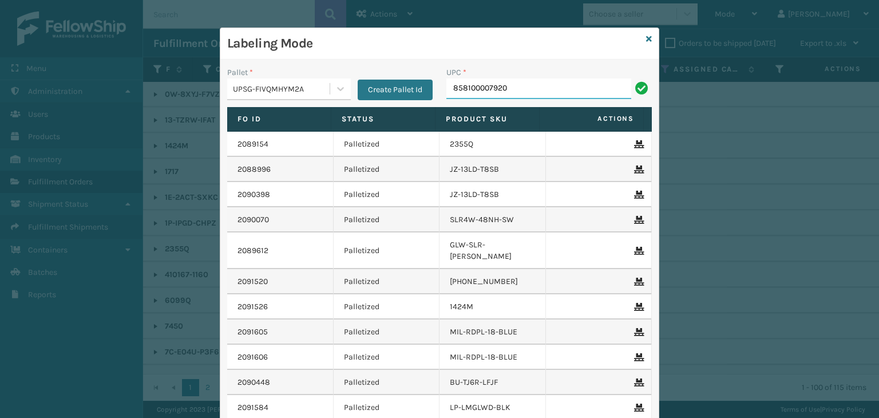
click at [476, 88] on input "858100007920" at bounding box center [538, 88] width 185 height 21
type input "858100007920"
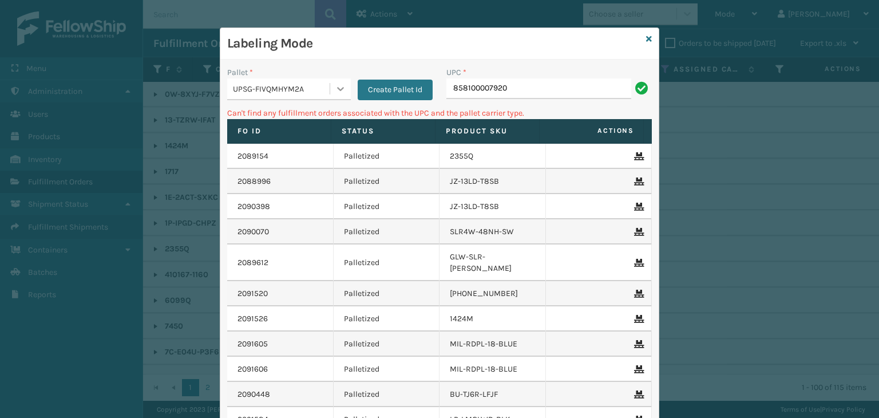
click at [332, 94] on div at bounding box center [340, 88] width 21 height 21
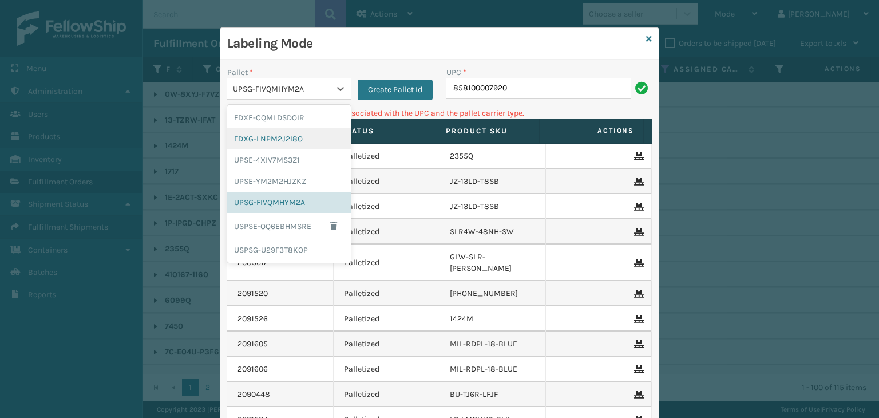
click at [305, 140] on div "FDXG-LNPM2J2I8O" at bounding box center [289, 138] width 124 height 21
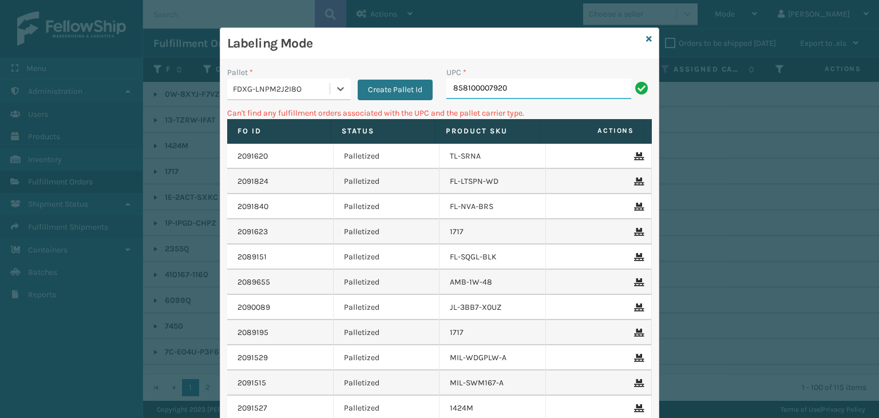
click at [558, 94] on input "858100007920" at bounding box center [538, 88] width 185 height 21
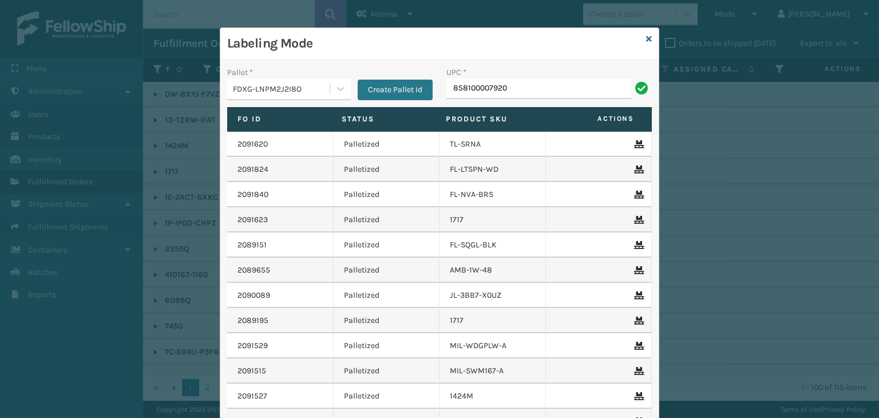
type input "858100007920"
click at [646, 38] on icon at bounding box center [649, 39] width 6 height 8
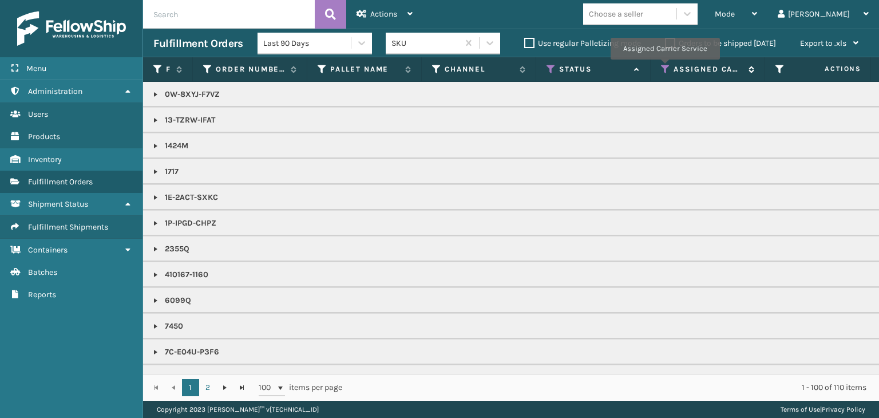
click at [664, 67] on icon at bounding box center [665, 69] width 9 height 10
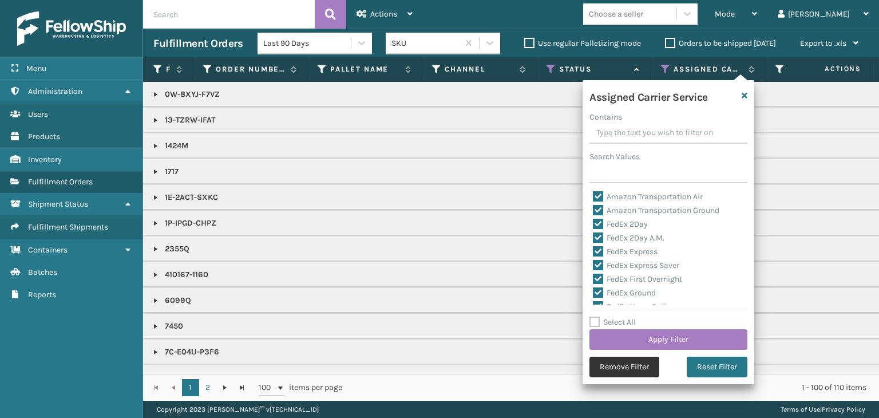
click at [608, 364] on button "Remove Filter" at bounding box center [624, 366] width 70 height 21
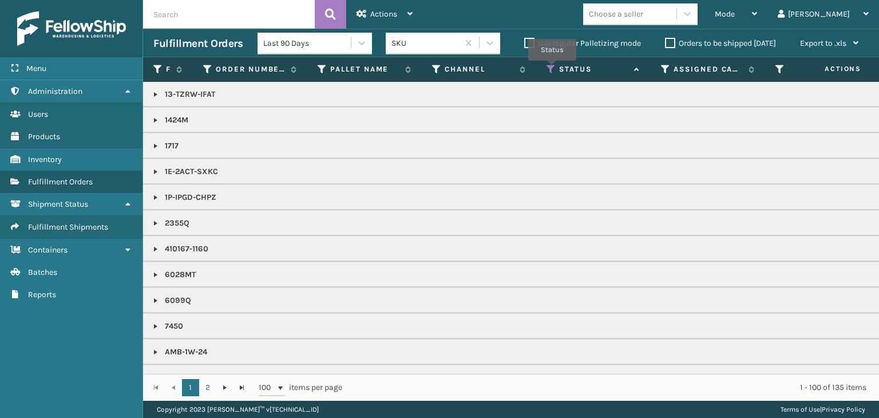
click at [552, 69] on icon at bounding box center [550, 69] width 9 height 10
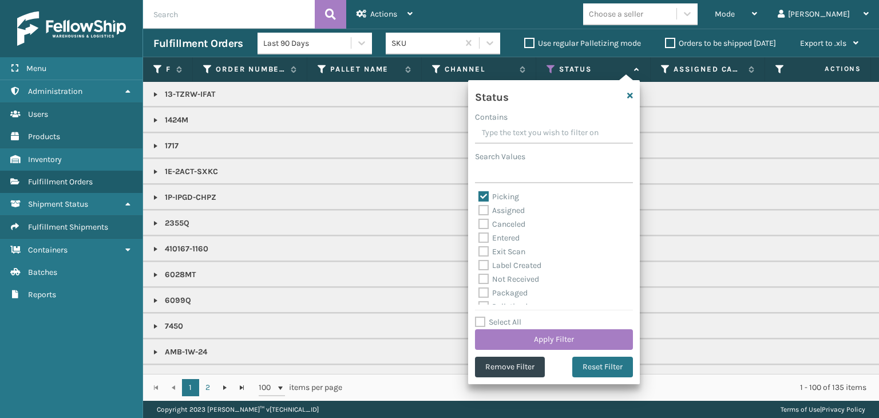
click at [643, 15] on div "Choose a seller" at bounding box center [616, 14] width 54 height 12
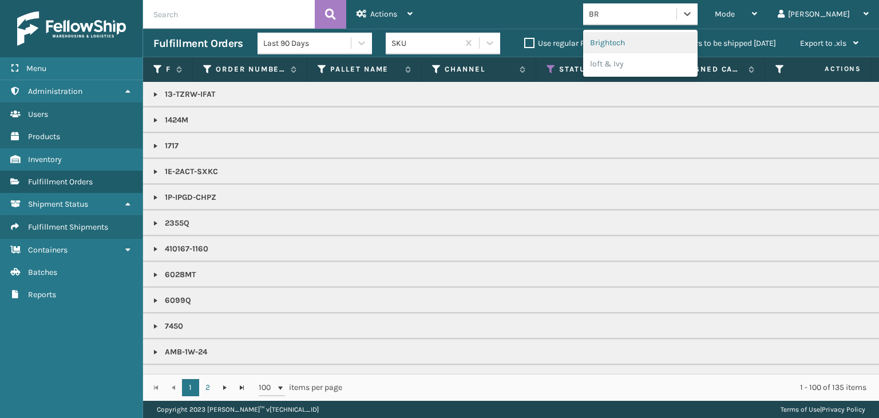
type input "BRI"
click at [682, 41] on div "Brightech" at bounding box center [640, 42] width 114 height 21
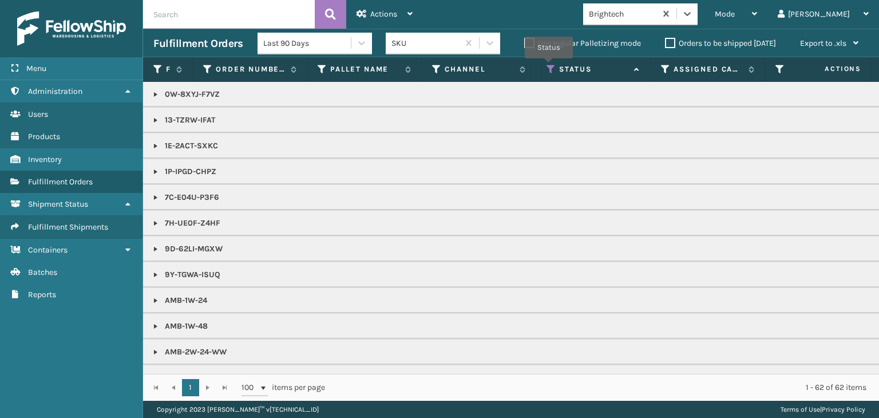
click at [549, 66] on icon at bounding box center [550, 69] width 9 height 10
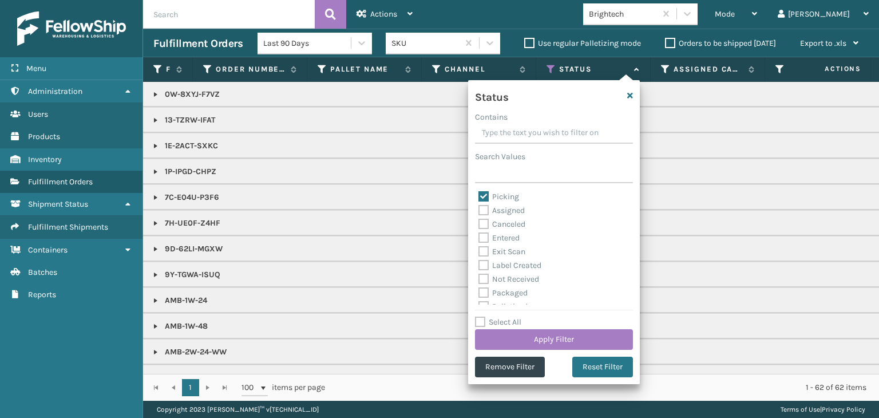
click at [479, 195] on label "Picking" at bounding box center [498, 197] width 41 height 10
click at [479, 195] on input "Picking" at bounding box center [478, 193] width 1 height 7
checkbox input "false"
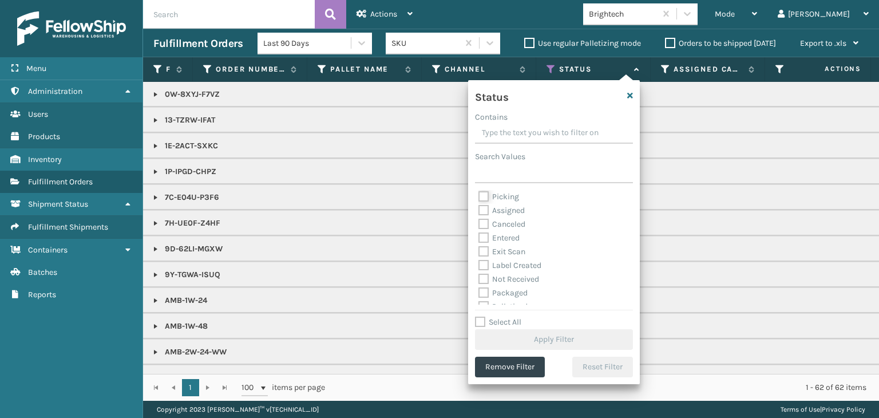
scroll to position [57, 0]
click at [483, 248] on label "Palletized" at bounding box center [502, 249] width 49 height 10
click at [479, 248] on input "Palletized" at bounding box center [478, 246] width 1 height 7
checkbox input "true"
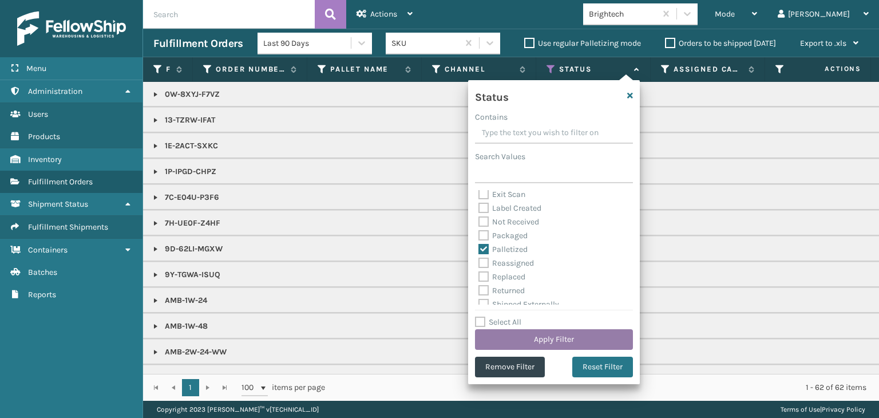
click at [565, 336] on button "Apply Filter" at bounding box center [554, 339] width 158 height 21
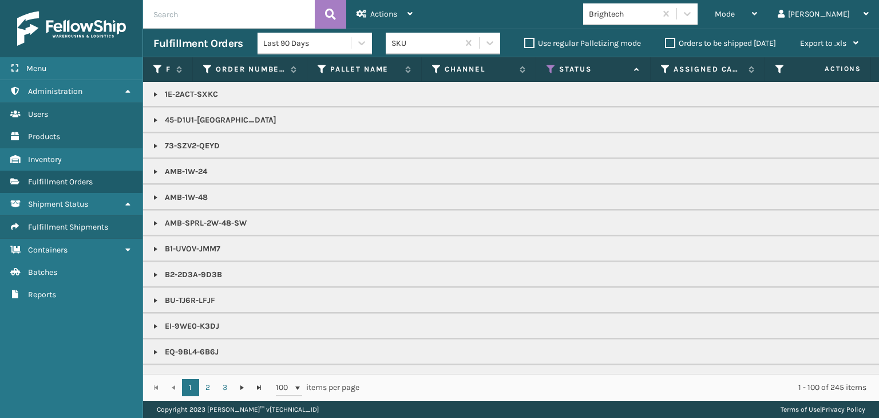
click at [231, 15] on input "text" at bounding box center [229, 14] width 172 height 29
type input "884533327130"
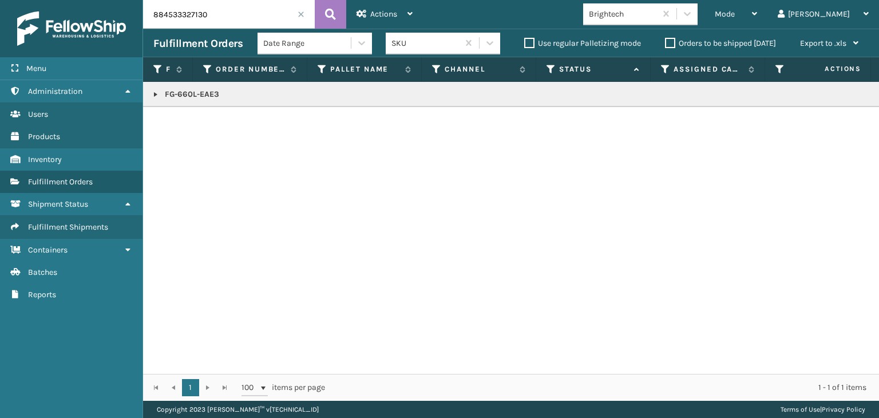
click at [300, 14] on span at bounding box center [300, 14] width 7 height 7
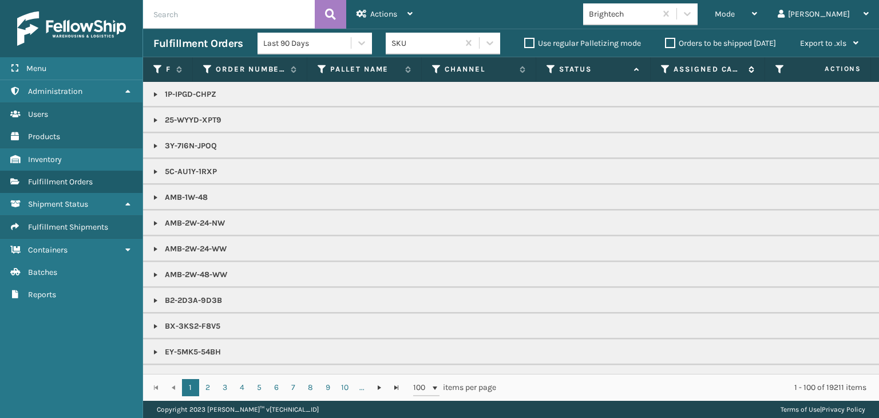
click at [663, 69] on icon at bounding box center [665, 69] width 9 height 10
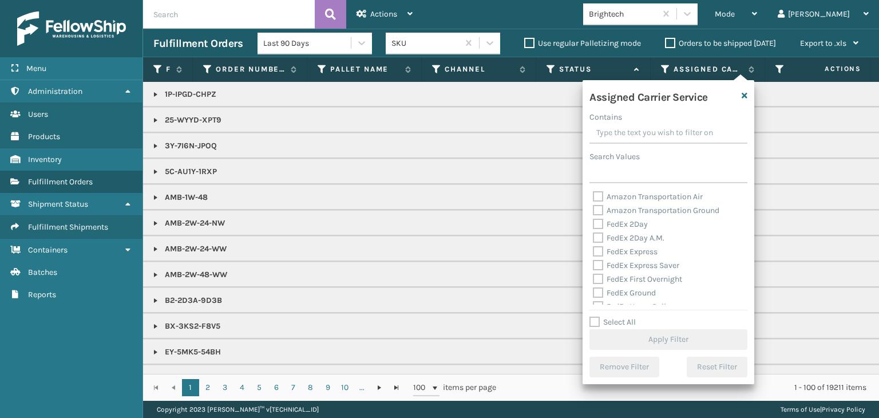
click at [595, 321] on label "Select All" at bounding box center [612, 322] width 46 height 10
click at [595, 316] on input "Select All" at bounding box center [675, 315] width 172 height 1
checkbox input "true"
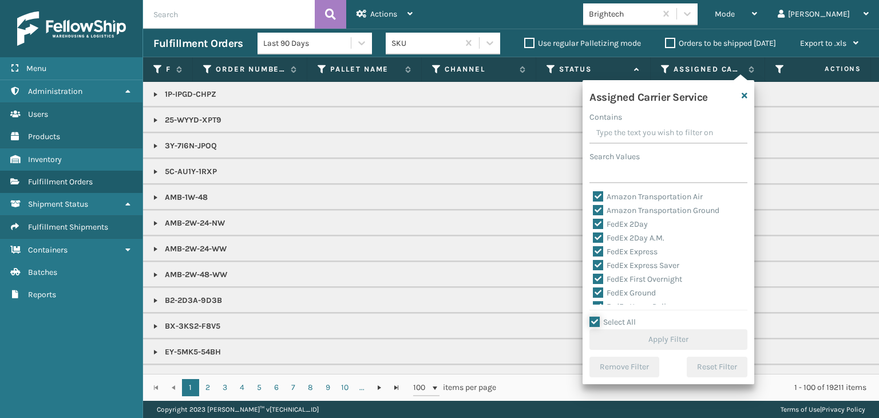
checkbox input "true"
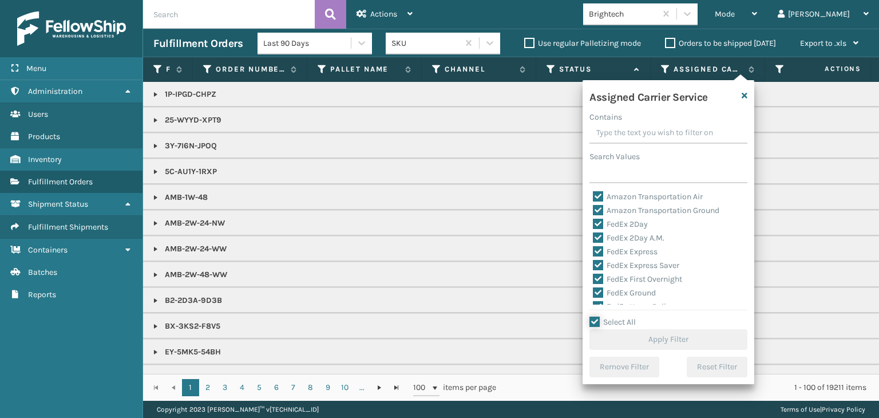
checkbox input "true"
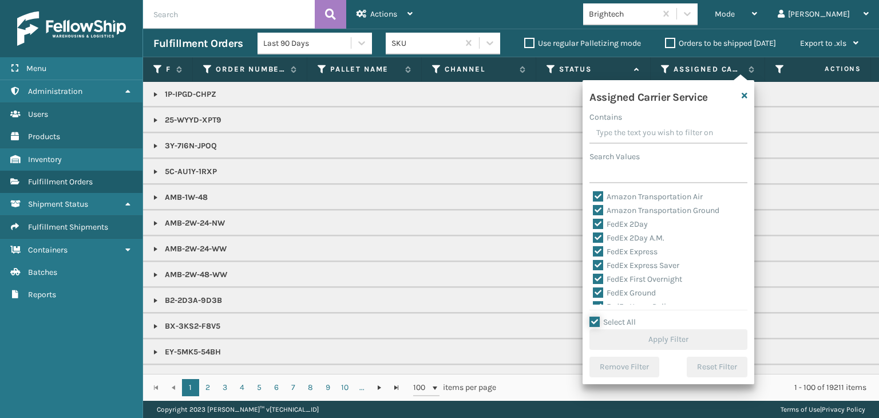
checkbox input "true"
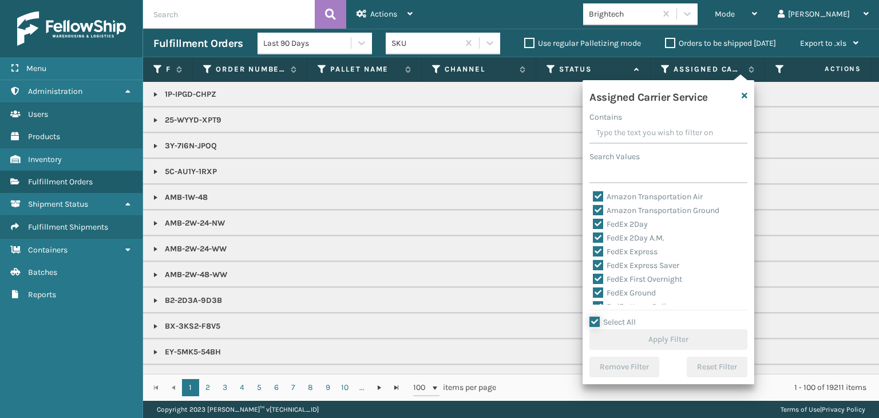
checkbox input "true"
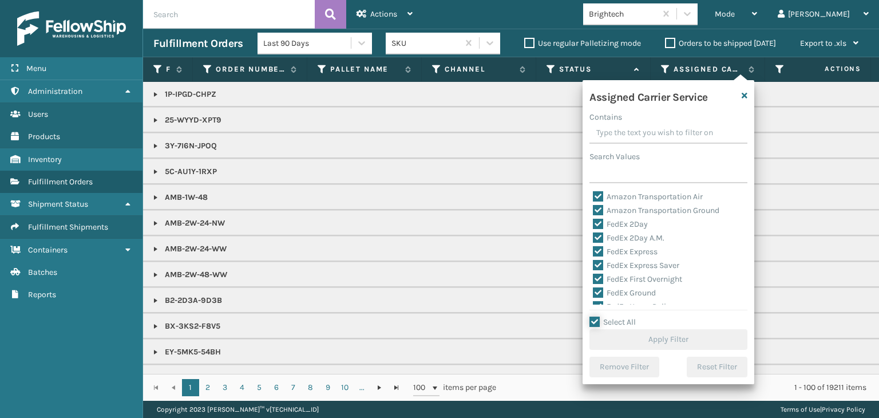
checkbox input "true"
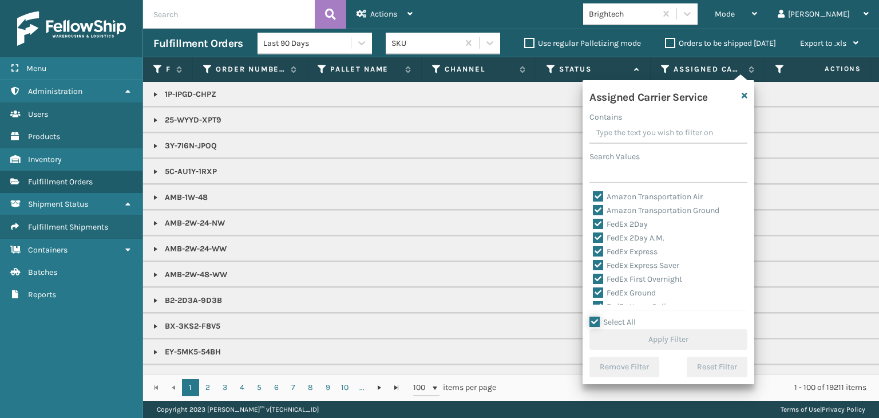
checkbox input "true"
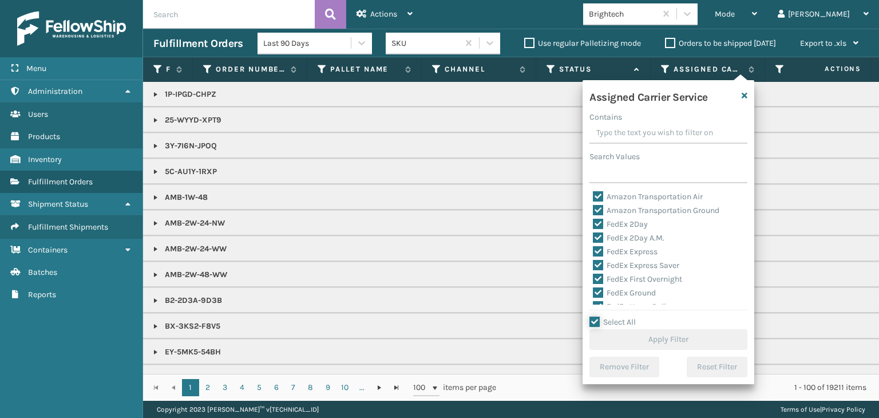
checkbox input "true"
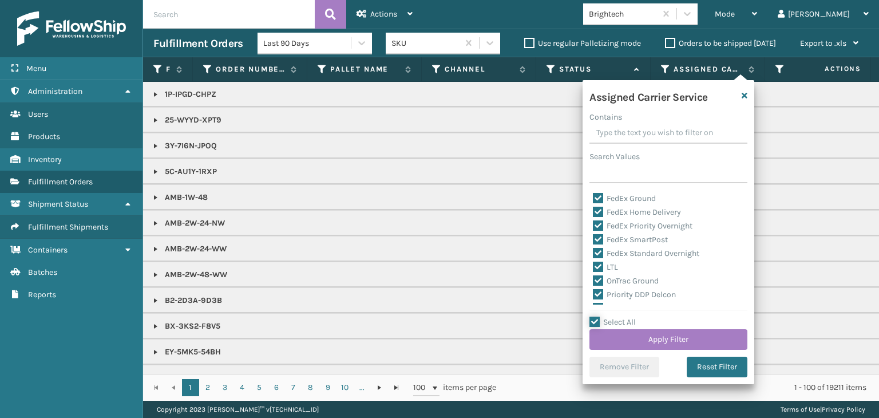
scroll to position [114, 0]
click at [598, 243] on label "LTL" at bounding box center [605, 247] width 25 height 10
click at [593, 243] on input "LTL" at bounding box center [593, 243] width 1 height 7
checkbox input "false"
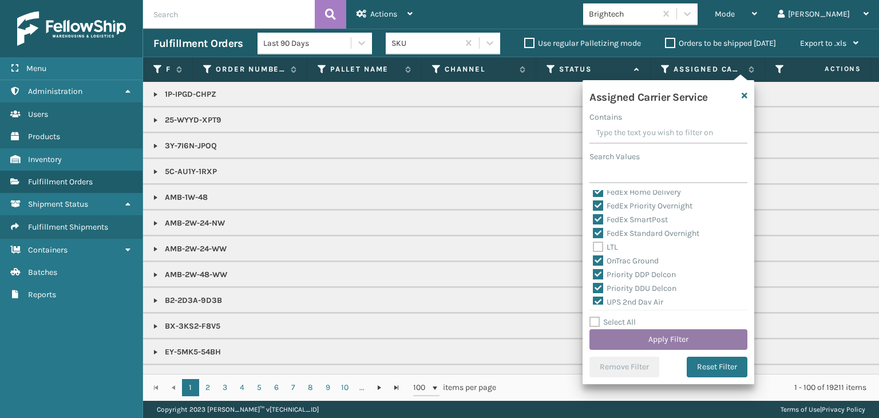
click at [666, 335] on button "Apply Filter" at bounding box center [668, 339] width 158 height 21
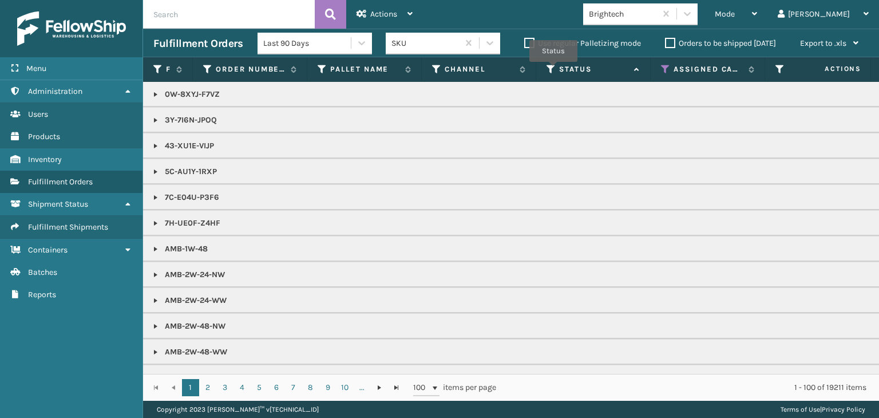
click at [553, 70] on icon at bounding box center [550, 69] width 9 height 10
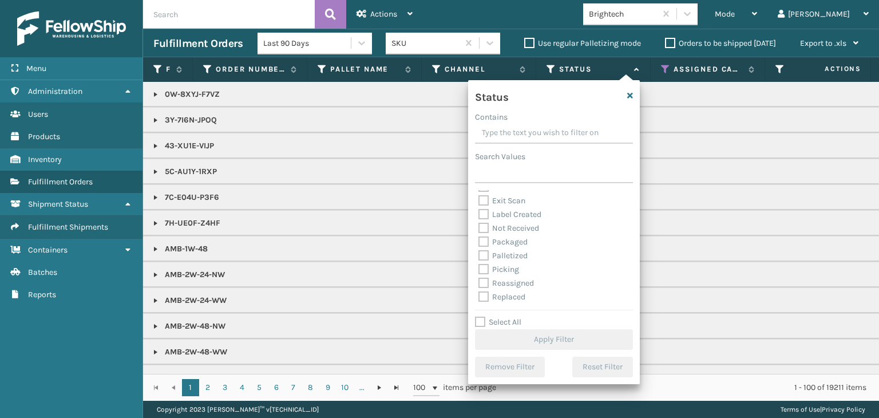
scroll to position [57, 0]
click at [486, 252] on label "Picking" at bounding box center [498, 249] width 41 height 10
click at [479, 250] on input "Picking" at bounding box center [478, 246] width 1 height 7
checkbox input "true"
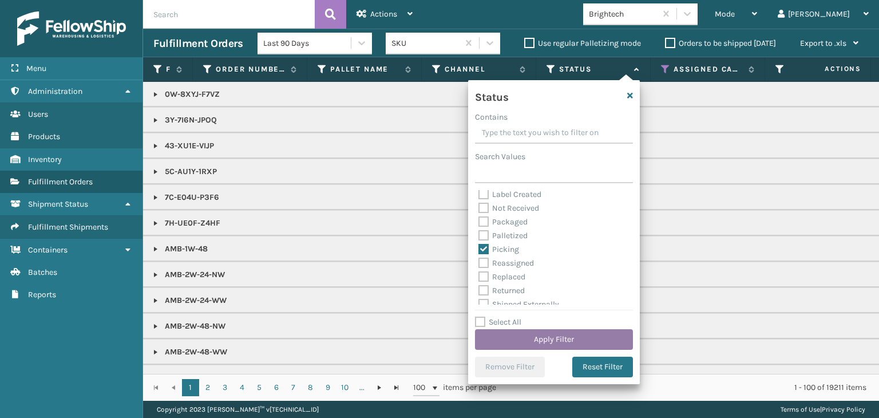
click at [542, 341] on button "Apply Filter" at bounding box center [554, 339] width 158 height 21
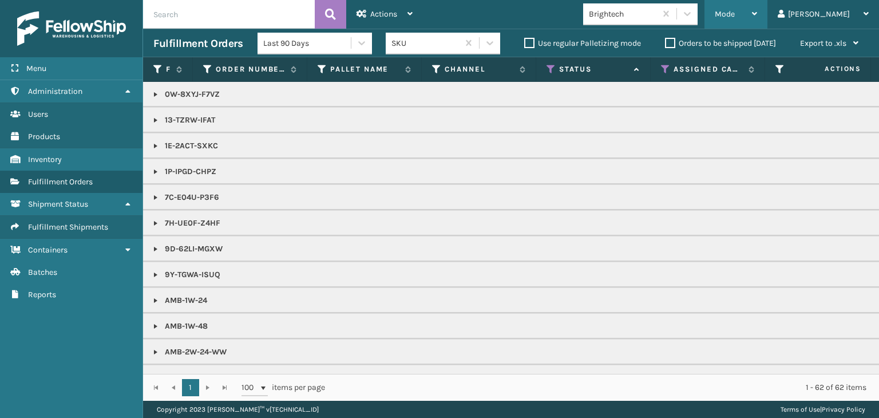
click at [734, 14] on span "Mode" at bounding box center [724, 14] width 20 height 10
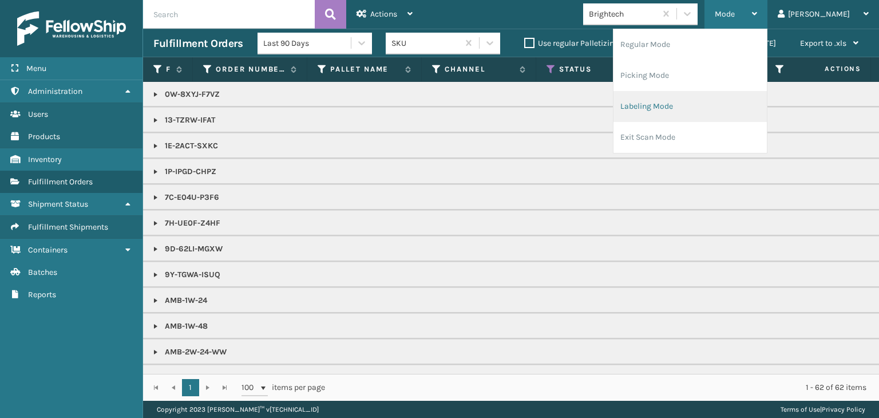
click at [732, 102] on li "Labeling Mode" at bounding box center [689, 106] width 153 height 31
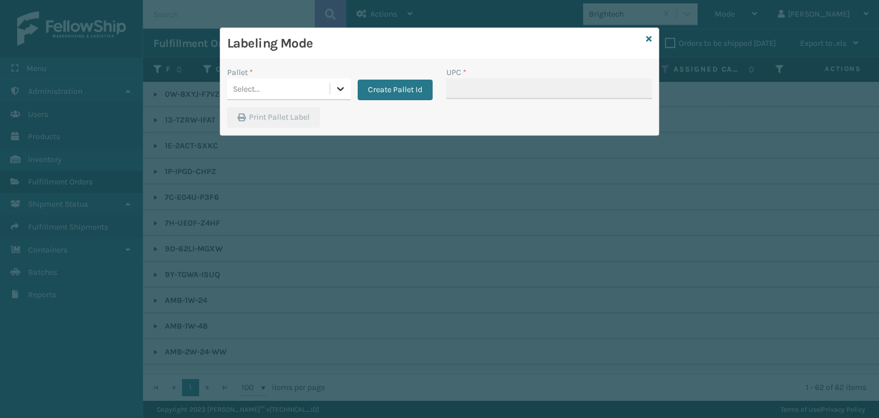
click at [344, 88] on icon at bounding box center [340, 88] width 11 height 11
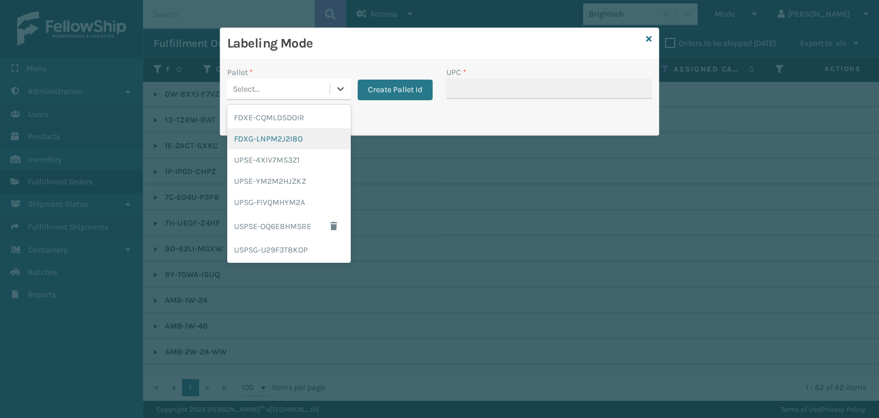
click at [322, 138] on div "FDXG-LNPM2J2I8O" at bounding box center [289, 138] width 124 height 21
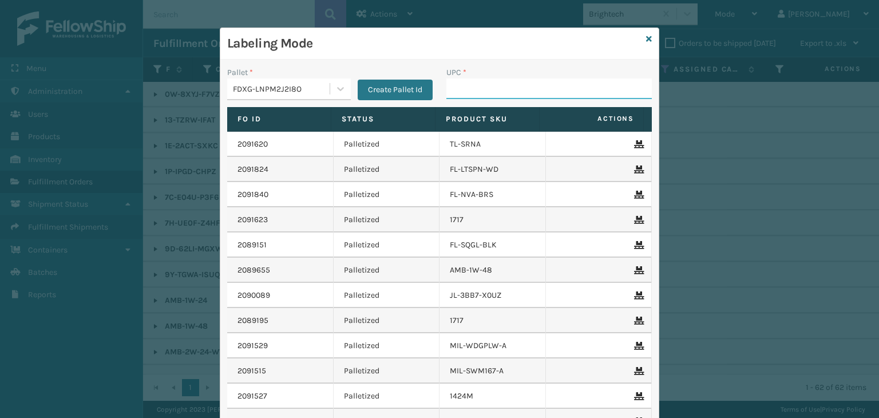
click at [501, 94] on input "UPC *" at bounding box center [548, 88] width 205 height 21
type input "850040"
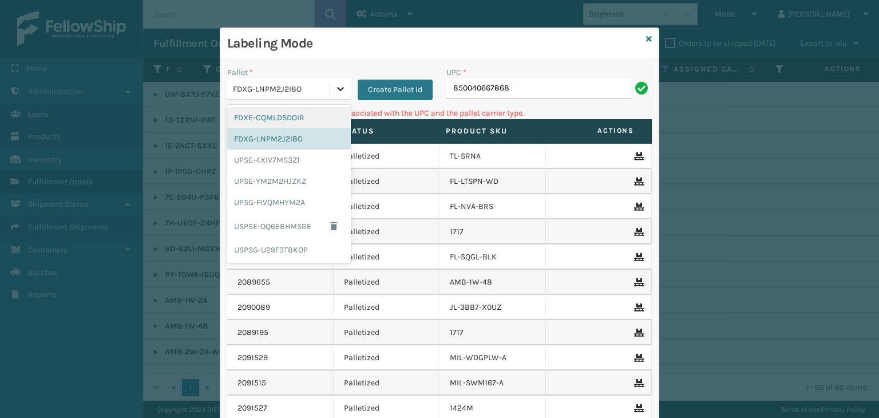
click at [343, 90] on div at bounding box center [340, 88] width 21 height 21
click at [287, 202] on div "UPSG-FIVQMHYM2A" at bounding box center [289, 202] width 124 height 21
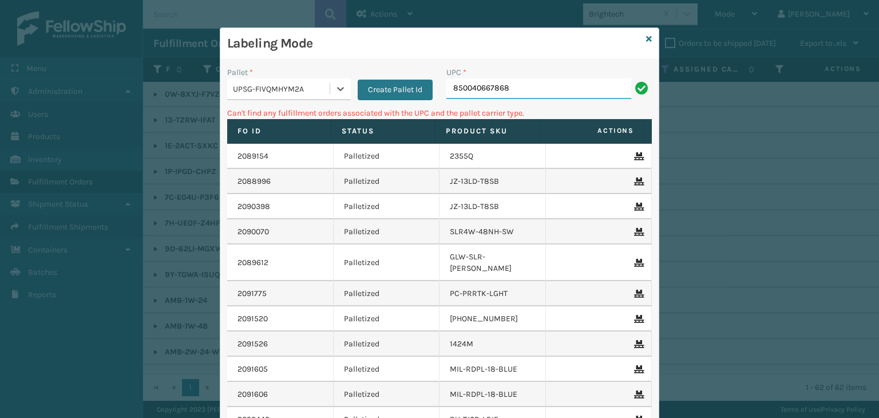
click at [533, 86] on input "850040667868" at bounding box center [538, 88] width 185 height 21
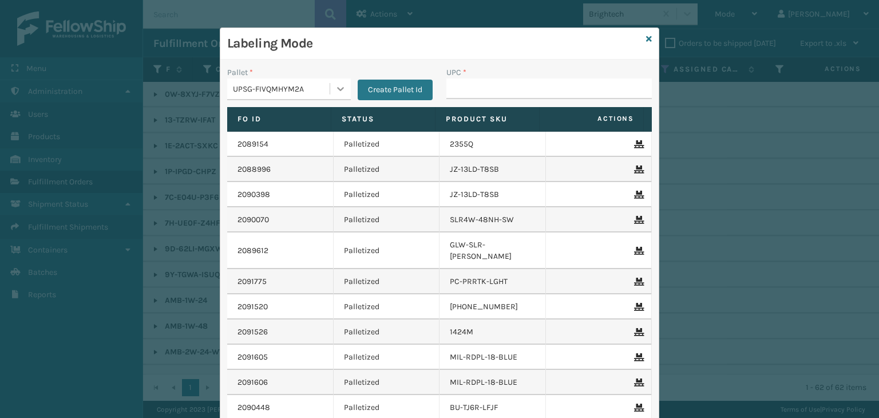
click at [337, 88] on icon at bounding box center [340, 89] width 7 height 4
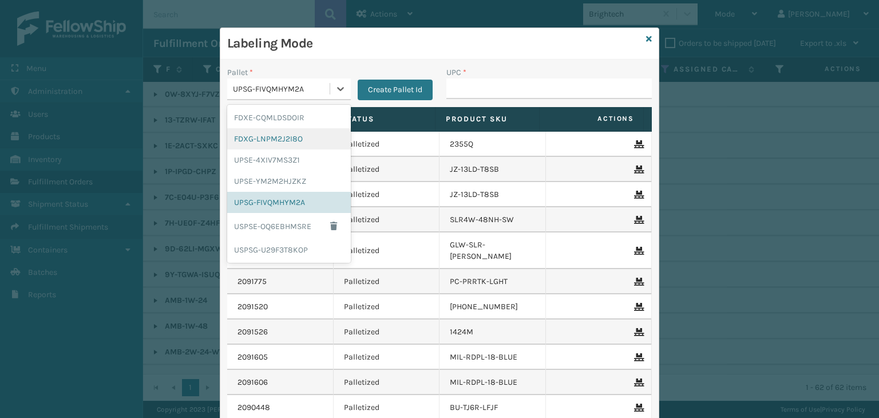
drag, startPoint x: 303, startPoint y: 141, endPoint x: 320, endPoint y: 125, distance: 24.3
click at [308, 135] on div "FDXG-LNPM2J2I8O" at bounding box center [289, 138] width 124 height 21
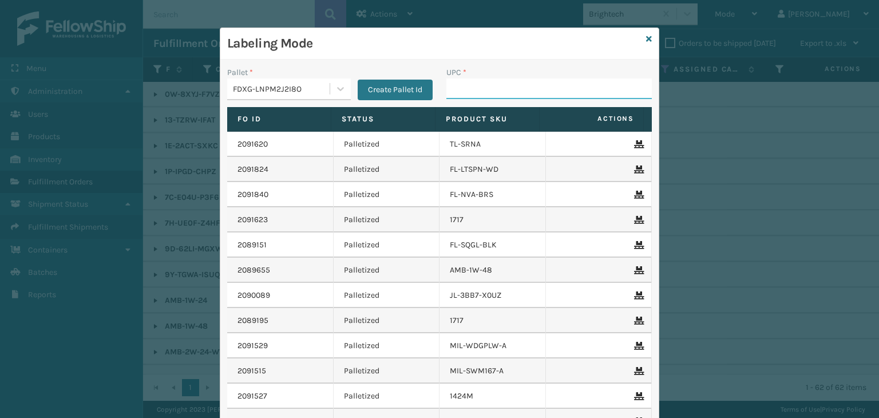
click at [498, 93] on input "UPC *" at bounding box center [548, 88] width 205 height 21
type input "858100"
click at [495, 88] on input "858100007869" at bounding box center [538, 88] width 185 height 21
type input "858100007869"
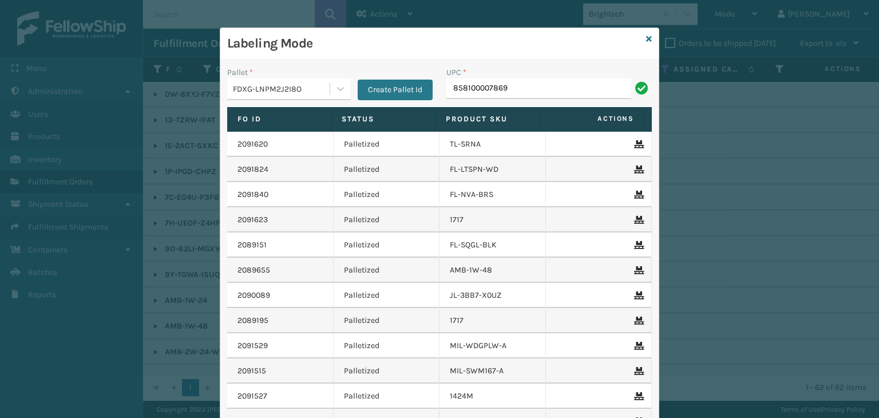
type input "858100007869"
click at [465, 88] on input "850012486138" at bounding box center [538, 88] width 185 height 21
type input "850012486138"
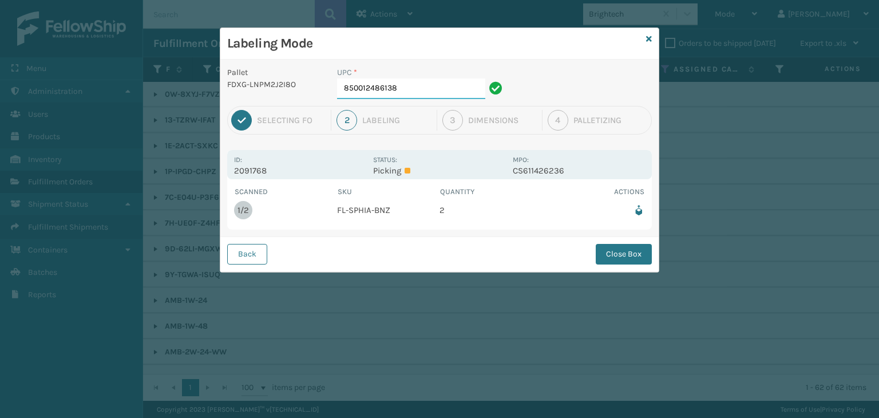
click at [455, 85] on input "850012486138" at bounding box center [411, 88] width 148 height 21
click at [610, 248] on button "Close Box" at bounding box center [623, 254] width 56 height 21
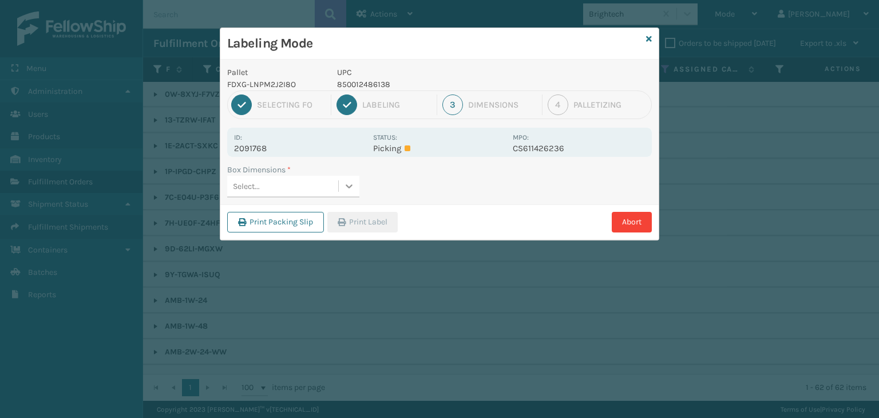
click at [349, 185] on icon at bounding box center [348, 185] width 11 height 11
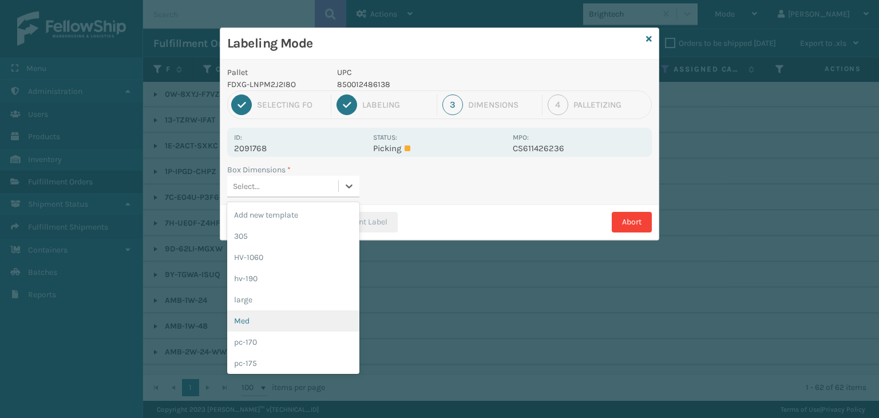
click at [273, 323] on div "Med" at bounding box center [293, 320] width 132 height 21
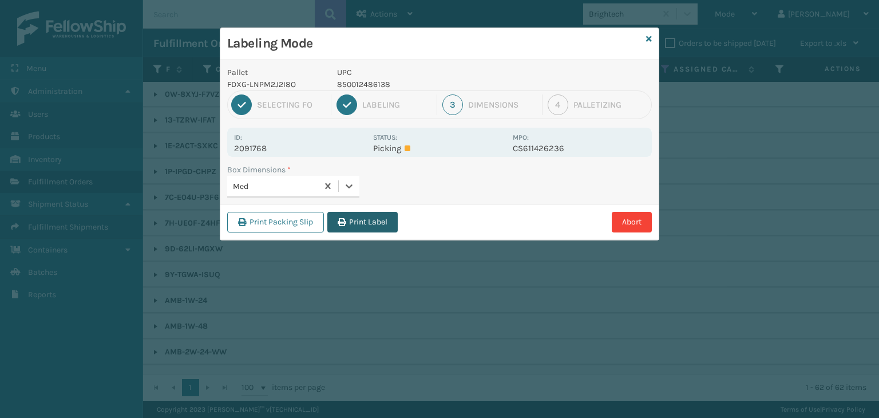
click at [377, 216] on button "Print Label" at bounding box center [362, 222] width 70 height 21
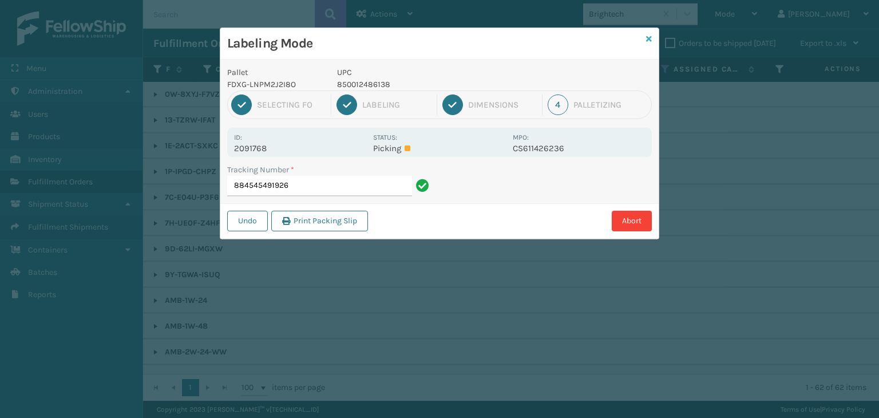
click at [650, 37] on icon at bounding box center [649, 39] width 6 height 8
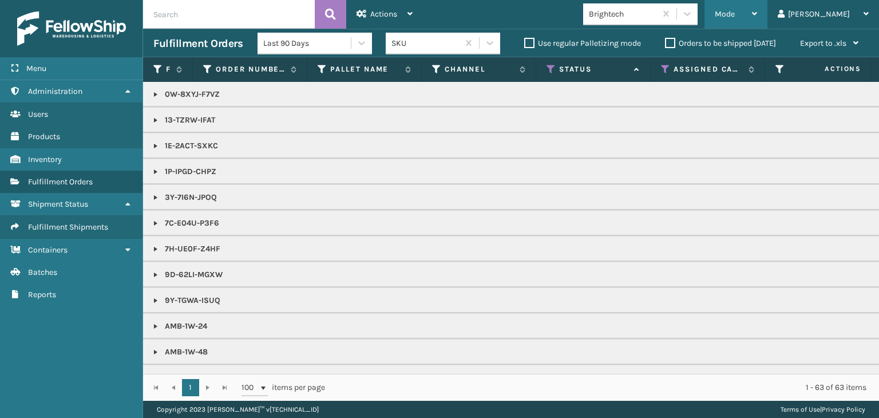
click at [757, 7] on div "Mode" at bounding box center [735, 14] width 42 height 29
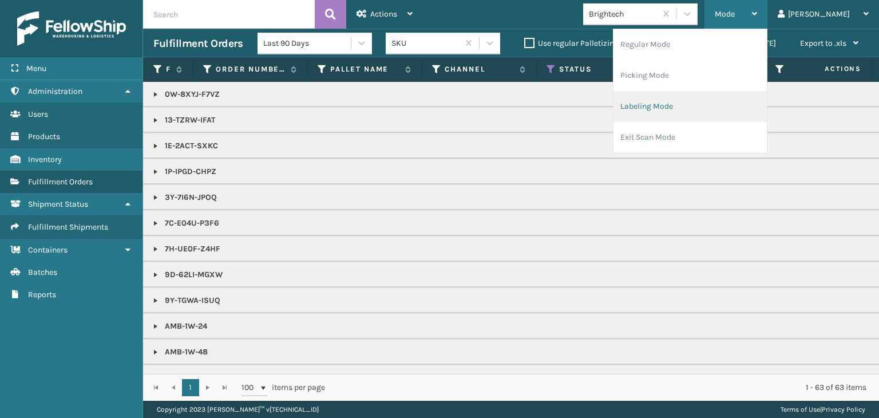
click at [741, 98] on li "Labeling Mode" at bounding box center [689, 106] width 153 height 31
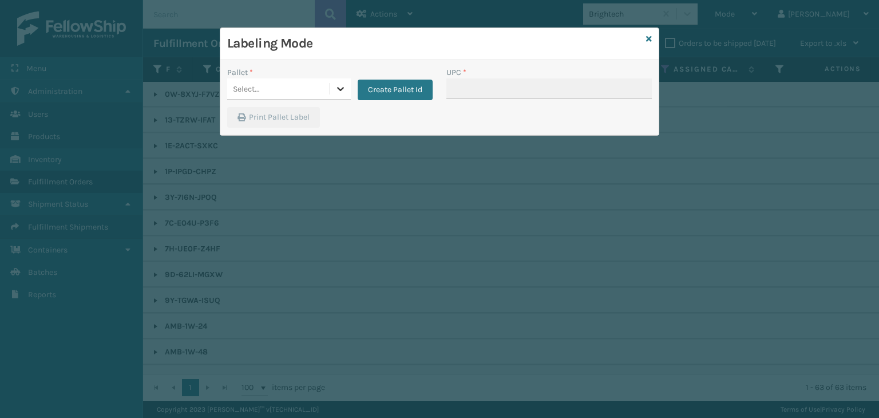
click at [337, 85] on icon at bounding box center [340, 88] width 11 height 11
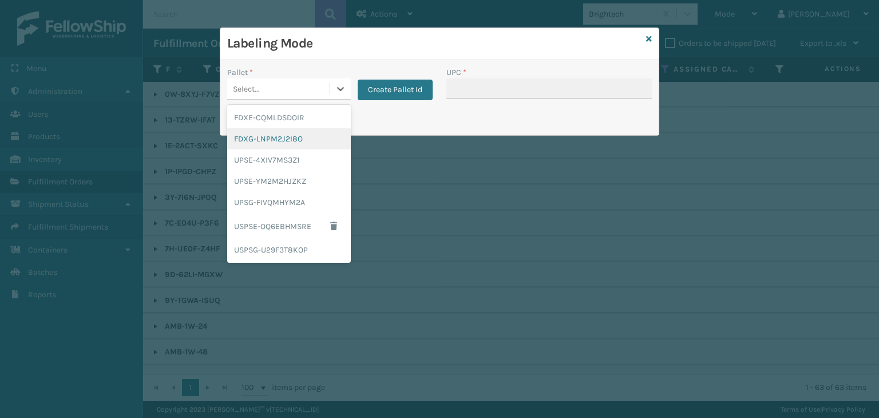
click at [295, 142] on div "FDXG-LNPM2J2I8O" at bounding box center [289, 138] width 124 height 21
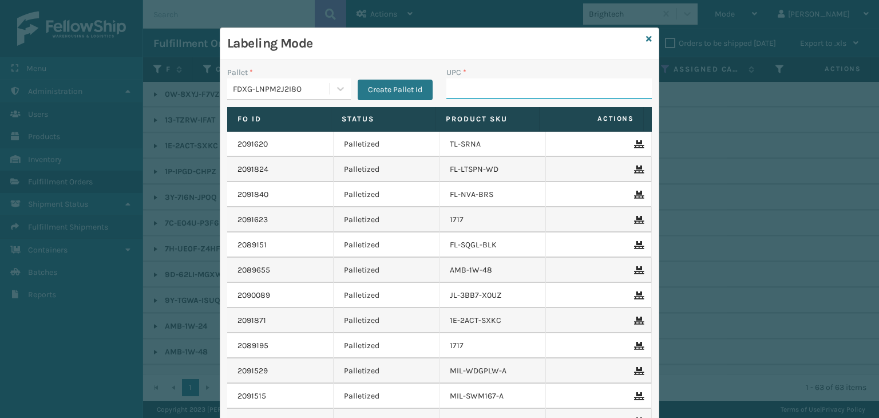
drag, startPoint x: 483, startPoint y: 88, endPoint x: 483, endPoint y: 82, distance: 5.7
click at [483, 88] on input "UPC *" at bounding box center [548, 88] width 205 height 21
type input "858100007616"
click at [464, 92] on input "858100007869" at bounding box center [538, 88] width 185 height 21
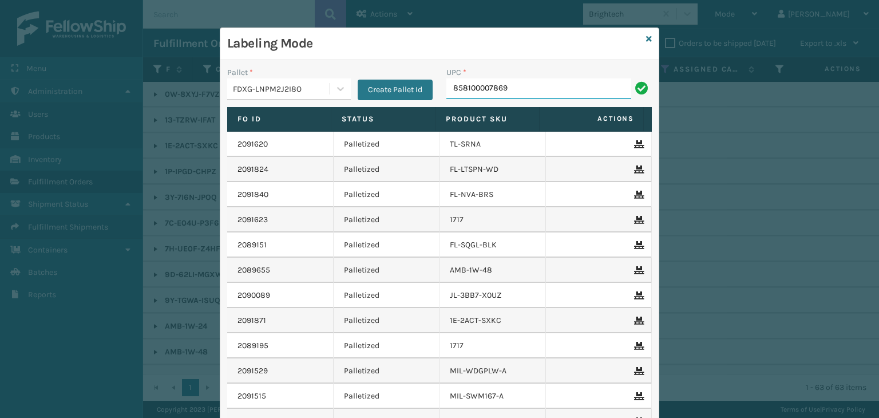
type input "858100007869"
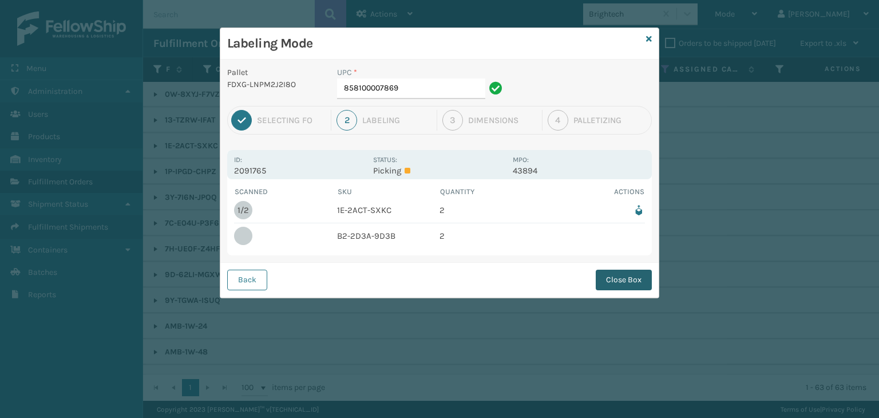
click at [631, 281] on button "Close Box" at bounding box center [623, 279] width 56 height 21
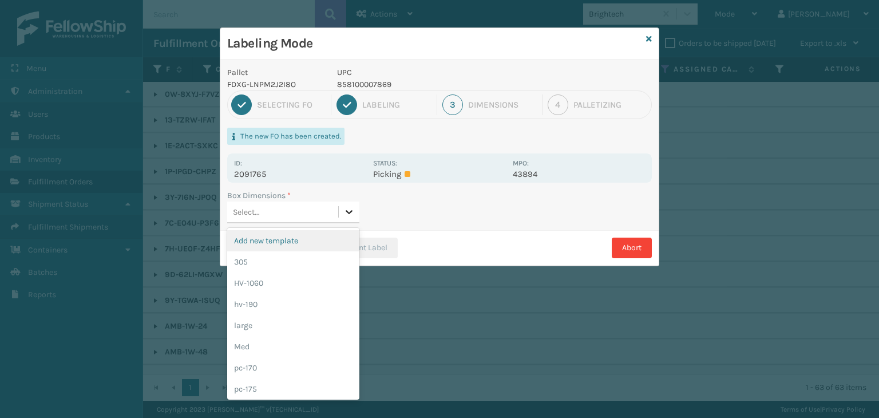
click at [350, 209] on icon at bounding box center [348, 211] width 11 height 11
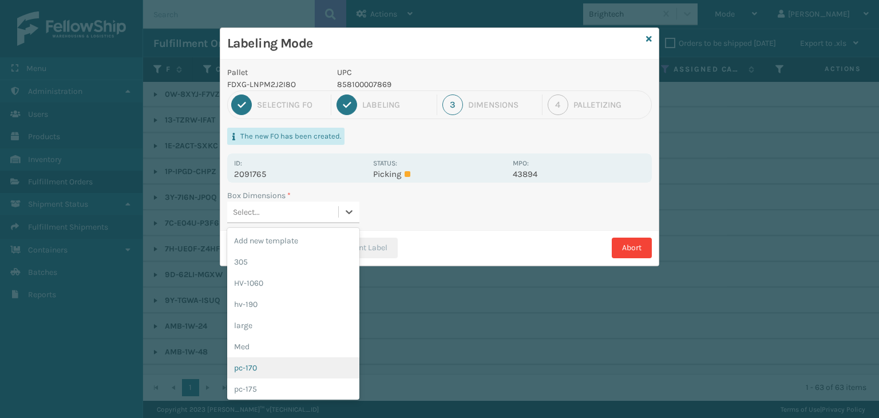
click at [281, 363] on div "pc-170" at bounding box center [293, 367] width 132 height 21
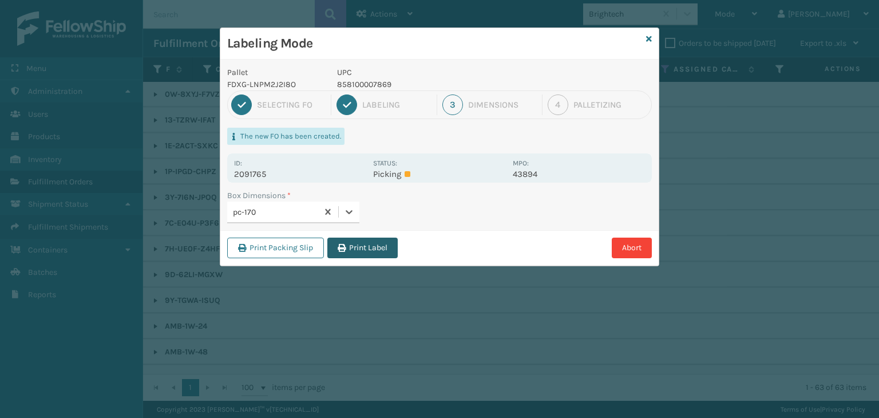
click at [360, 241] on button "Print Label" at bounding box center [362, 247] width 70 height 21
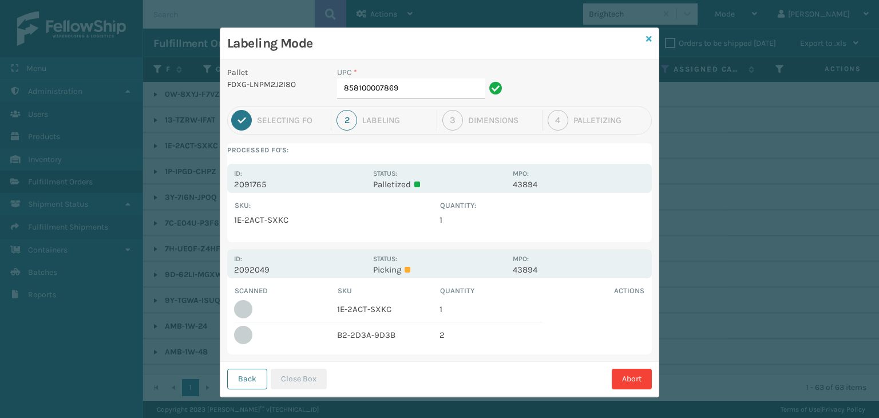
click at [646, 37] on icon at bounding box center [649, 39] width 6 height 8
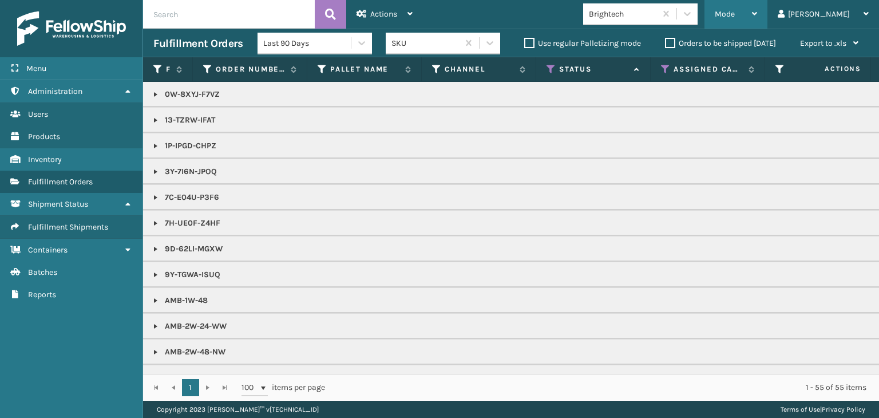
click at [734, 14] on span "Mode" at bounding box center [724, 14] width 20 height 10
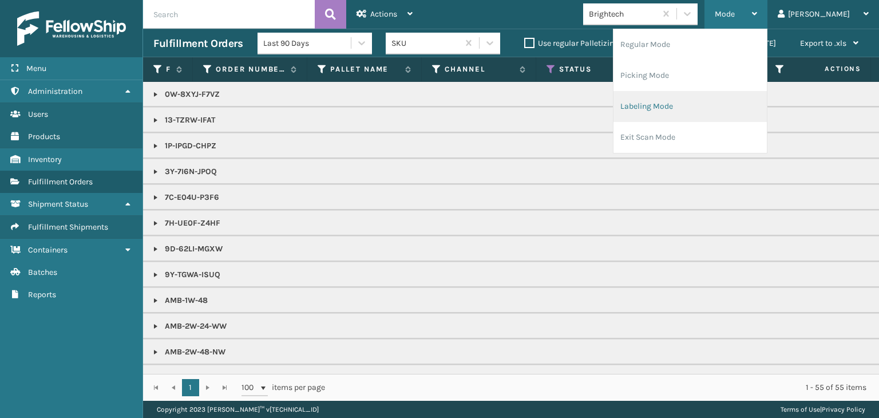
click at [748, 99] on li "Labeling Mode" at bounding box center [689, 106] width 153 height 31
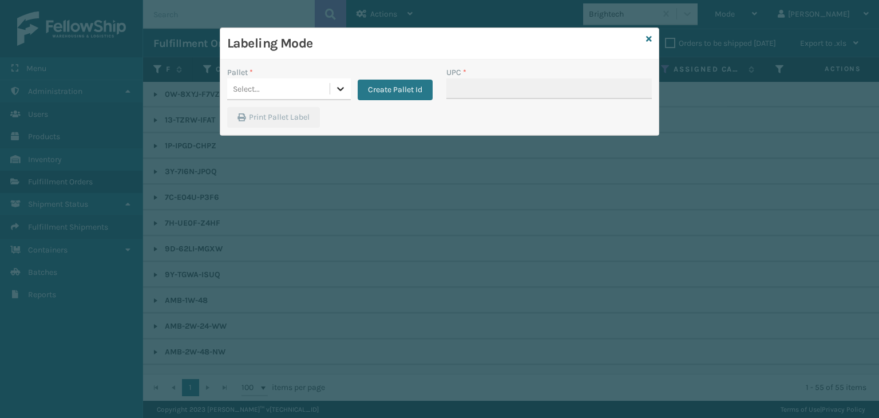
click at [342, 90] on icon at bounding box center [340, 88] width 11 height 11
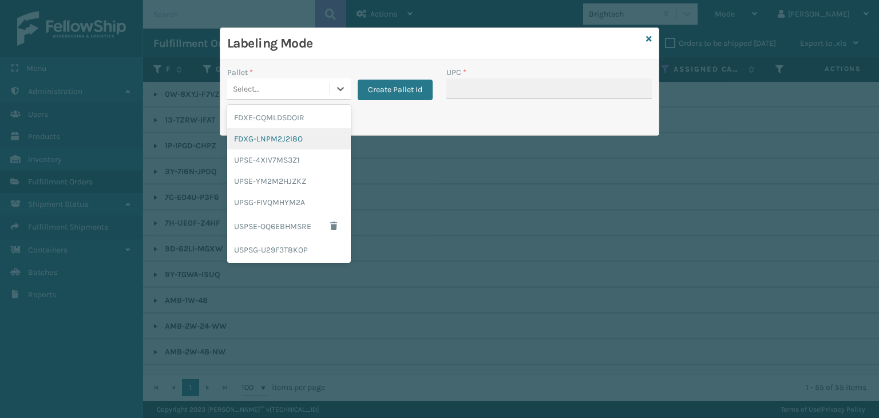
click at [310, 143] on div "FDXG-LNPM2J2I8O" at bounding box center [289, 138] width 124 height 21
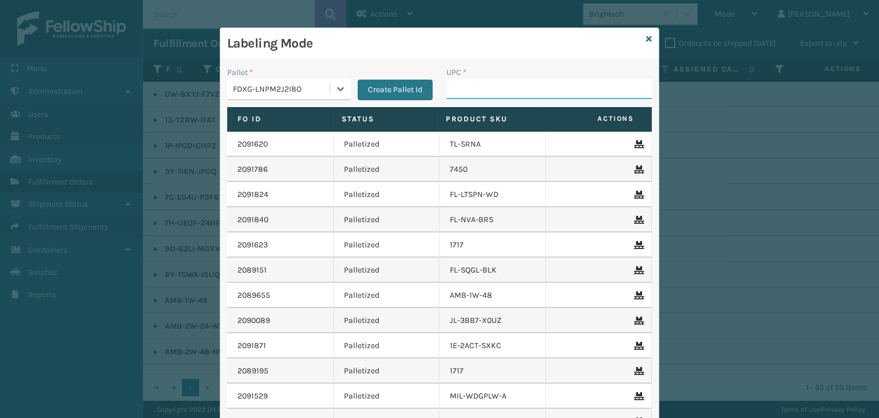
click at [480, 94] on input "UPC *" at bounding box center [548, 88] width 205 height 21
type input "850040667745"
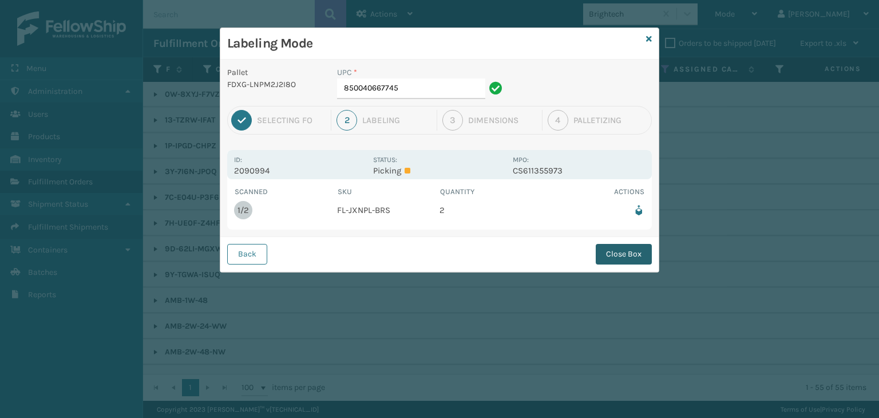
click at [636, 256] on button "Close Box" at bounding box center [623, 254] width 56 height 21
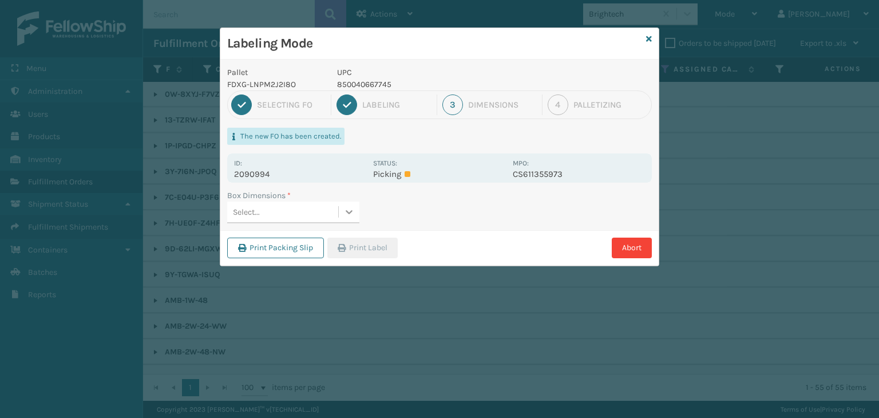
click at [348, 209] on icon at bounding box center [348, 211] width 11 height 11
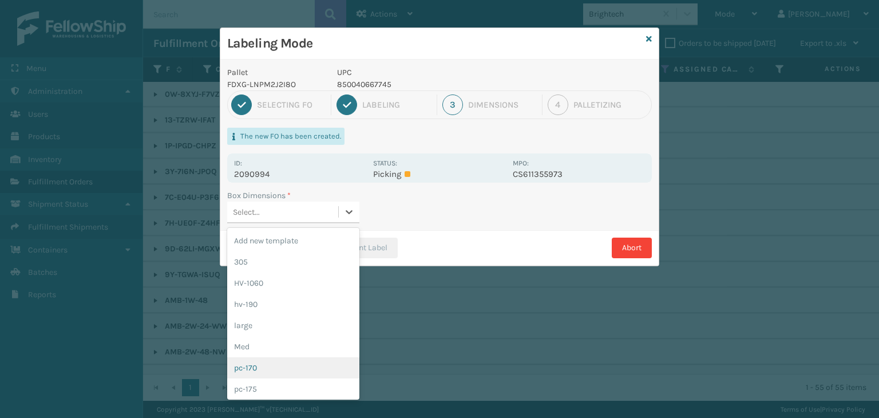
click at [284, 362] on div "pc-170" at bounding box center [293, 367] width 132 height 21
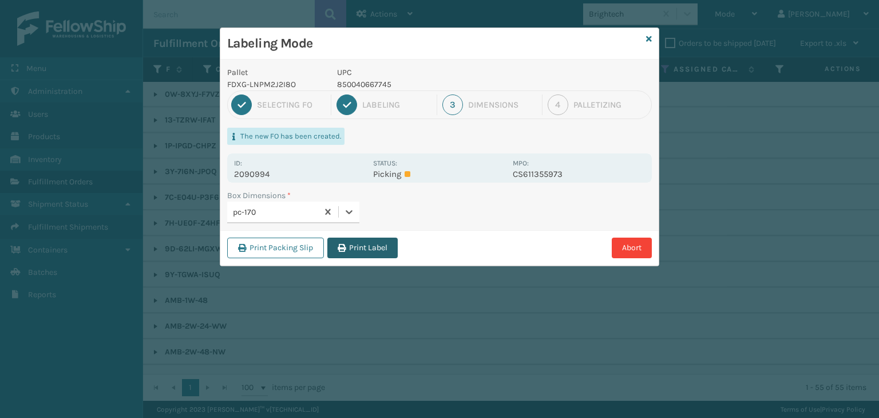
click at [355, 252] on button "Print Label" at bounding box center [362, 247] width 70 height 21
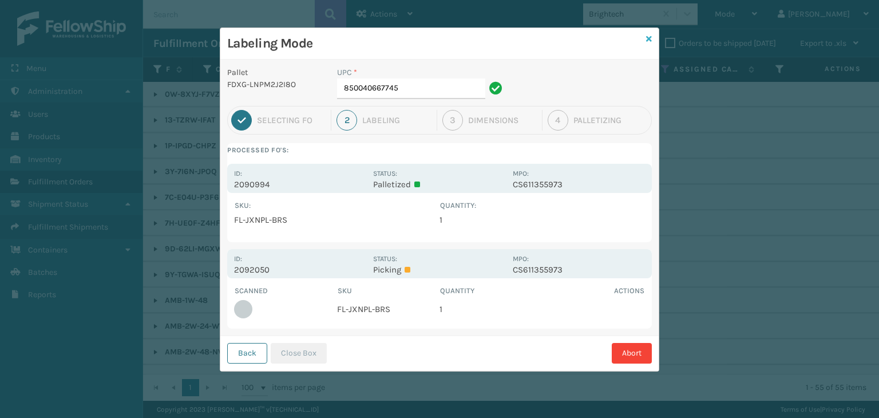
click at [649, 35] on icon at bounding box center [649, 39] width 6 height 8
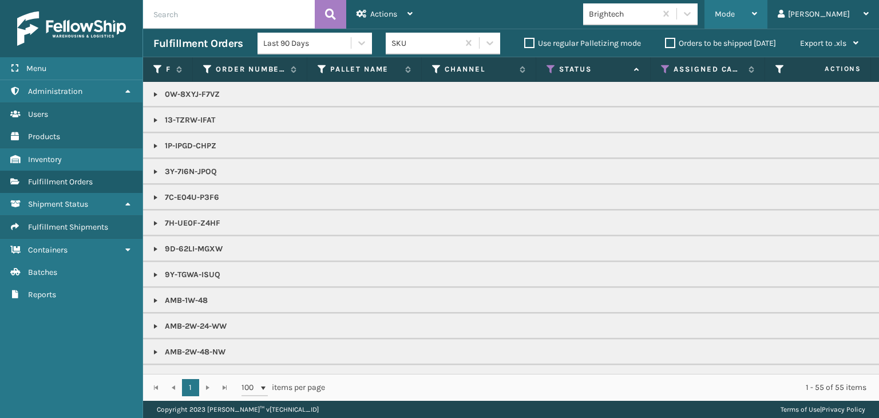
click at [734, 13] on span "Mode" at bounding box center [724, 14] width 20 height 10
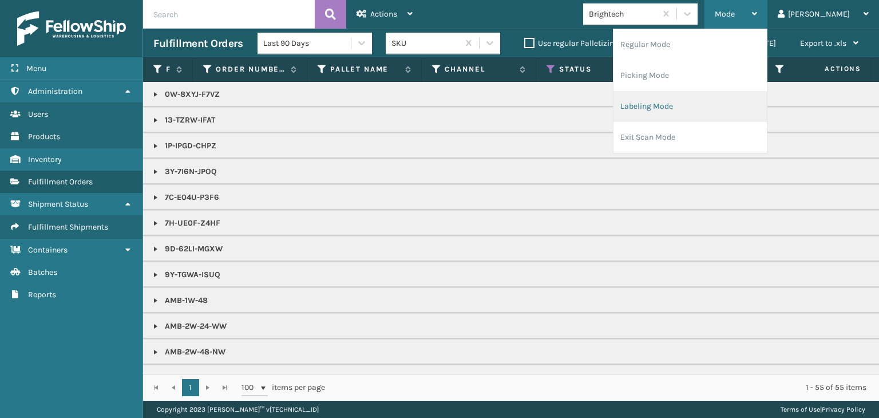
click at [729, 103] on li "Labeling Mode" at bounding box center [689, 106] width 153 height 31
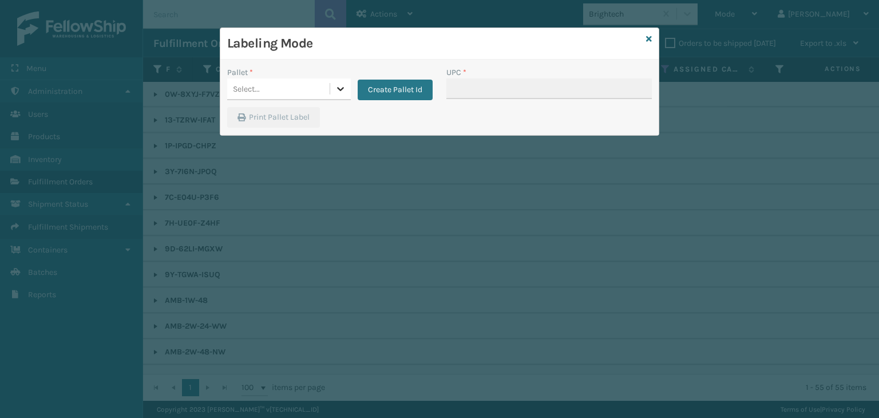
click at [345, 88] on icon at bounding box center [340, 88] width 11 height 11
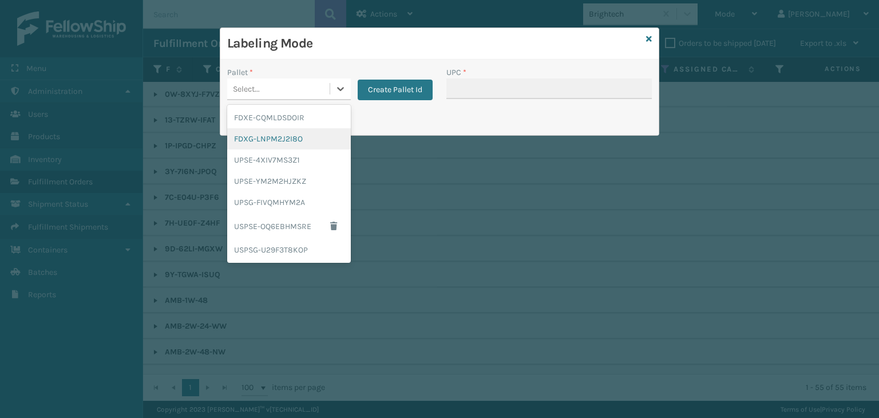
click at [313, 143] on div "FDXG-LNPM2J2I8O" at bounding box center [289, 138] width 124 height 21
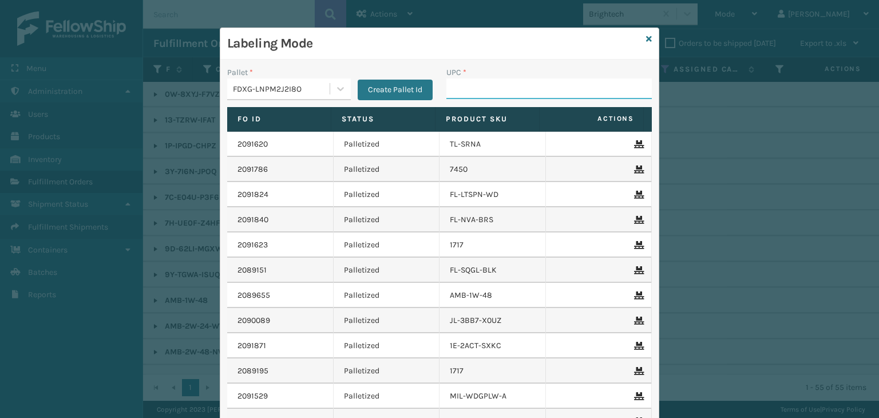
click at [467, 92] on input "UPC *" at bounding box center [548, 88] width 205 height 21
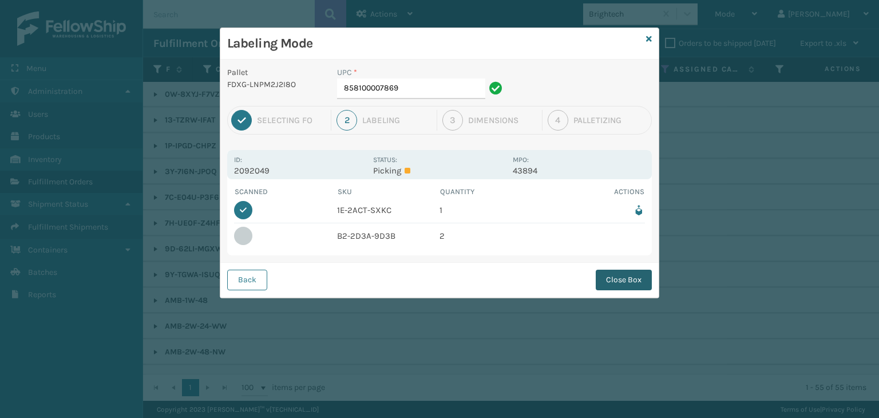
click at [630, 279] on button "Close Box" at bounding box center [623, 279] width 56 height 21
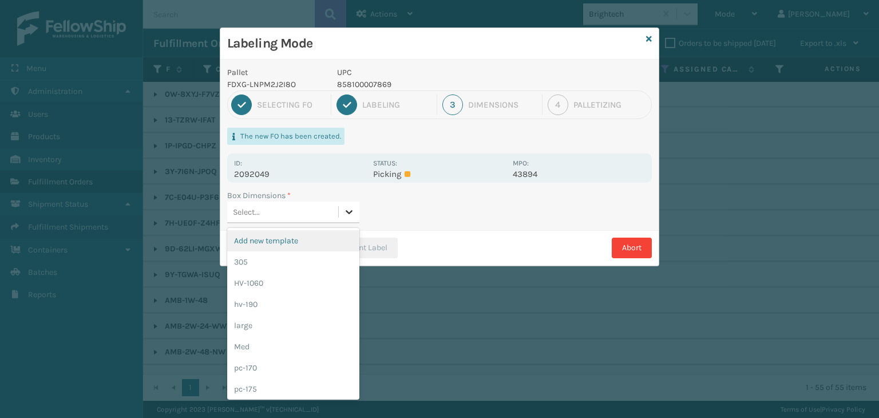
click at [340, 212] on div at bounding box center [349, 211] width 21 height 21
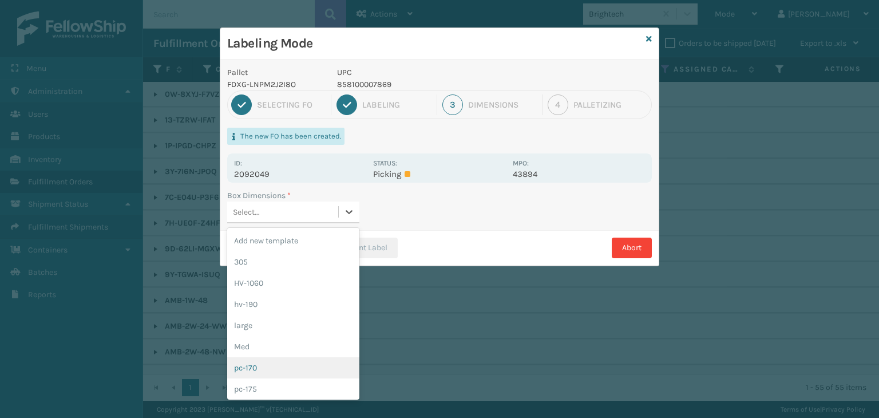
click at [273, 371] on div "pc-170" at bounding box center [293, 367] width 132 height 21
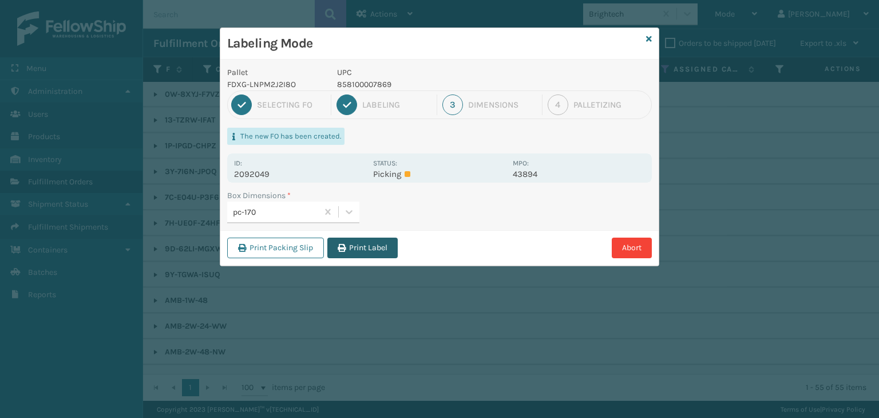
click at [374, 241] on button "Print Label" at bounding box center [362, 247] width 70 height 21
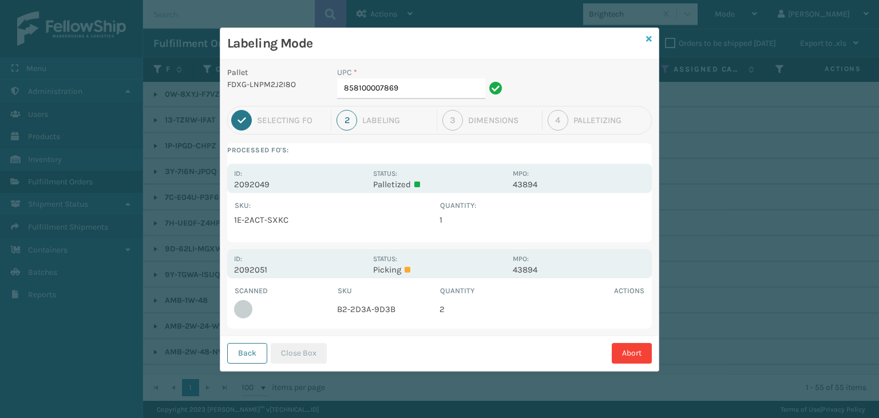
click at [649, 39] on icon at bounding box center [649, 39] width 6 height 8
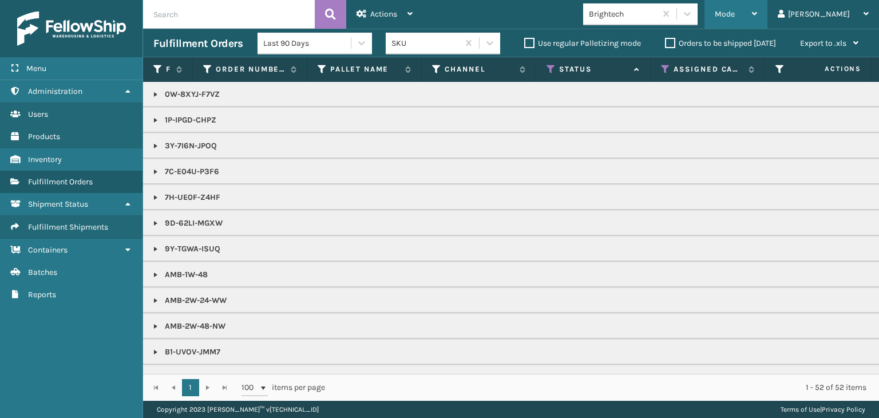
drag, startPoint x: 756, startPoint y: 19, endPoint x: 758, endPoint y: 50, distance: 31.5
click at [756, 19] on div "Mode" at bounding box center [735, 14] width 42 height 29
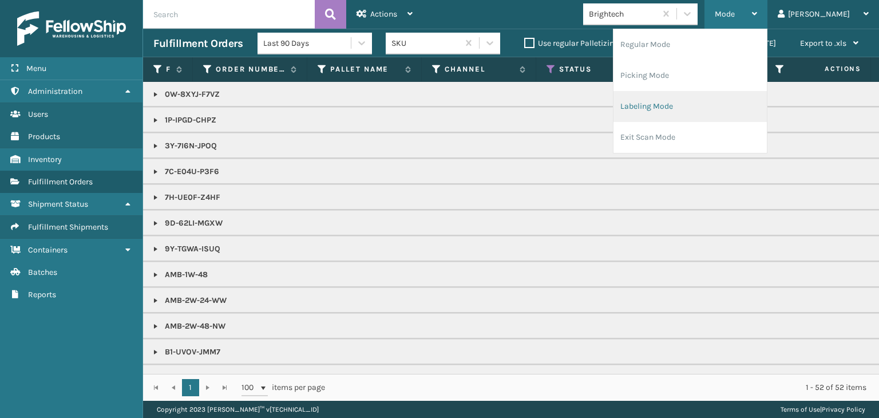
click at [757, 99] on li "Labeling Mode" at bounding box center [689, 106] width 153 height 31
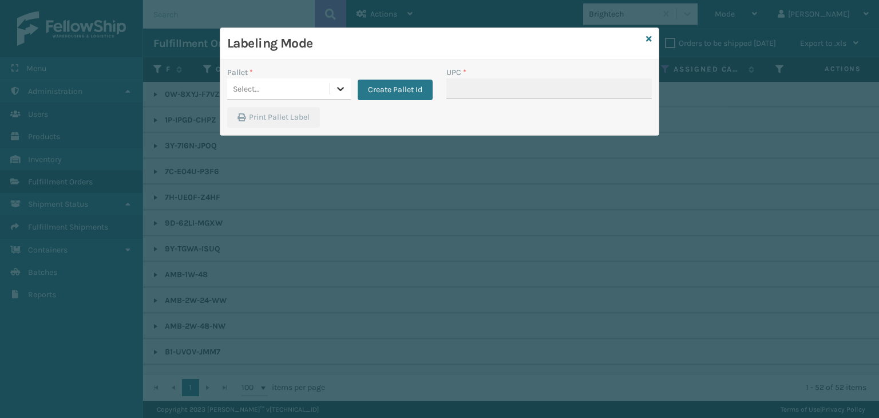
click at [344, 89] on icon at bounding box center [340, 88] width 11 height 11
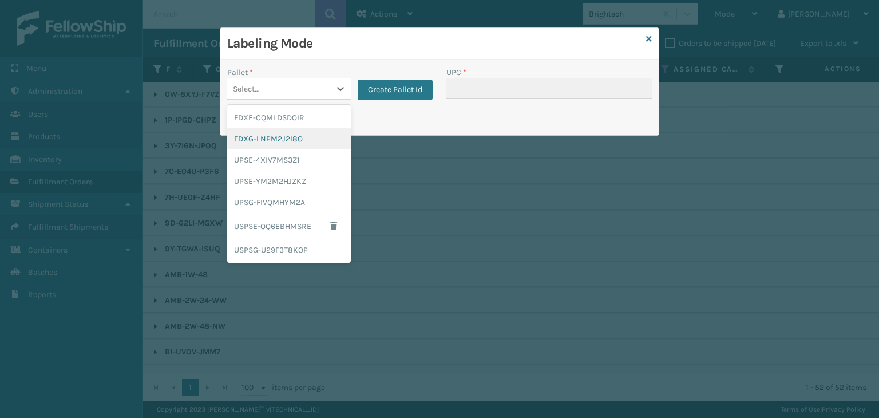
click at [315, 139] on div "FDXG-LNPM2J2I8O" at bounding box center [289, 138] width 124 height 21
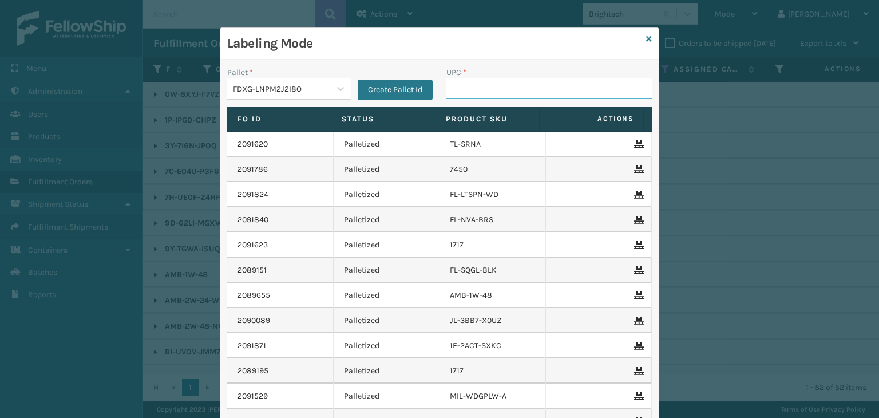
click at [464, 97] on input "UPC *" at bounding box center [548, 88] width 205 height 21
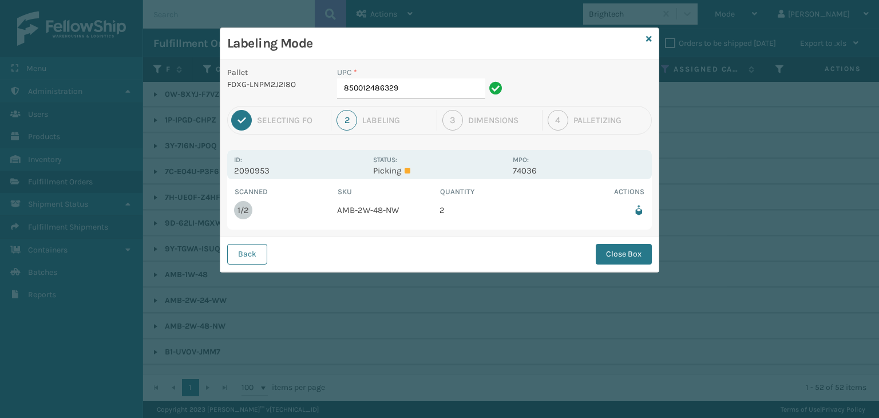
click at [619, 249] on button "Close Box" at bounding box center [623, 254] width 56 height 21
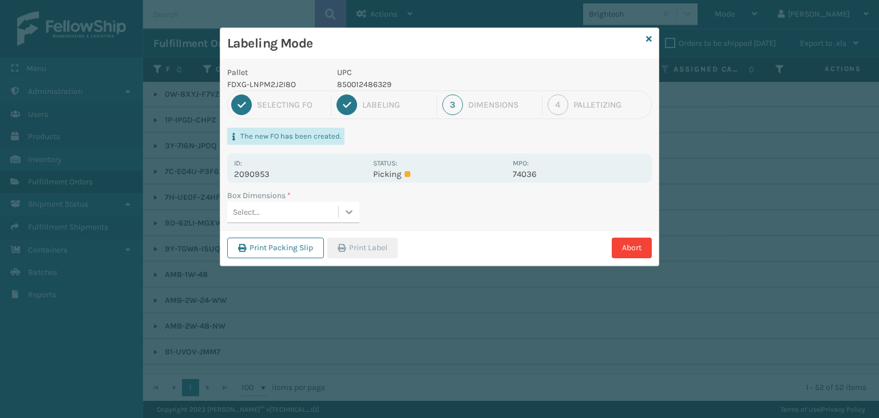
click at [349, 213] on icon at bounding box center [348, 211] width 11 height 11
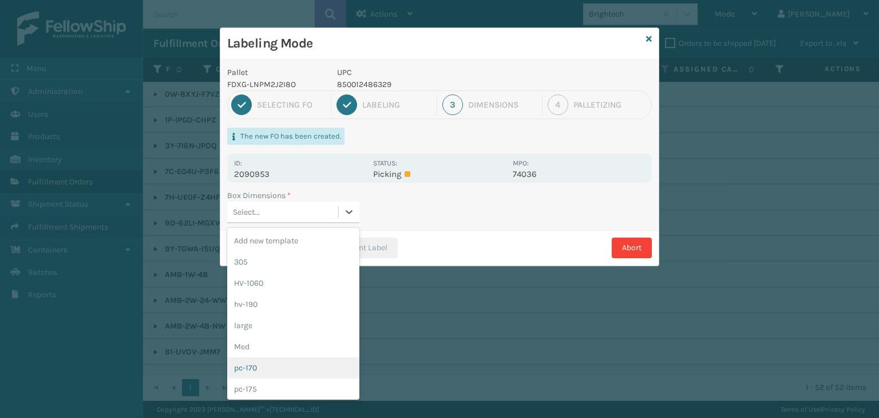
click at [294, 361] on div "pc-170" at bounding box center [293, 367] width 132 height 21
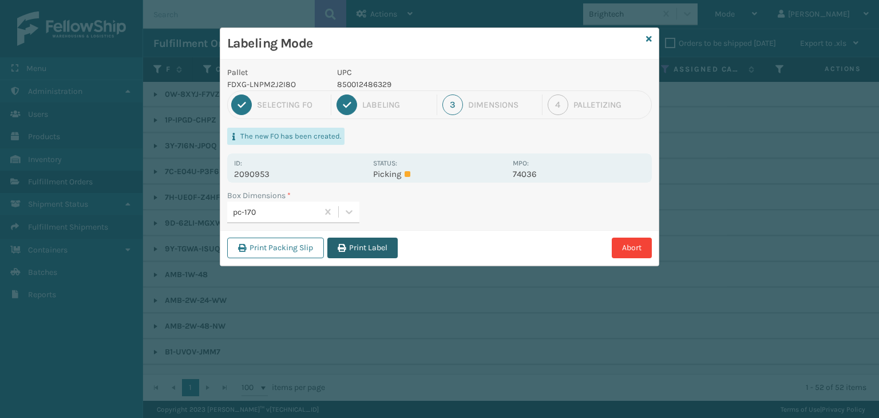
click at [368, 237] on button "Print Label" at bounding box center [362, 247] width 70 height 21
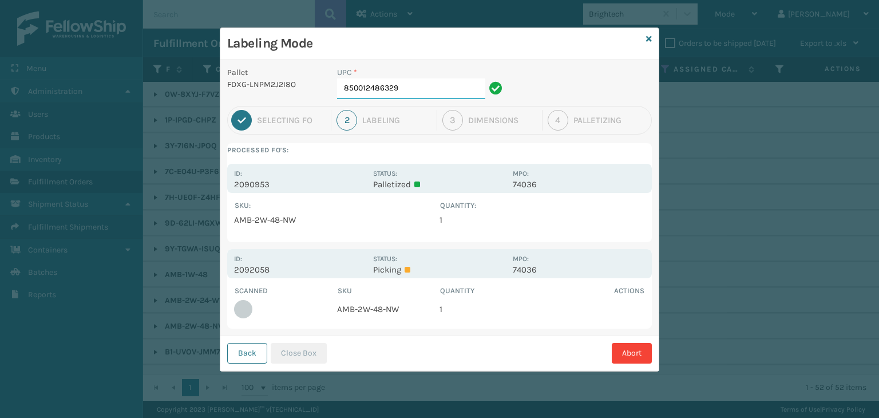
click at [444, 90] on input "850012486329" at bounding box center [411, 88] width 148 height 21
click at [301, 351] on button "Close Box" at bounding box center [299, 353] width 56 height 21
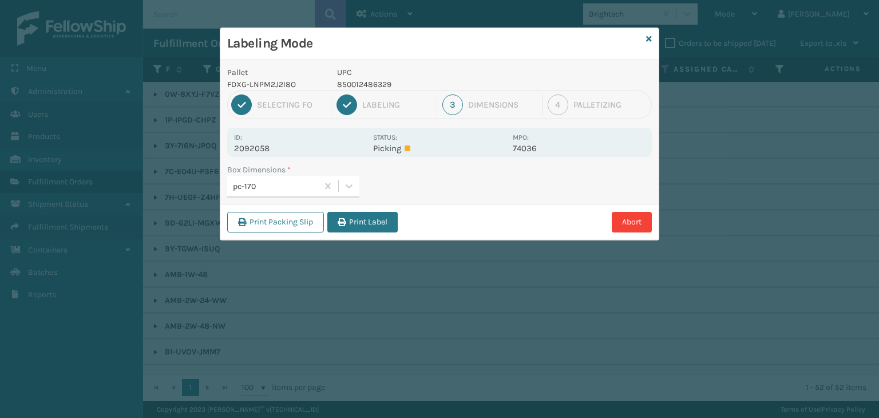
click at [361, 224] on button "Print Label" at bounding box center [362, 222] width 70 height 21
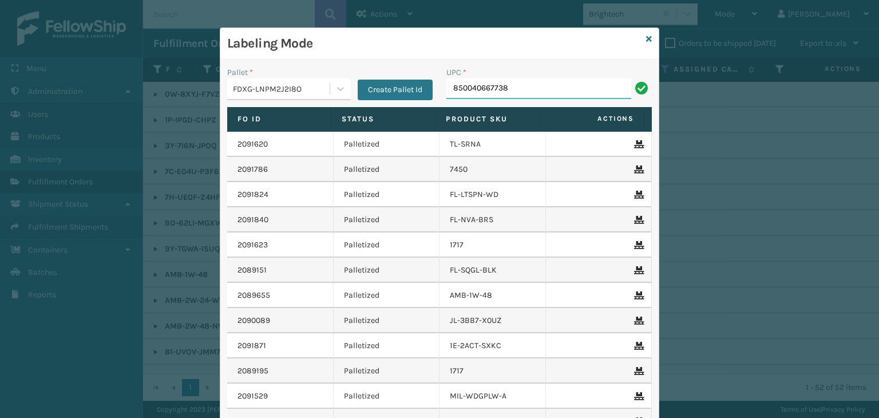
type input "850040667738"
type input "8500"
click at [646, 34] on link at bounding box center [649, 39] width 6 height 12
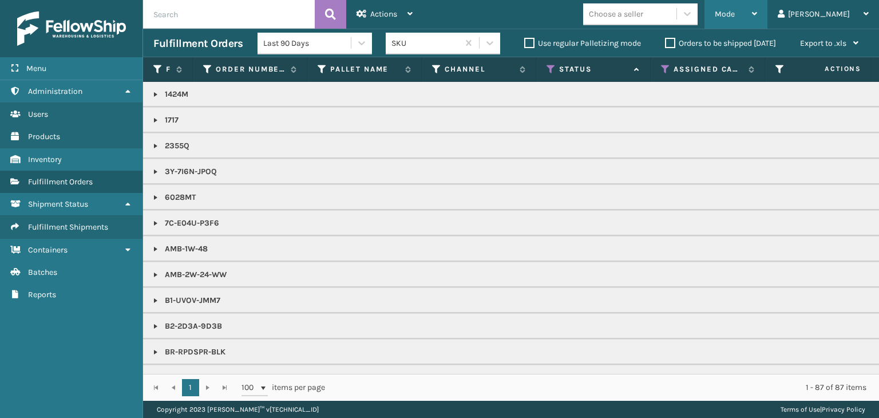
click at [757, 5] on div "Mode" at bounding box center [735, 14] width 42 height 29
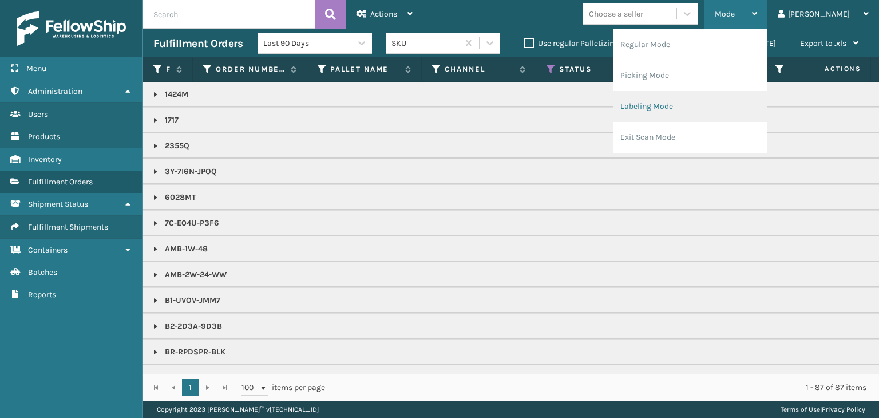
click at [746, 106] on li "Labeling Mode" at bounding box center [689, 106] width 153 height 31
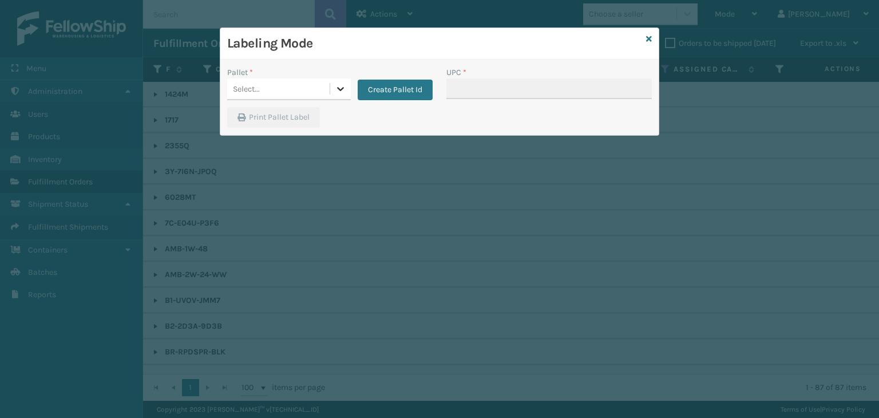
click at [336, 84] on icon at bounding box center [340, 88] width 11 height 11
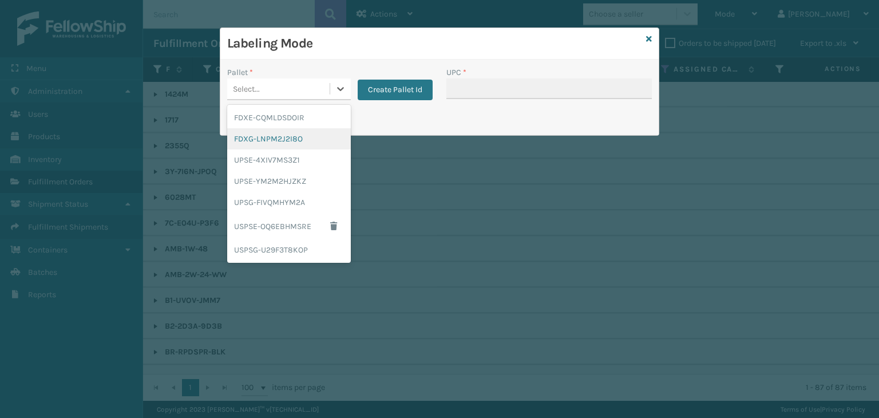
click at [324, 147] on div "FDXG-LNPM2J2I8O" at bounding box center [289, 138] width 124 height 21
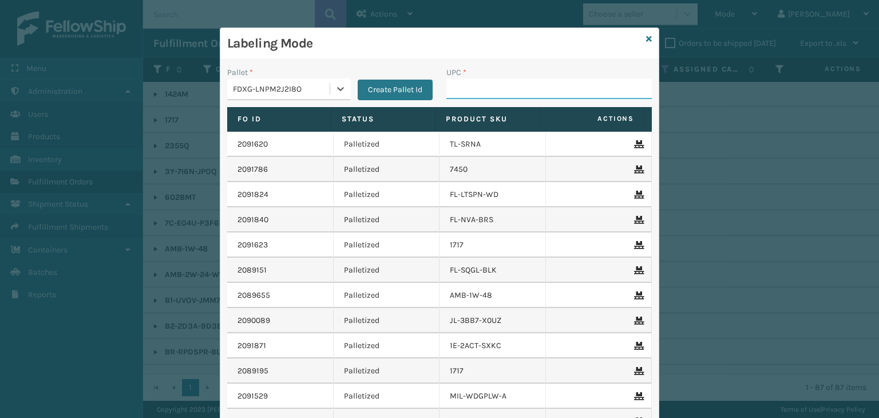
click at [468, 89] on input "UPC *" at bounding box center [548, 88] width 205 height 21
type input "FL-OLVA-CRM"
click at [483, 90] on input "858100007555" at bounding box center [538, 88] width 185 height 21
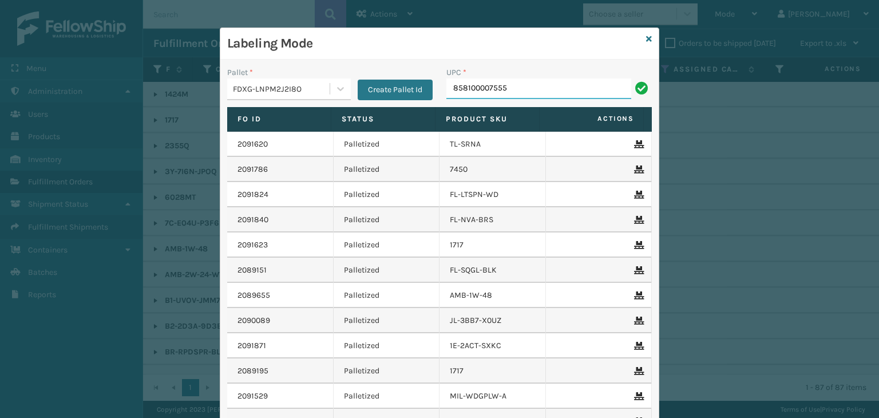
type input "858100007555"
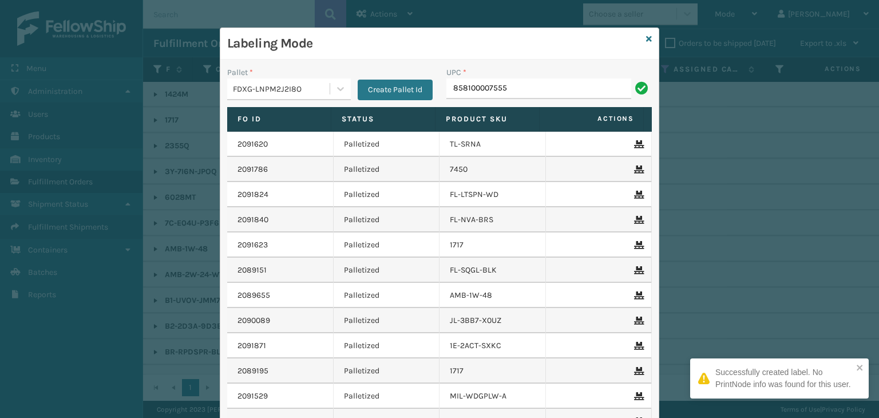
type input "858100007555"
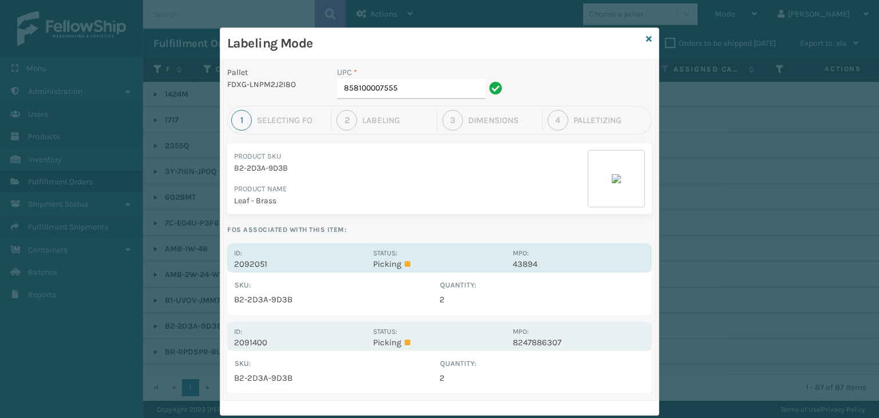
click at [445, 251] on div "Status: Picking" at bounding box center [439, 258] width 132 height 22
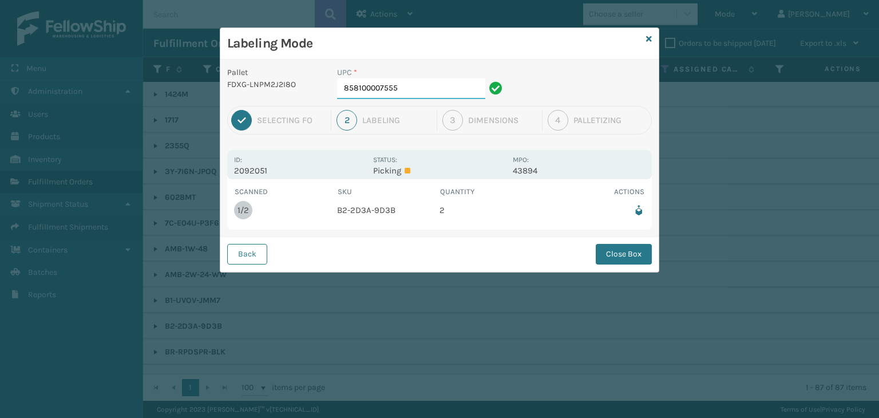
click at [437, 90] on input "858100007555" at bounding box center [411, 88] width 148 height 21
click at [633, 251] on button "Close Box" at bounding box center [623, 254] width 56 height 21
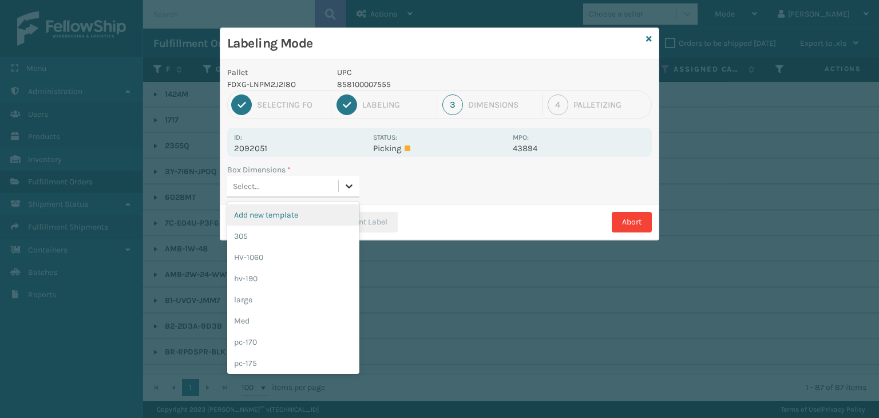
click at [345, 186] on icon at bounding box center [348, 185] width 11 height 11
click at [302, 311] on div "Med" at bounding box center [293, 320] width 132 height 21
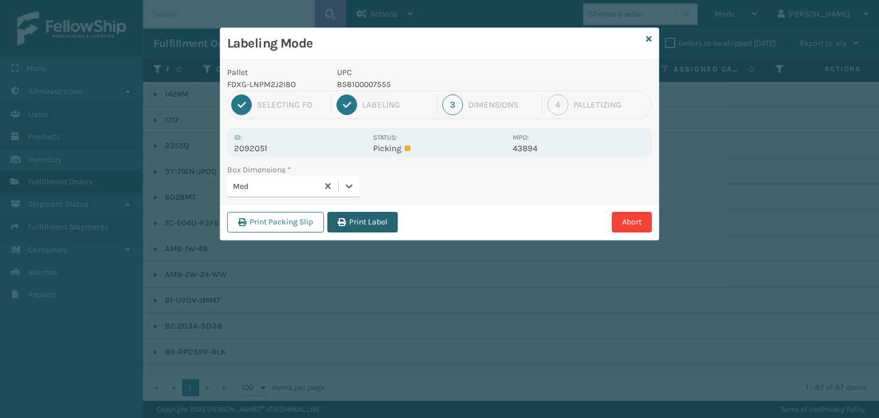
click at [355, 214] on button "Print Label" at bounding box center [362, 222] width 70 height 21
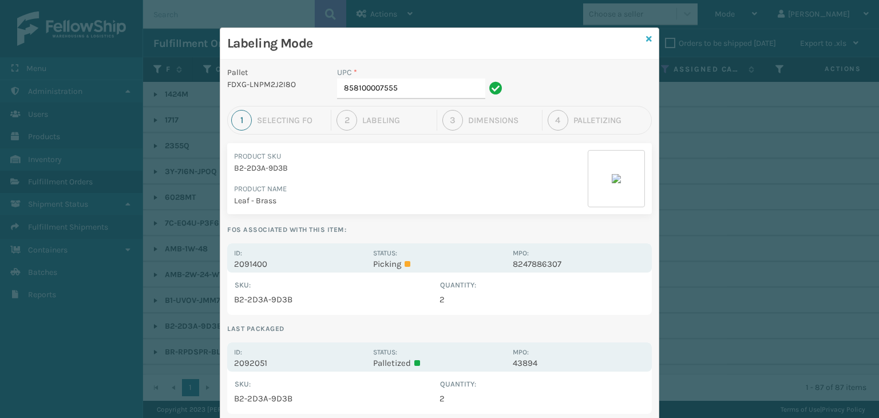
click at [646, 37] on icon at bounding box center [649, 39] width 6 height 8
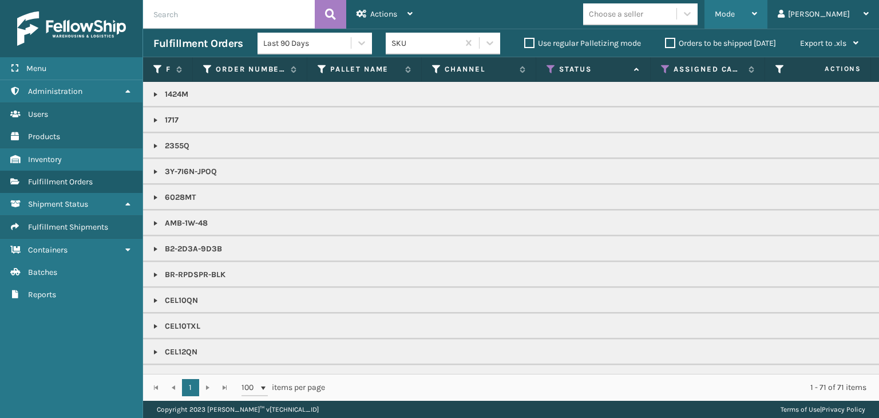
click at [734, 17] on span "Mode" at bounding box center [724, 14] width 20 height 10
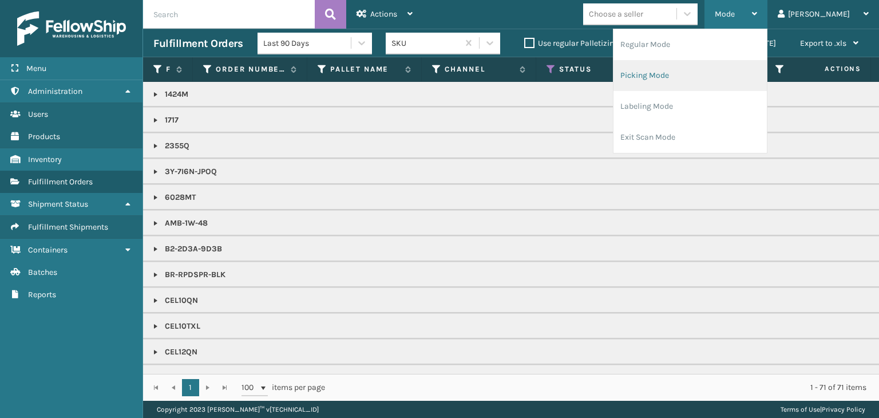
click at [724, 78] on li "Picking Mode" at bounding box center [689, 75] width 153 height 31
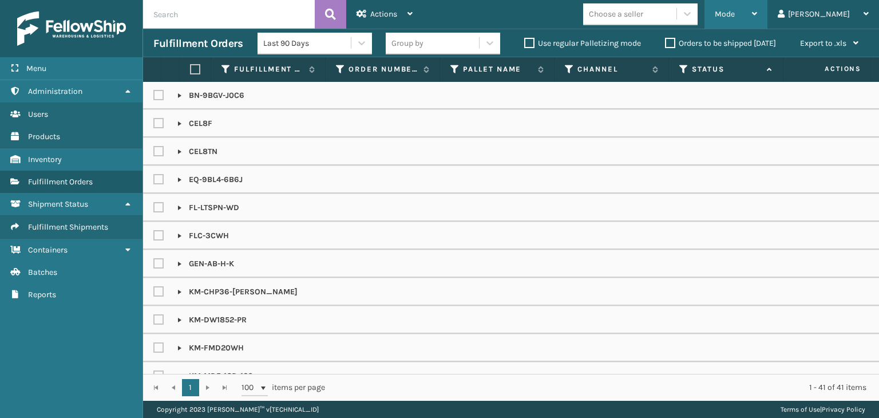
click at [757, 19] on div "Mode" at bounding box center [735, 14] width 42 height 29
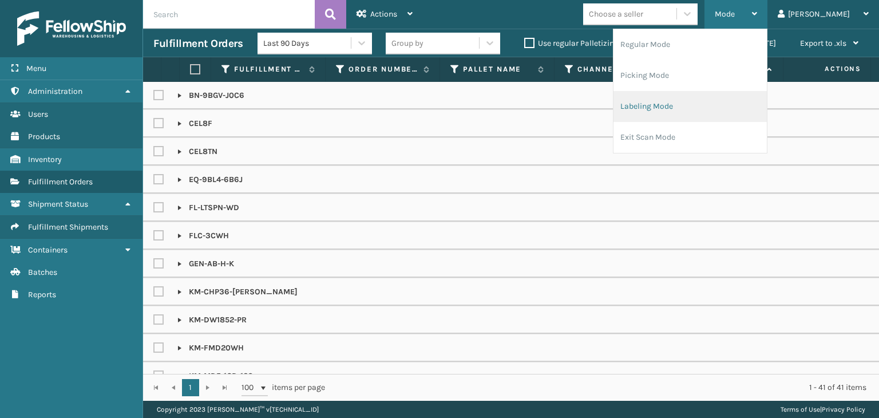
click at [731, 107] on li "Labeling Mode" at bounding box center [689, 106] width 153 height 31
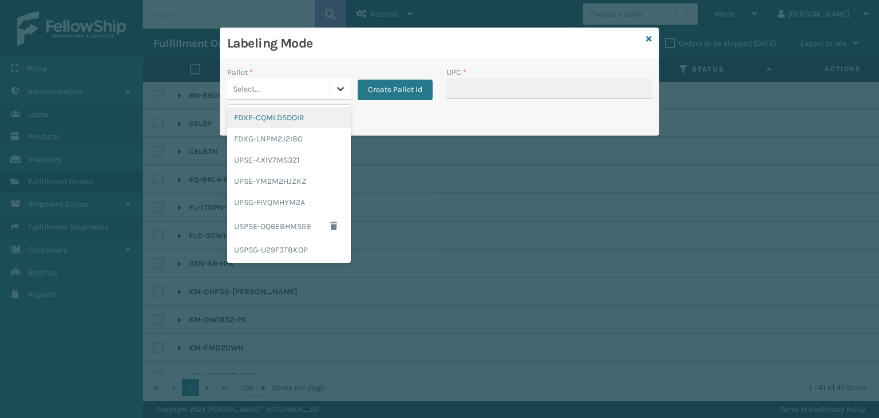
click at [341, 92] on icon at bounding box center [340, 88] width 11 height 11
click at [309, 141] on div "FDXG-LNPM2J2I8O" at bounding box center [289, 138] width 124 height 21
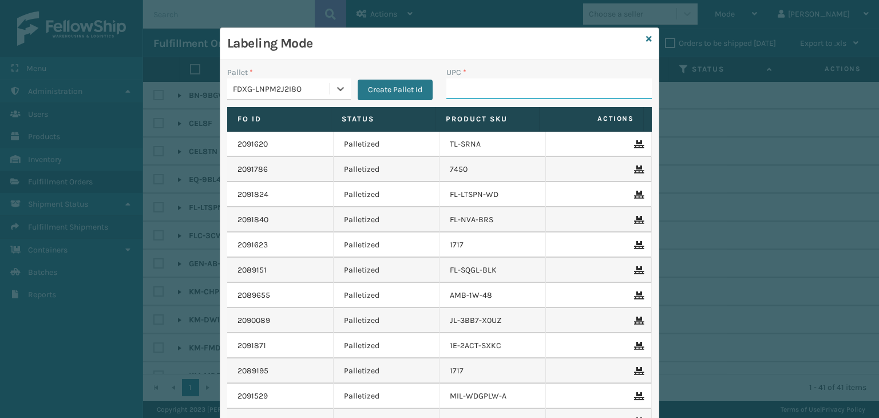
click at [493, 89] on input "UPC *" at bounding box center [548, 88] width 205 height 21
type input "850040667745"
click at [483, 92] on input "853799005424" at bounding box center [538, 88] width 185 height 21
type input "853799005424"
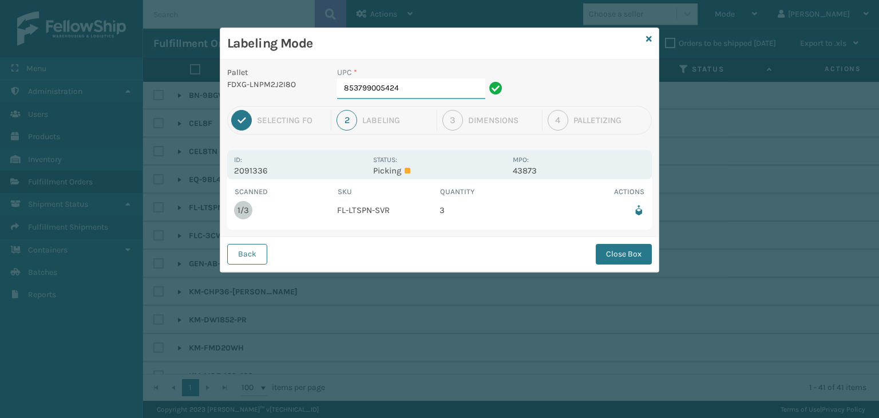
click at [409, 84] on input "853799005424" at bounding box center [411, 88] width 148 height 21
click at [606, 249] on button "Close Box" at bounding box center [623, 254] width 56 height 21
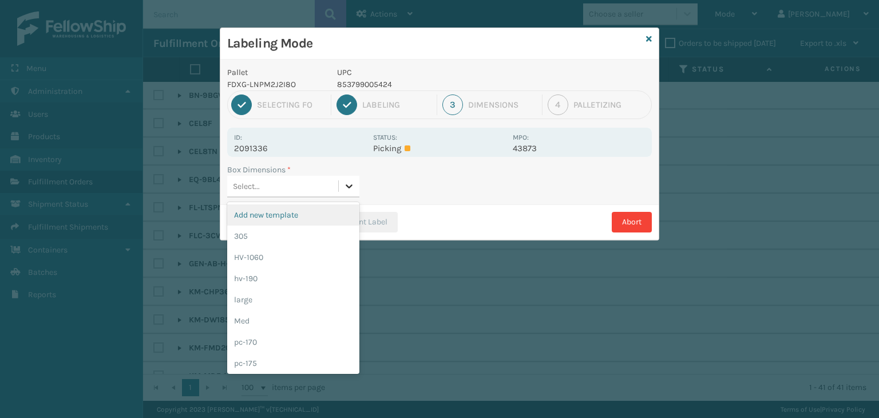
click at [343, 185] on icon at bounding box center [348, 185] width 11 height 11
click at [279, 327] on div "Med" at bounding box center [293, 320] width 132 height 21
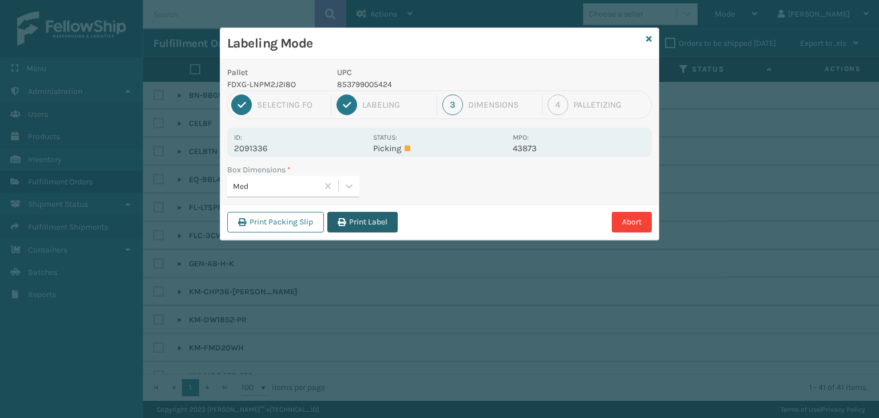
click at [380, 218] on button "Print Label" at bounding box center [362, 222] width 70 height 21
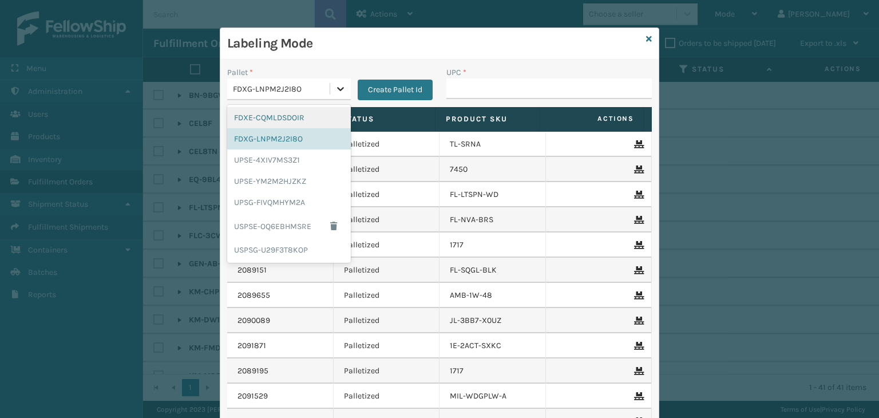
click at [340, 93] on icon at bounding box center [340, 88] width 11 height 11
click at [272, 198] on div "UPSG-FIVQMHYM2A" at bounding box center [289, 202] width 124 height 21
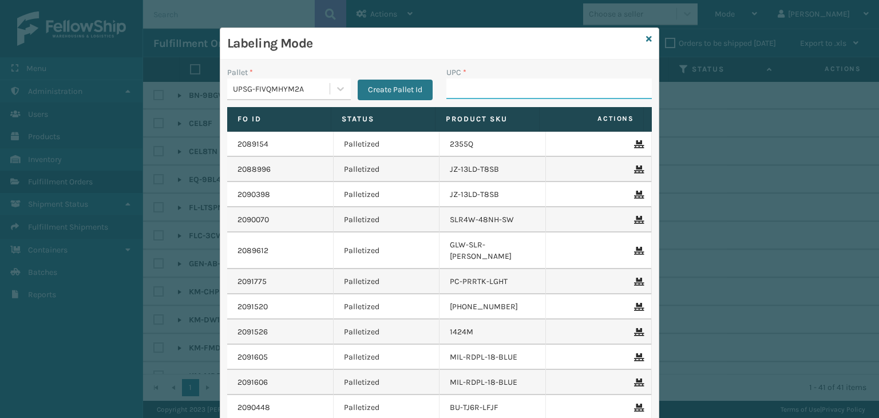
click at [542, 83] on input "UPC *" at bounding box center [548, 88] width 205 height 21
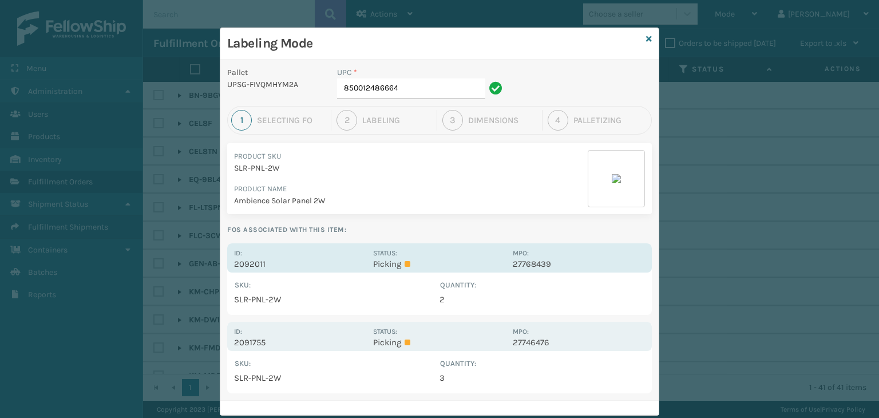
click at [448, 253] on div "Status: Picking" at bounding box center [439, 258] width 132 height 22
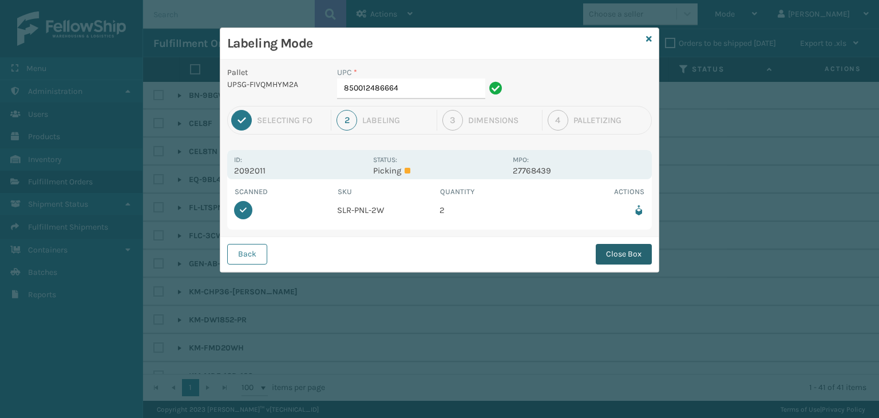
click at [623, 253] on button "Close Box" at bounding box center [623, 254] width 56 height 21
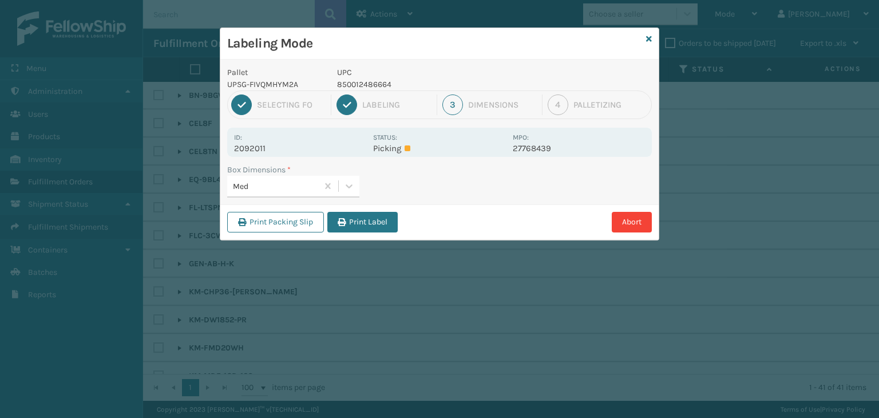
drag, startPoint x: 364, startPoint y: 216, endPoint x: 370, endPoint y: 216, distance: 5.7
click at [366, 214] on button "Print Label" at bounding box center [362, 222] width 70 height 21
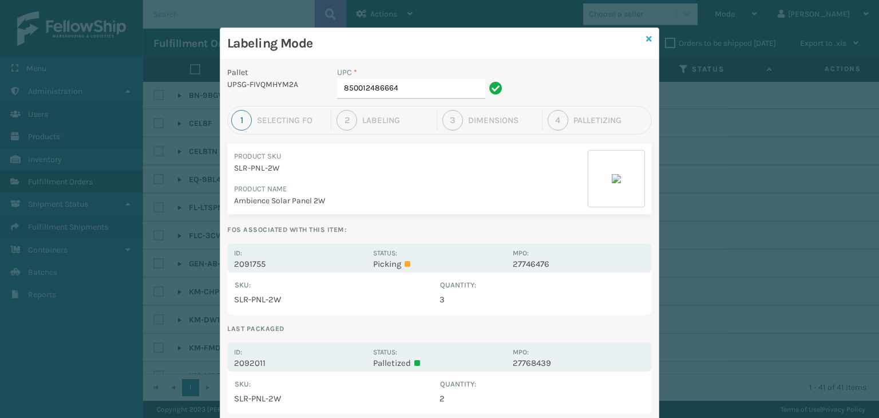
click at [646, 39] on icon at bounding box center [649, 39] width 6 height 8
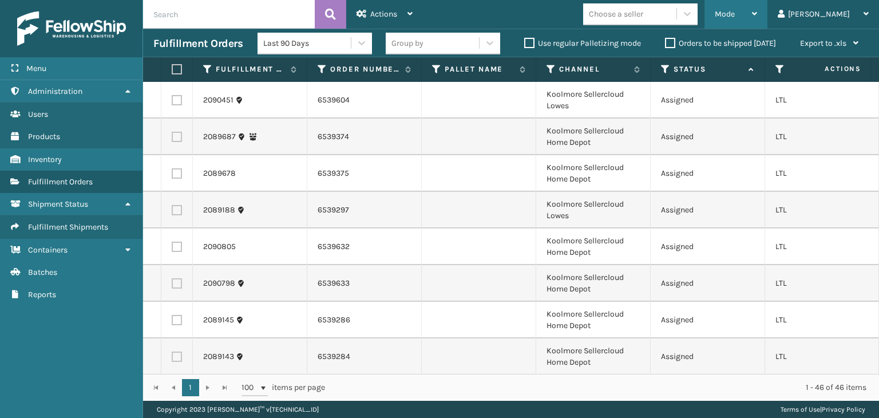
click at [755, 14] on div "Mode Regular Mode Picking Mode Labeling Mode Exit Scan Mode" at bounding box center [735, 14] width 63 height 29
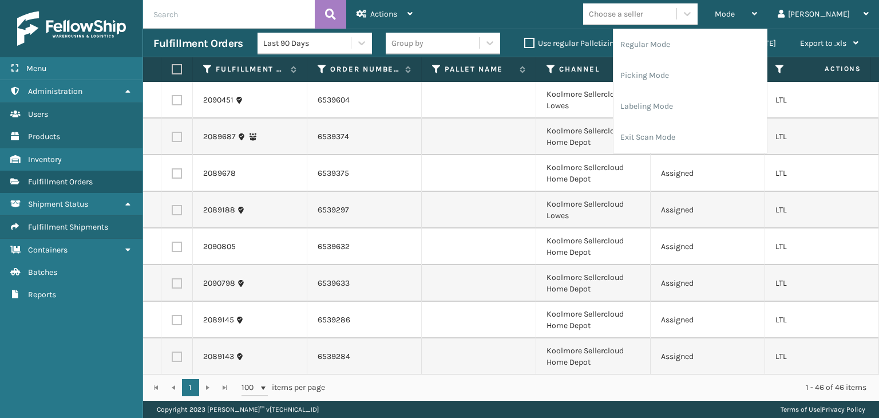
click at [542, 21] on div "Mode Regular Mode Picking Mode Labeling Mode Exit Scan Mode Choose a seller [PE…" at bounding box center [651, 14] width 456 height 29
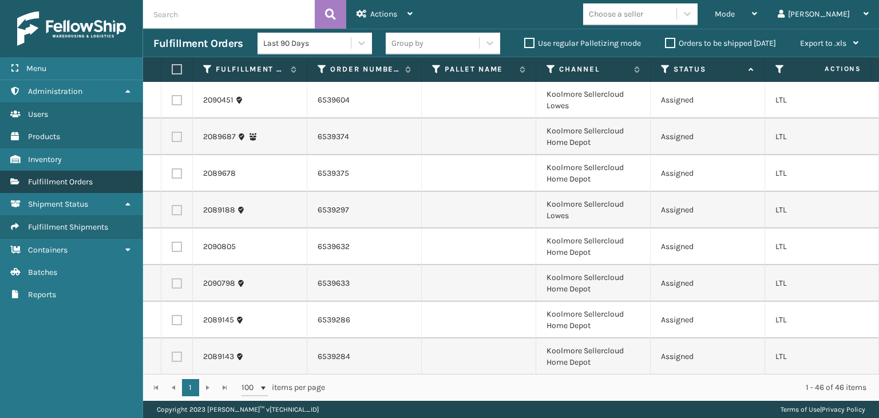
click at [51, 177] on span "Fulfillment Orders" at bounding box center [60, 182] width 65 height 10
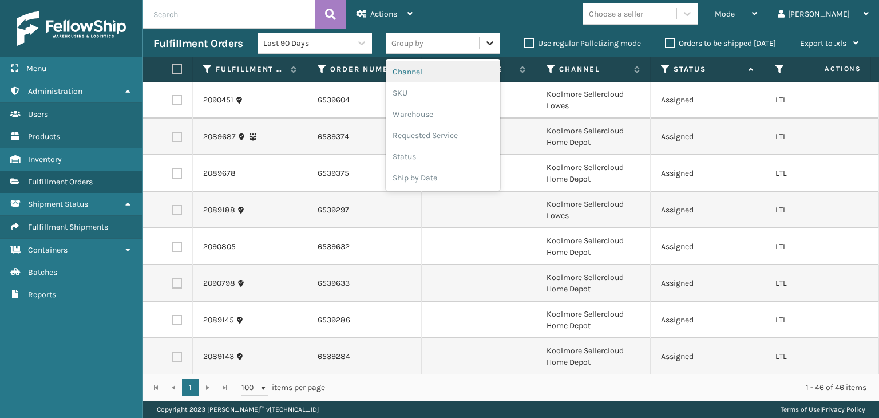
click at [484, 43] on icon at bounding box center [489, 42] width 11 height 11
click at [440, 94] on div "SKU" at bounding box center [443, 92] width 114 height 21
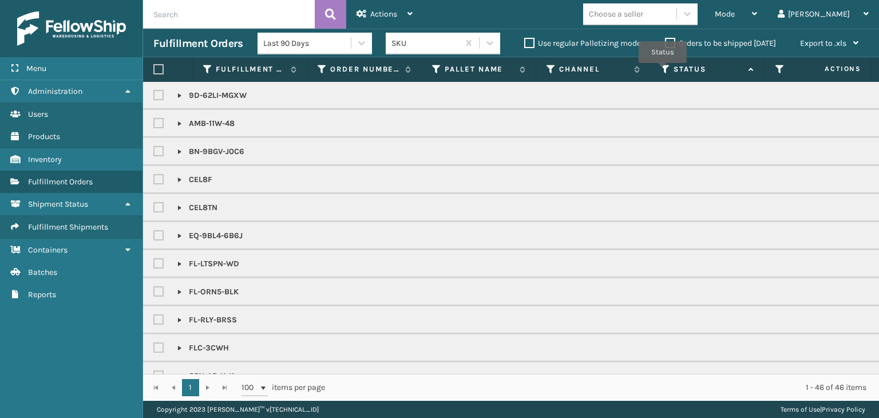
click at [662, 71] on icon at bounding box center [665, 69] width 9 height 10
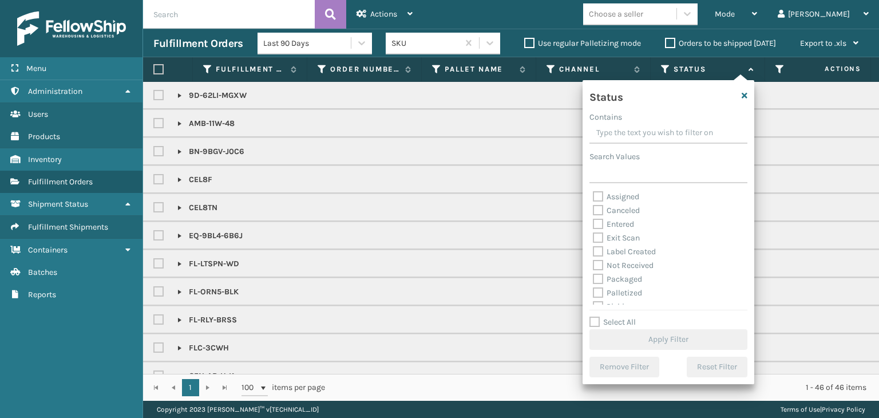
click at [595, 321] on label "Select All" at bounding box center [612, 322] width 46 height 10
click at [595, 316] on input "Select All" at bounding box center [675, 315] width 172 height 1
checkbox input "true"
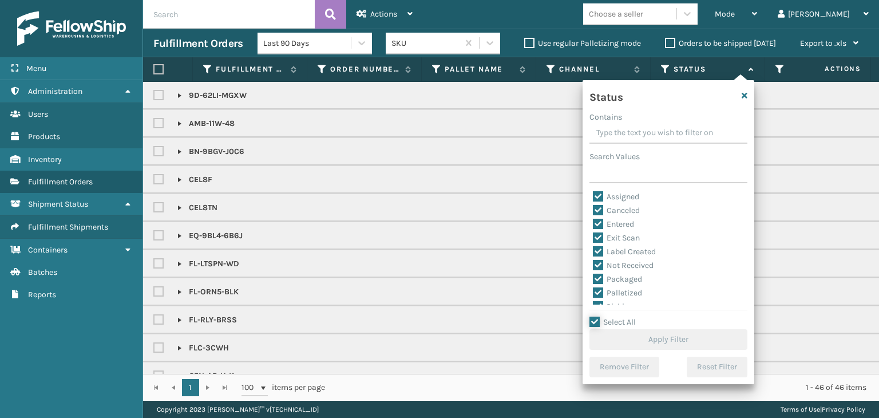
checkbox input "true"
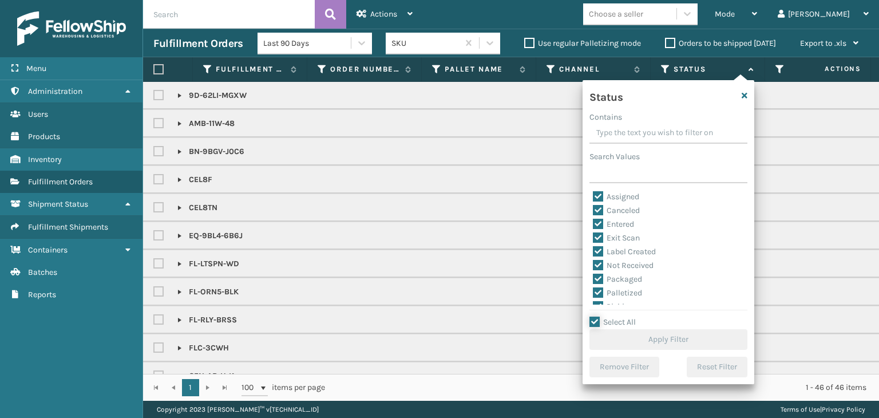
checkbox input "true"
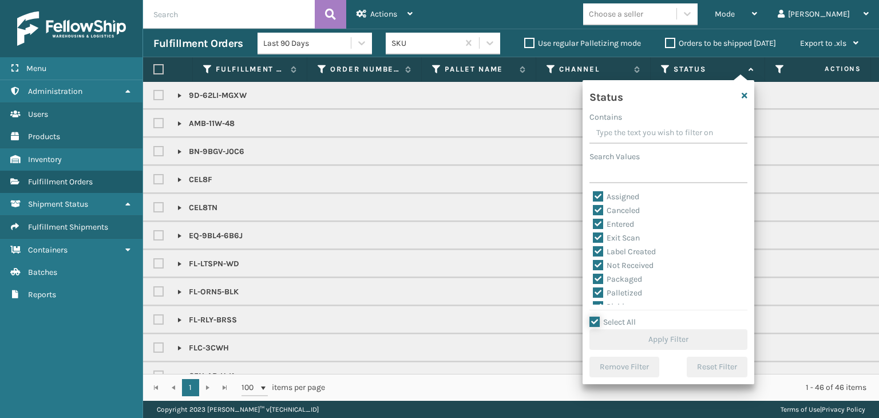
checkbox input "true"
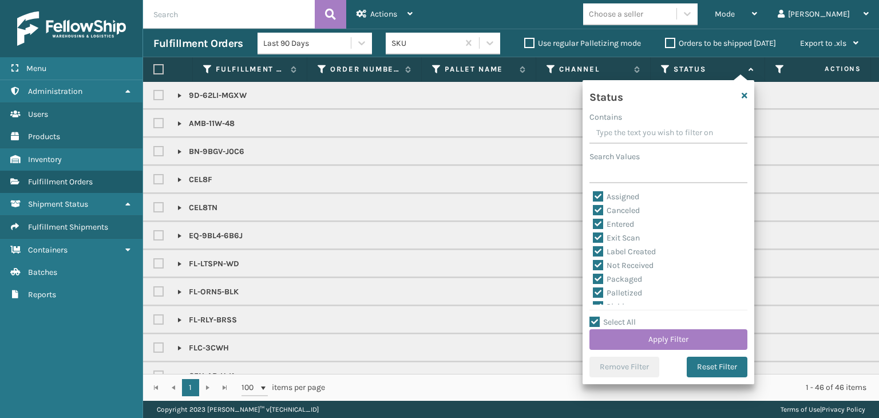
click at [593, 321] on label "Select All" at bounding box center [612, 322] width 46 height 10
click at [593, 316] on input "Select All" at bounding box center [675, 315] width 172 height 1
checkbox input "false"
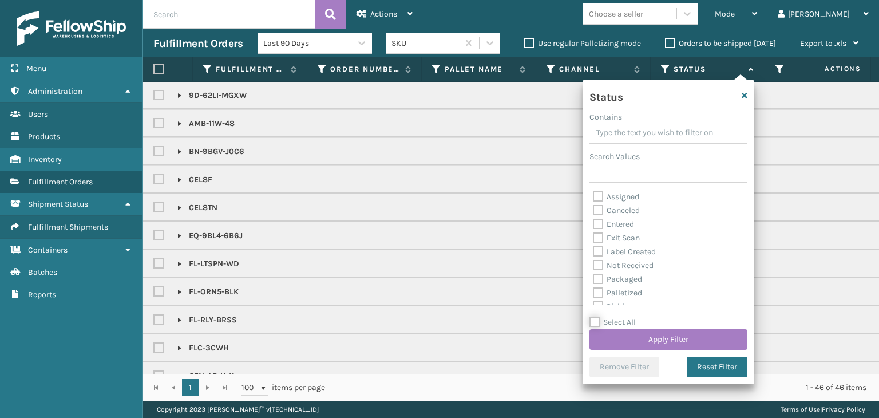
checkbox input "false"
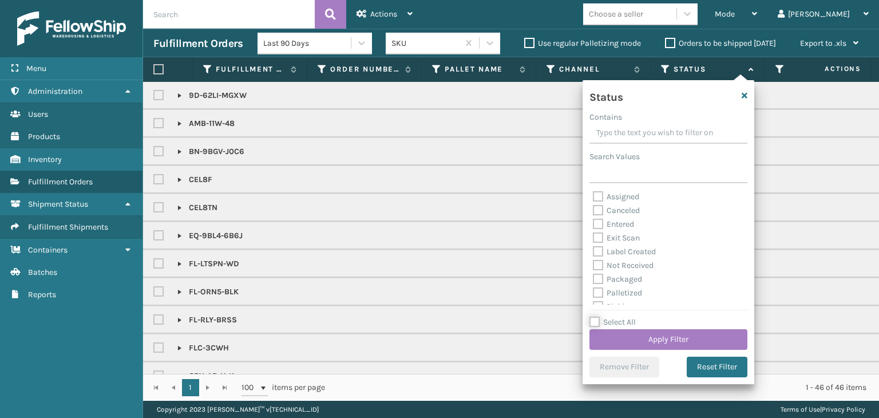
checkbox input "false"
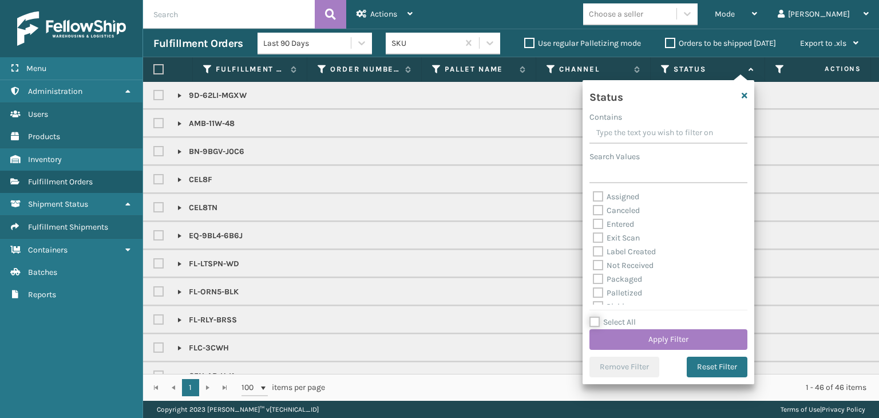
checkbox input "false"
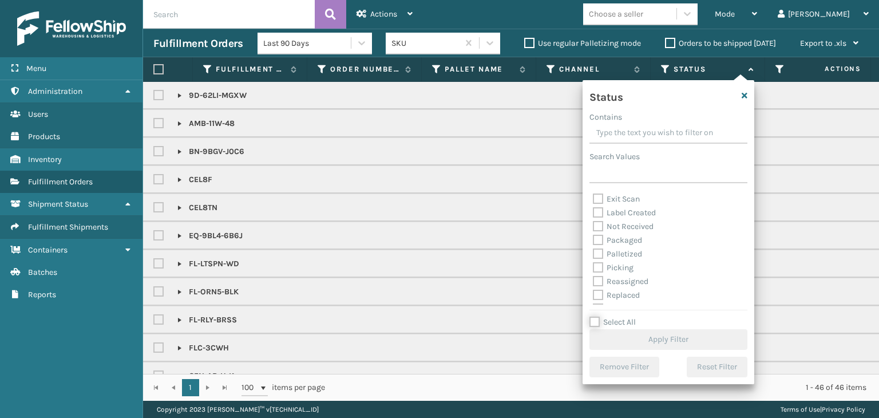
scroll to position [57, 0]
click at [599, 250] on label "Picking" at bounding box center [613, 249] width 41 height 10
click at [593, 250] on input "Picking" at bounding box center [593, 246] width 1 height 7
checkbox input "true"
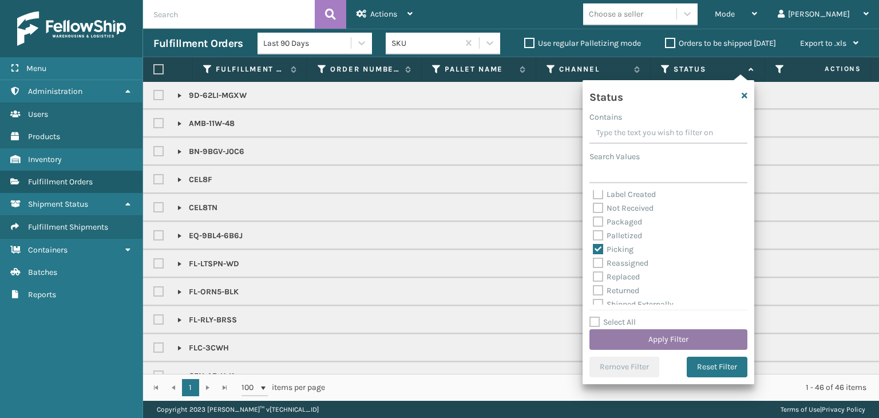
click at [625, 332] on button "Apply Filter" at bounding box center [668, 339] width 158 height 21
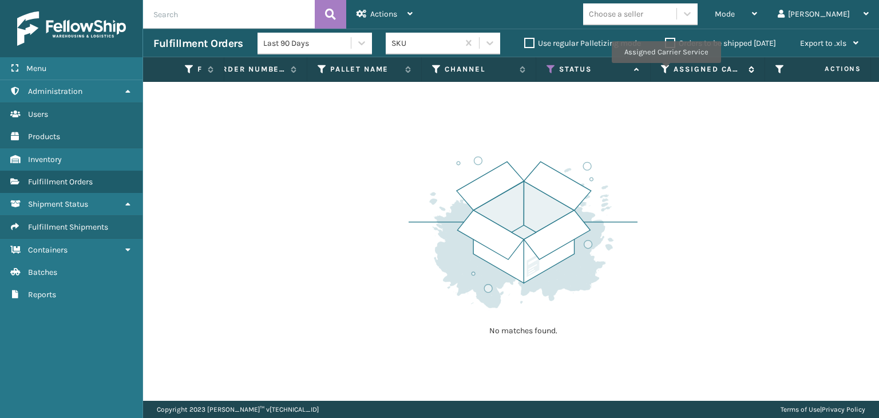
click at [665, 71] on icon at bounding box center [665, 69] width 9 height 10
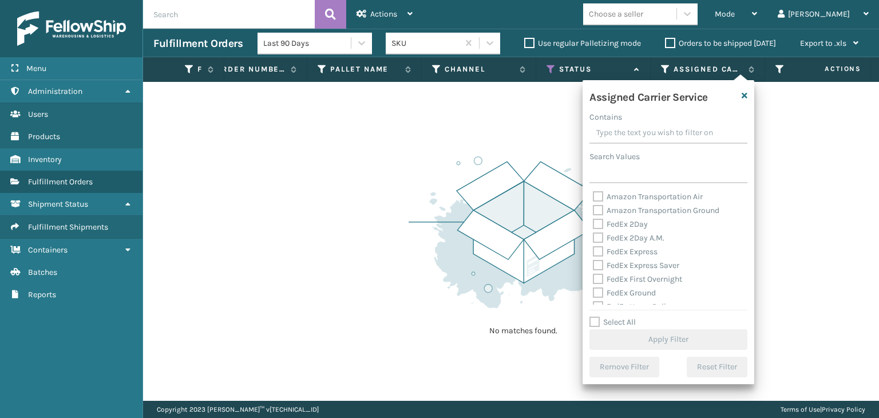
click at [594, 321] on label "Select All" at bounding box center [612, 322] width 46 height 10
click at [594, 316] on input "Select All" at bounding box center [675, 315] width 172 height 1
checkbox input "true"
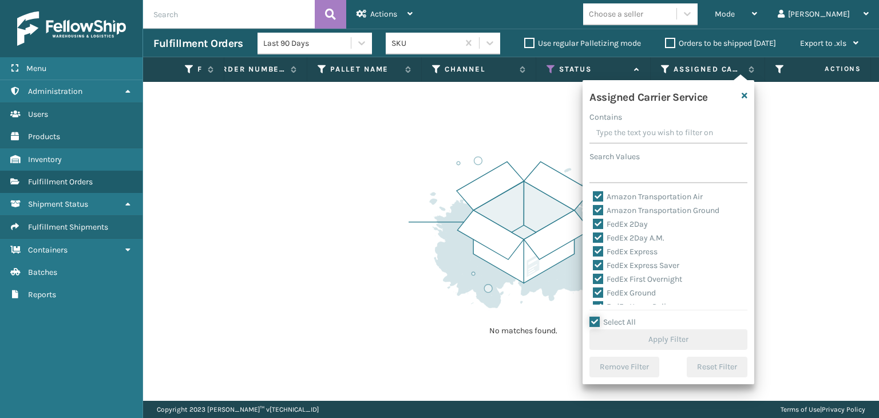
checkbox input "true"
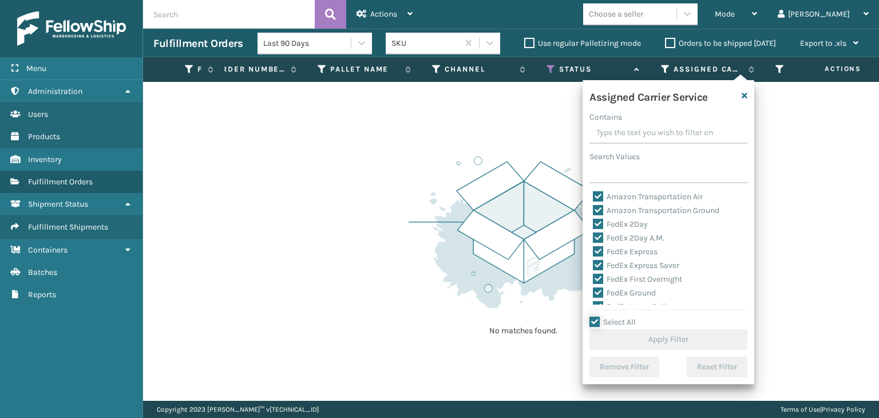
checkbox input "true"
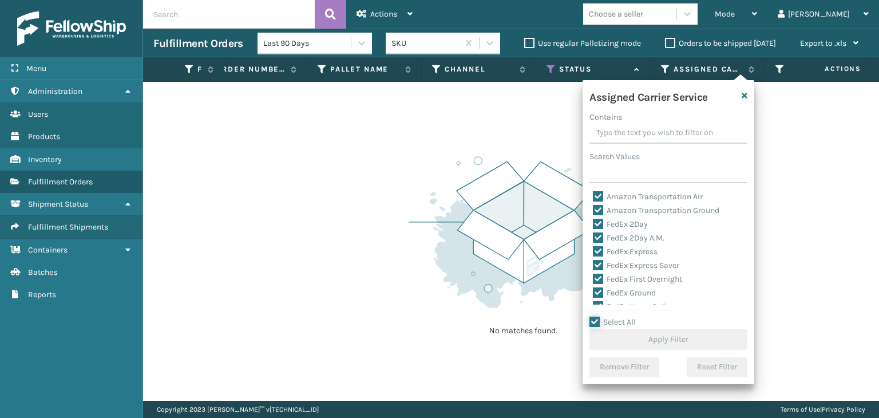
checkbox input "true"
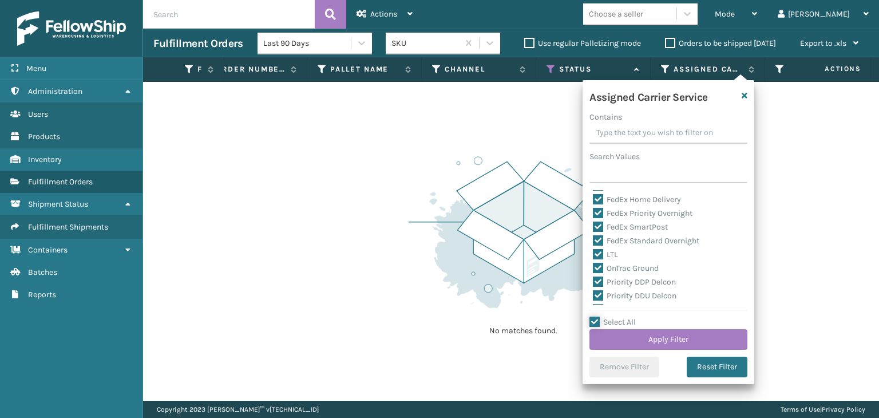
scroll to position [114, 0]
click at [599, 248] on label "LTL" at bounding box center [605, 247] width 25 height 10
click at [593, 248] on input "LTL" at bounding box center [593, 243] width 1 height 7
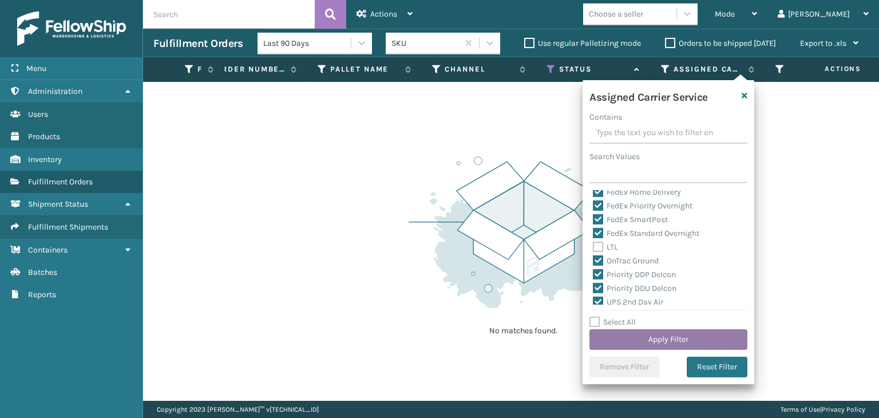
click at [643, 336] on button "Apply Filter" at bounding box center [668, 339] width 158 height 21
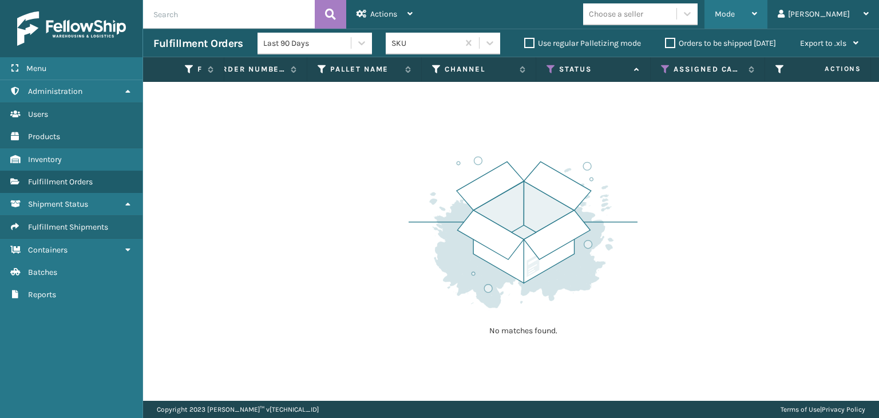
click at [734, 15] on span "Mode" at bounding box center [724, 14] width 20 height 10
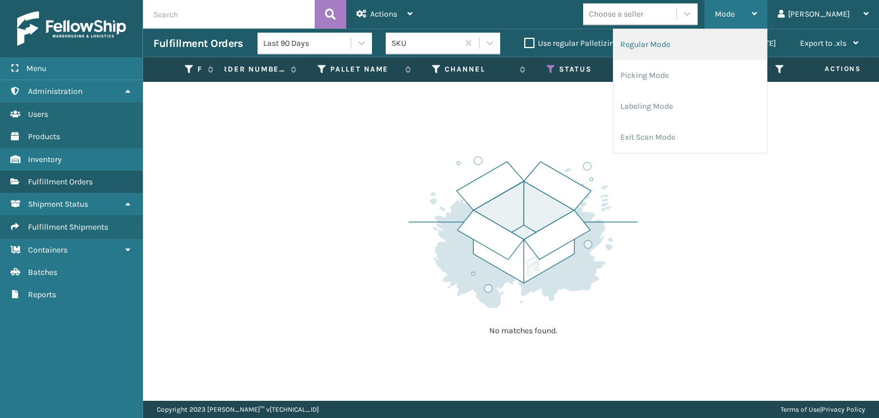
click at [730, 45] on li "Regular Mode" at bounding box center [689, 44] width 153 height 31
